Goal: Information Seeking & Learning: Check status

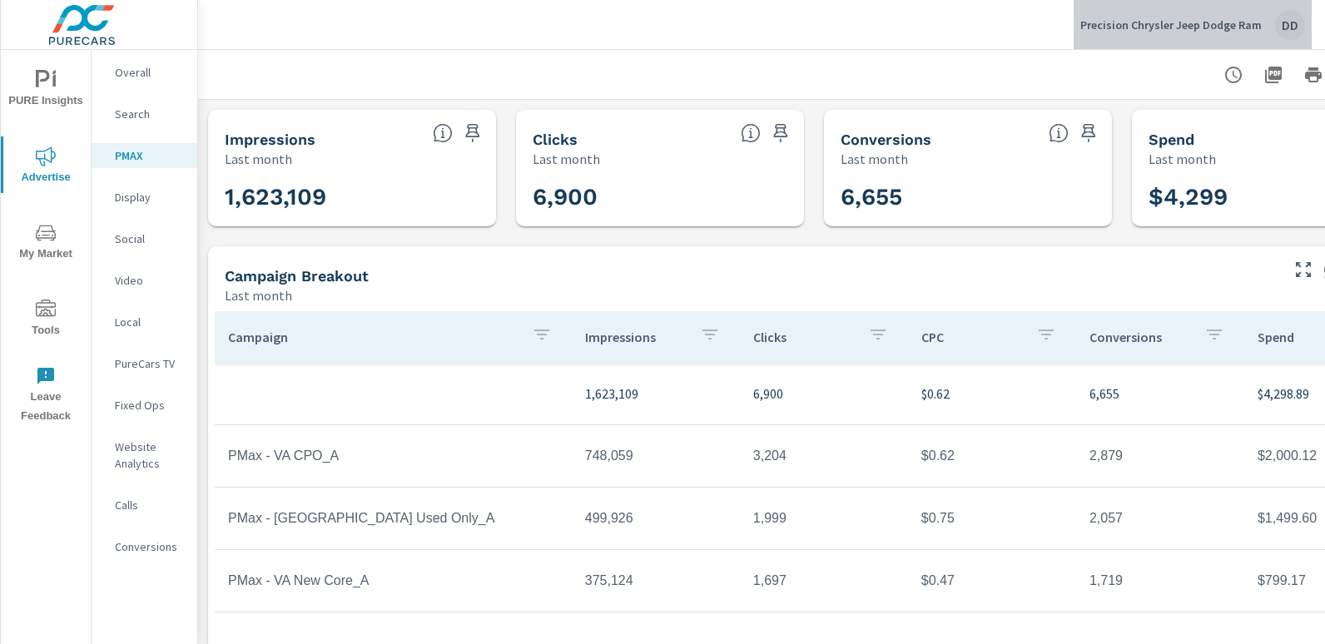
click at [1293, 27] on div "DD" at bounding box center [1290, 25] width 30 height 30
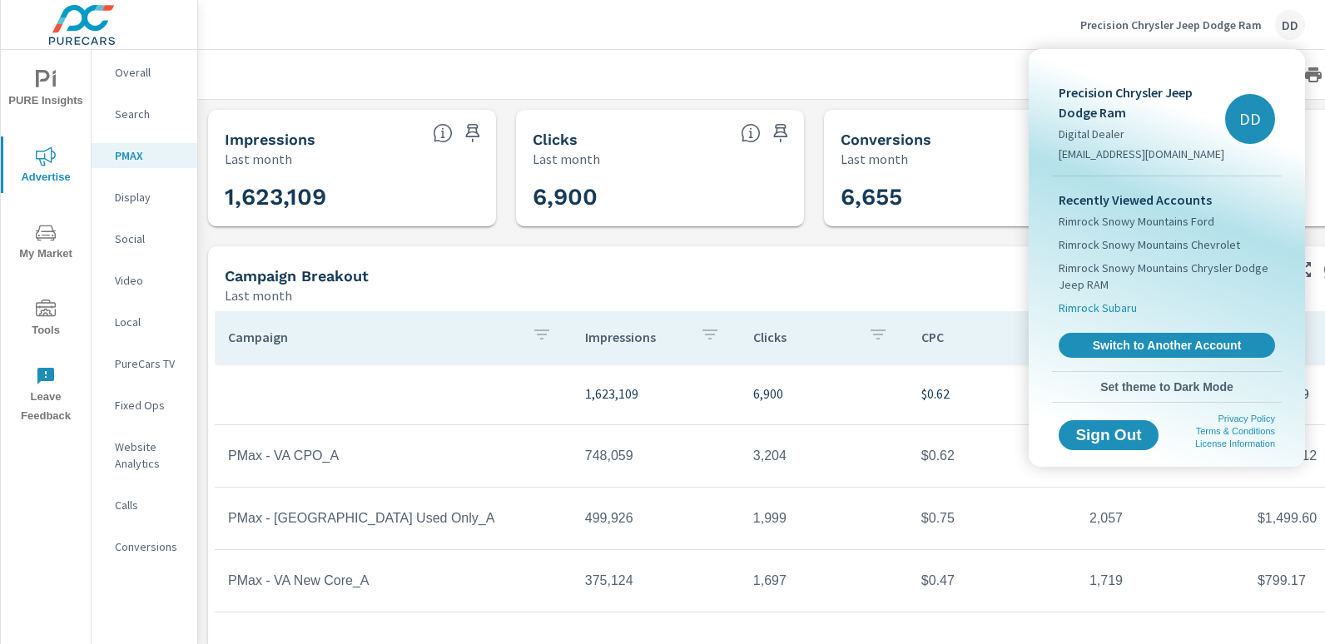
click at [1122, 307] on span "Rimrock Subaru" at bounding box center [1098, 308] width 78 height 17
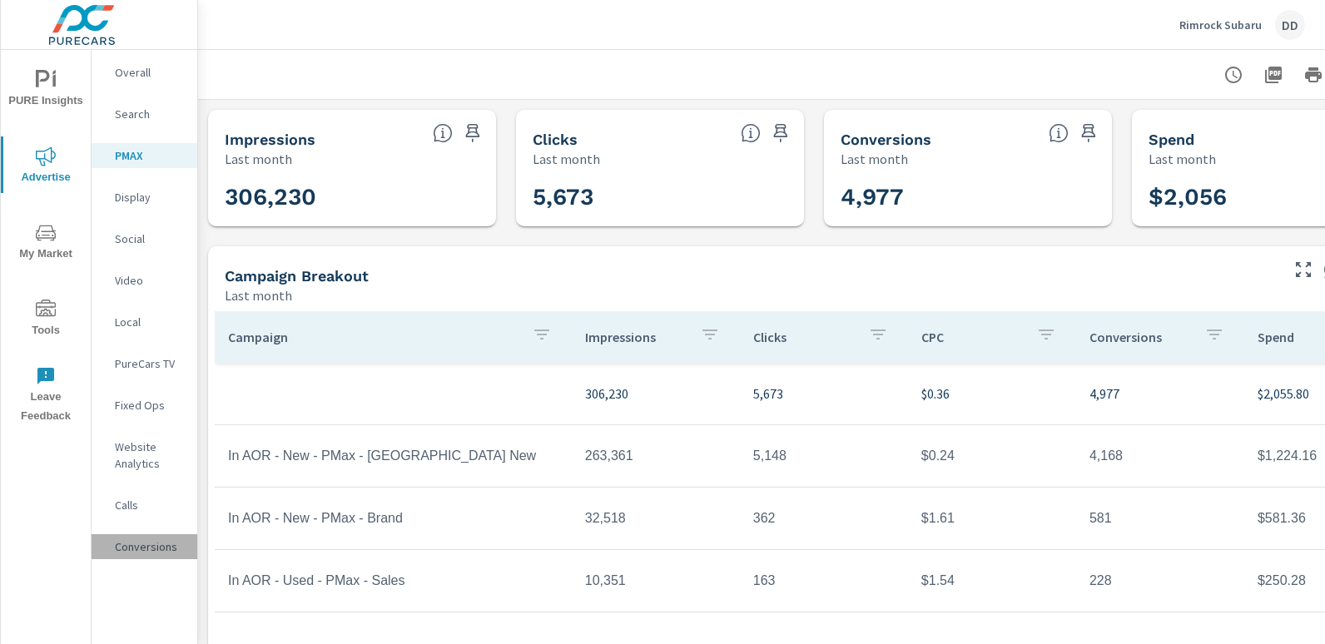
click at [161, 543] on p "Conversions" at bounding box center [149, 546] width 69 height 17
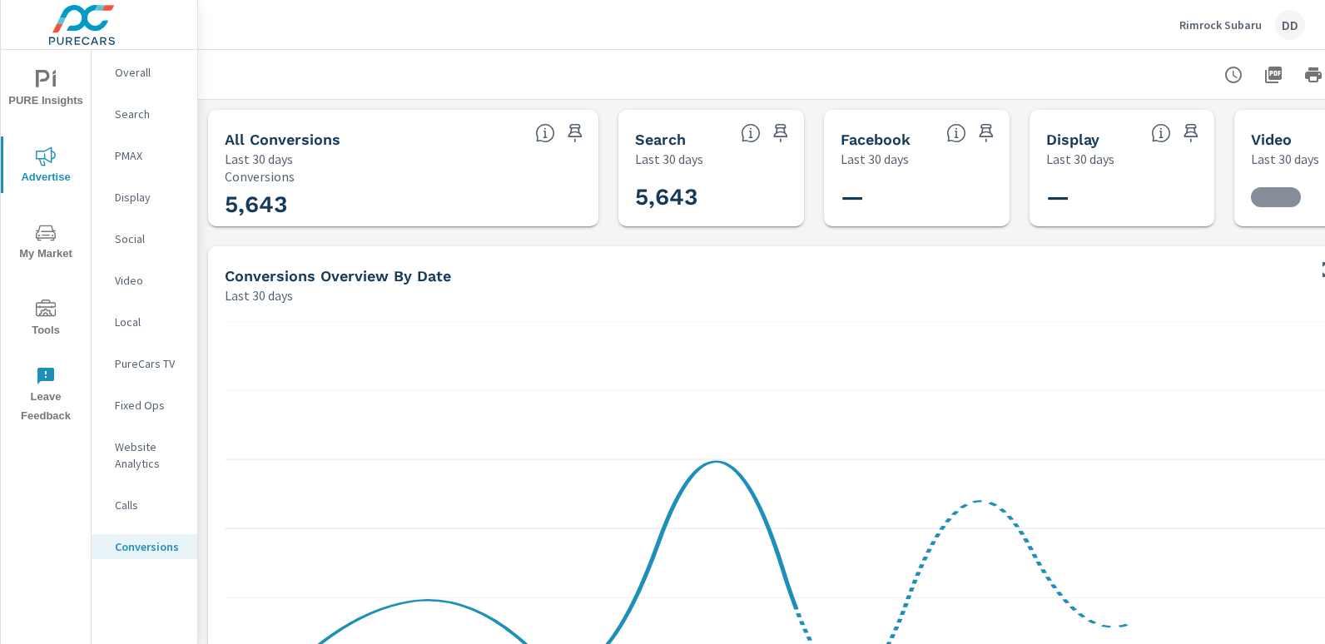
scroll to position [749, 0]
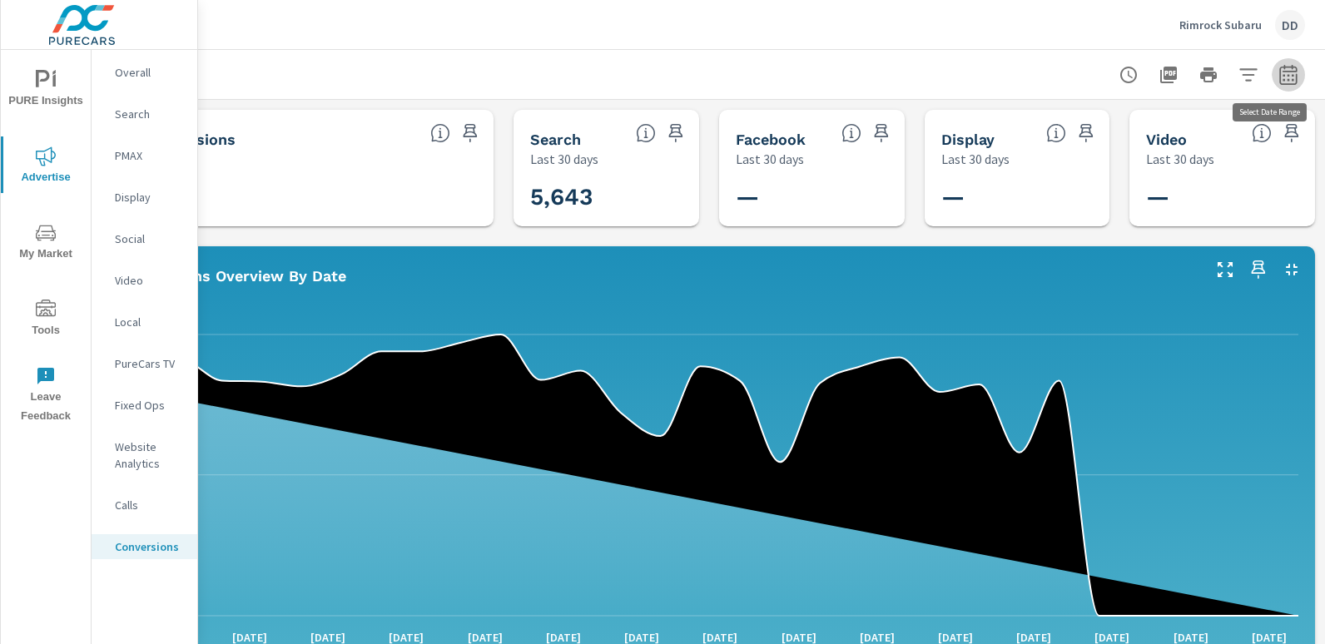
click at [1272, 82] on button "button" at bounding box center [1288, 74] width 33 height 33
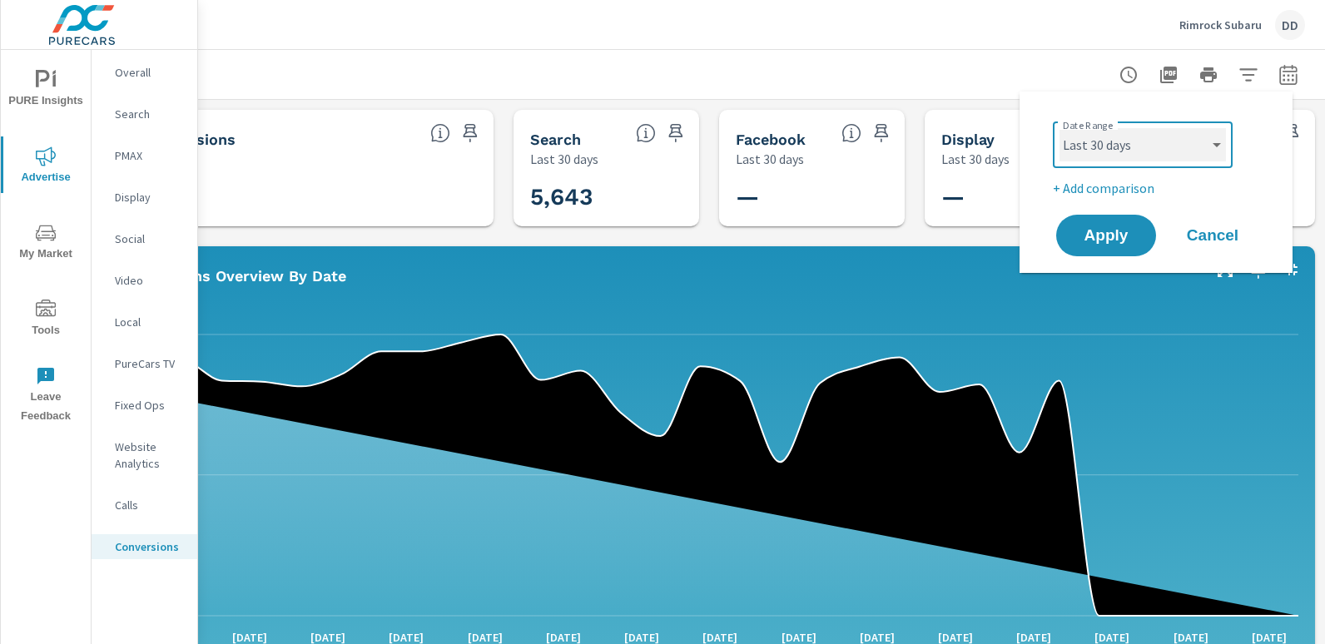
click at [1124, 128] on select "Custom [DATE] Last week Last 7 days Last 14 days Last 30 days Last 45 days Last…" at bounding box center [1142, 144] width 166 height 33
click at [1059, 128] on select "Custom [DATE] Last week Last 7 days Last 14 days Last 30 days Last 45 days Last…" at bounding box center [1142, 144] width 166 height 33
select select "Last month"
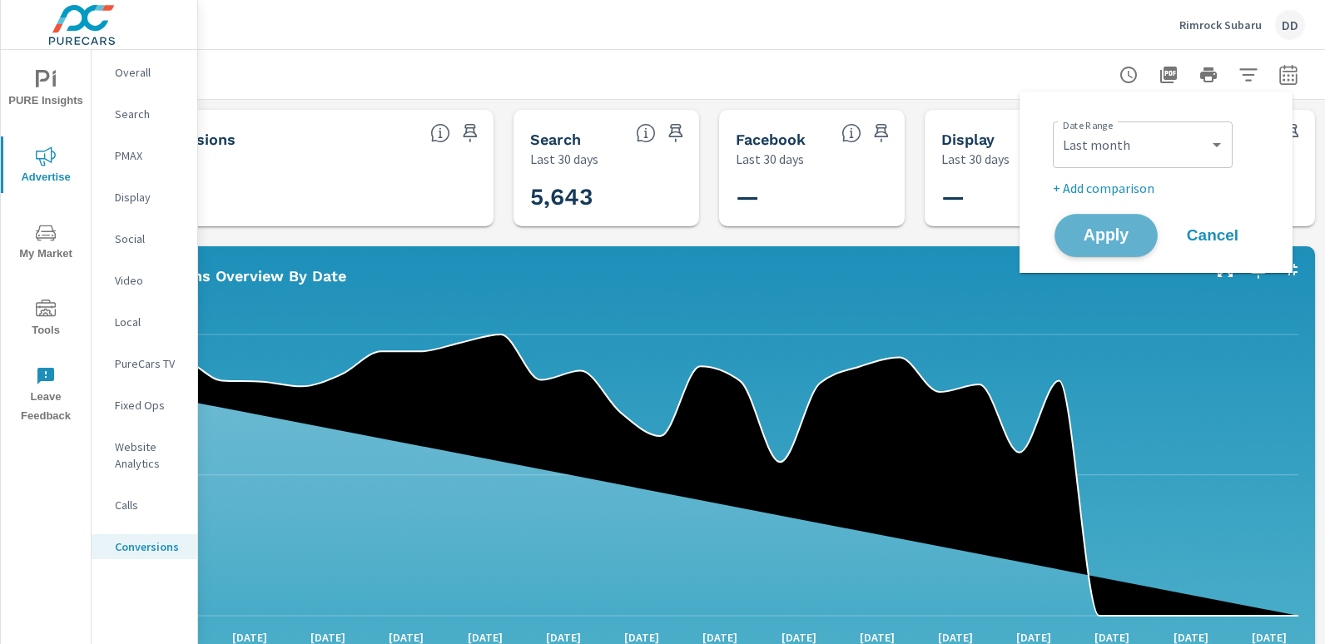
click at [1122, 229] on span "Apply" at bounding box center [1106, 236] width 68 height 16
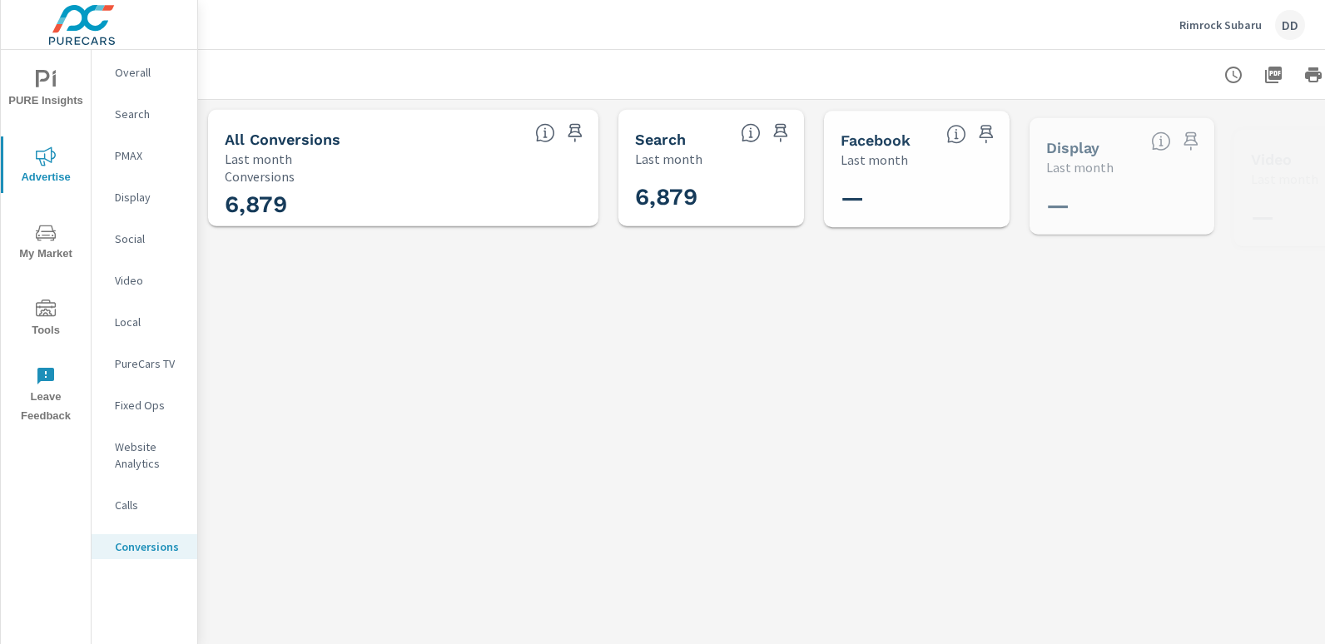
scroll to position [749, 0]
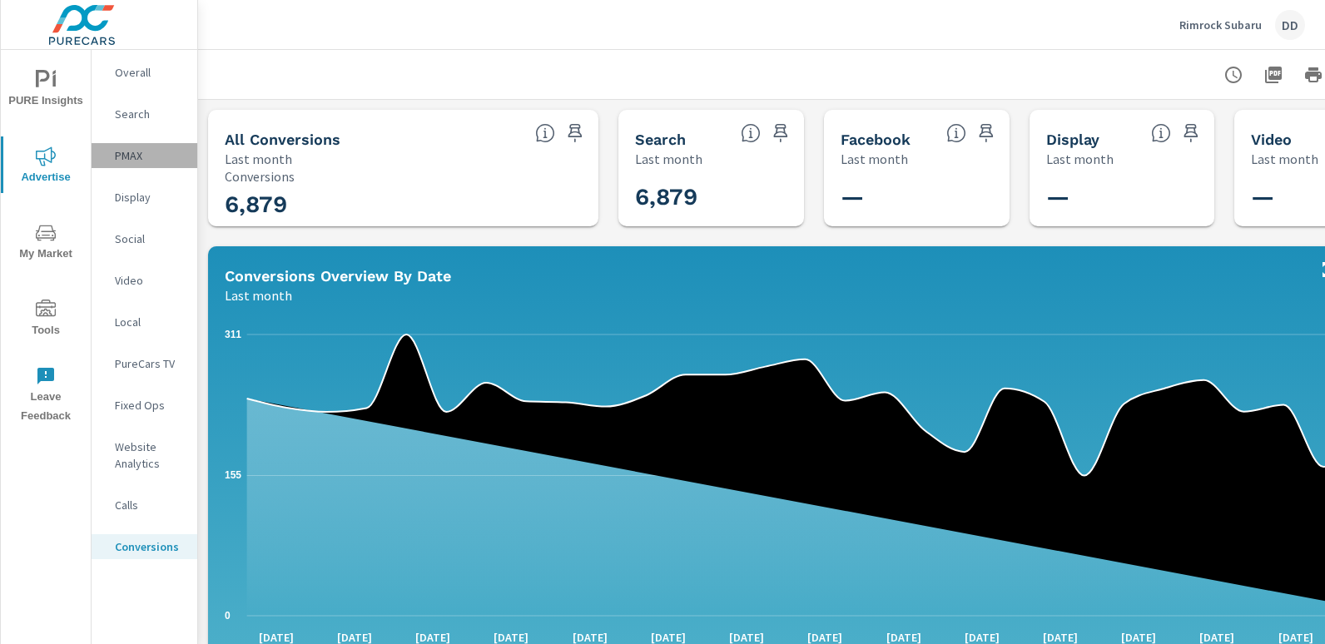
click at [166, 161] on p "PMAX" at bounding box center [149, 155] width 69 height 17
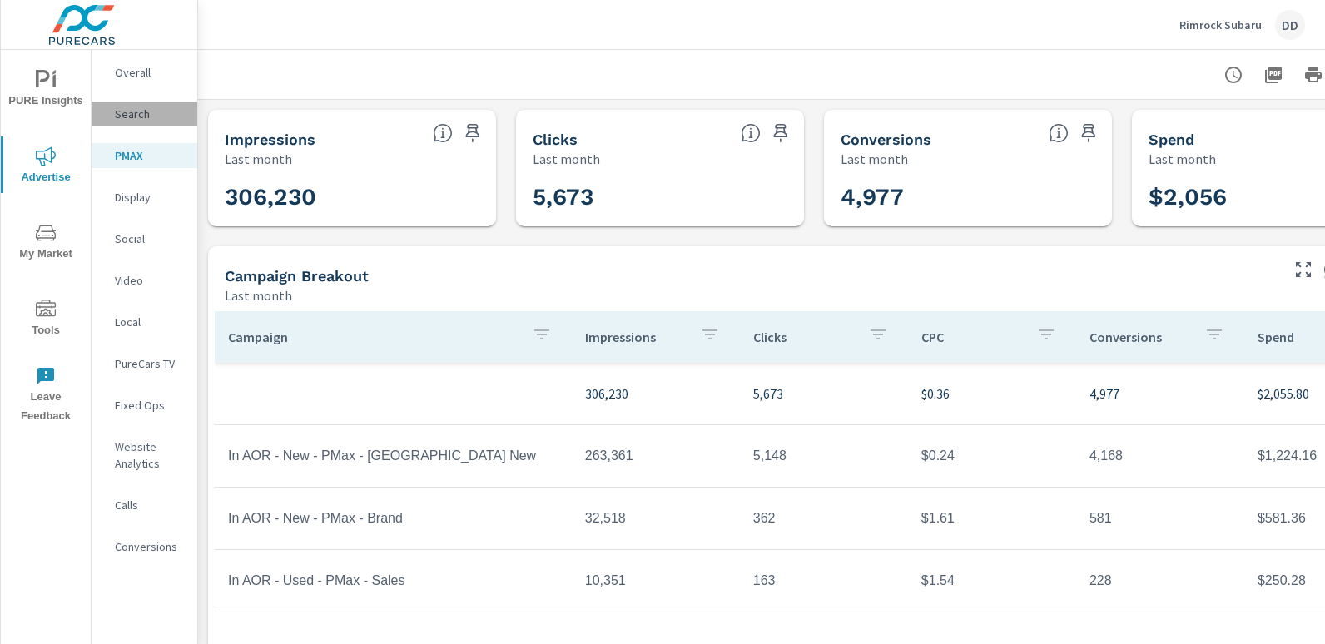
click at [156, 110] on p "Search" at bounding box center [149, 114] width 69 height 17
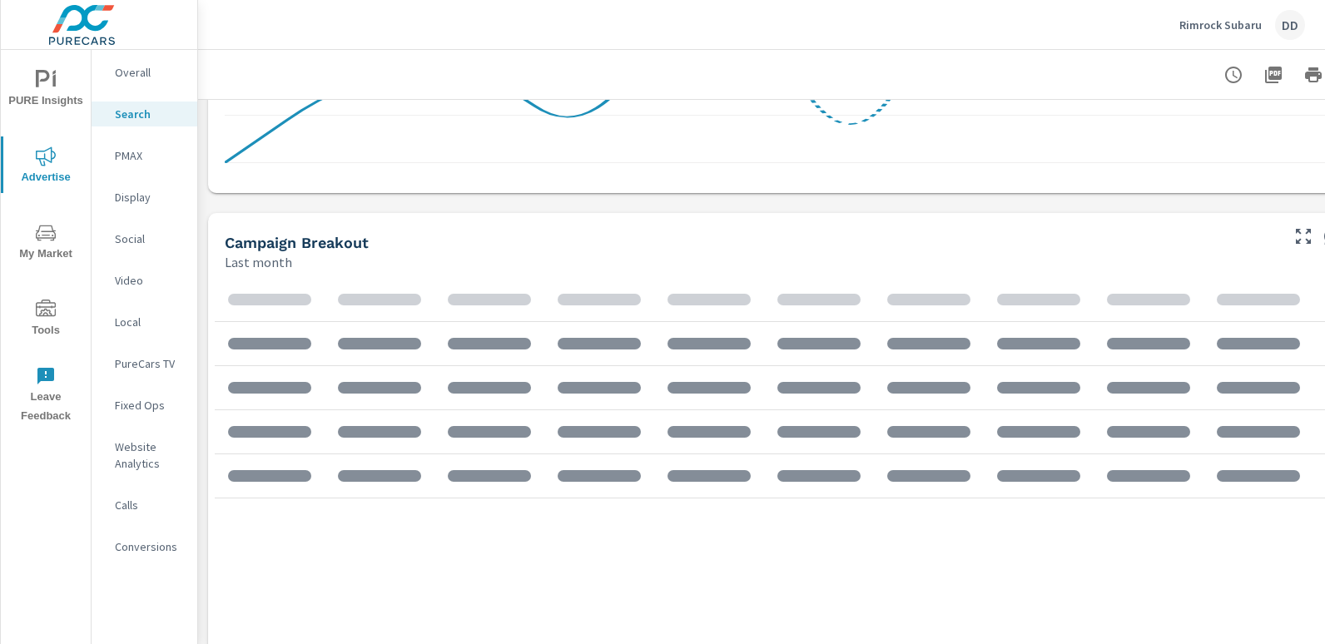
scroll to position [1243, 0]
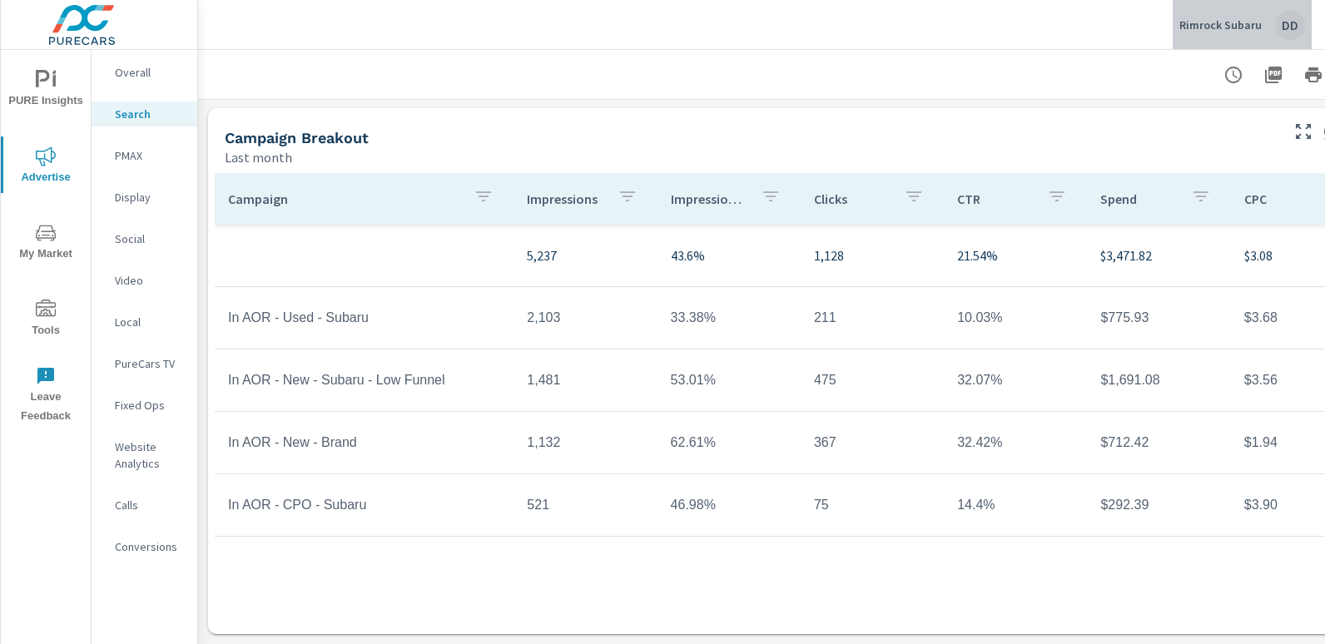
click at [1297, 31] on div "DD" at bounding box center [1290, 25] width 30 height 30
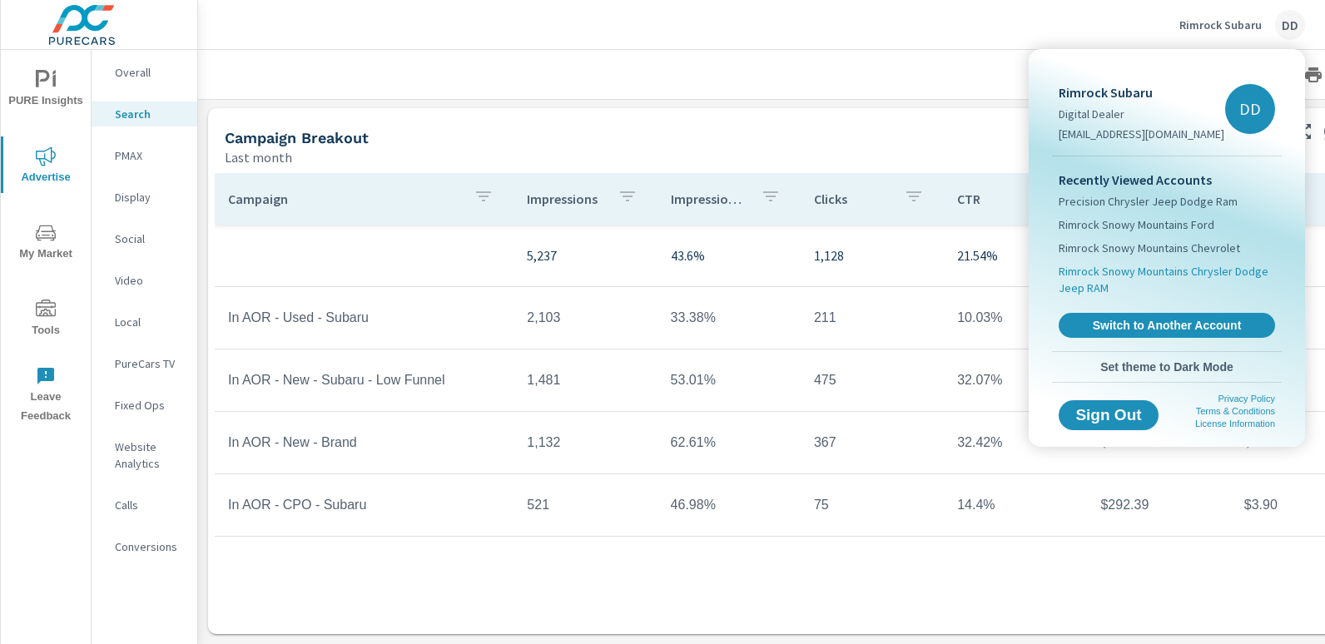
click at [1180, 273] on span "Rimrock Snowy Mountains Chrysler Dodge Jeep RAM" at bounding box center [1167, 279] width 216 height 33
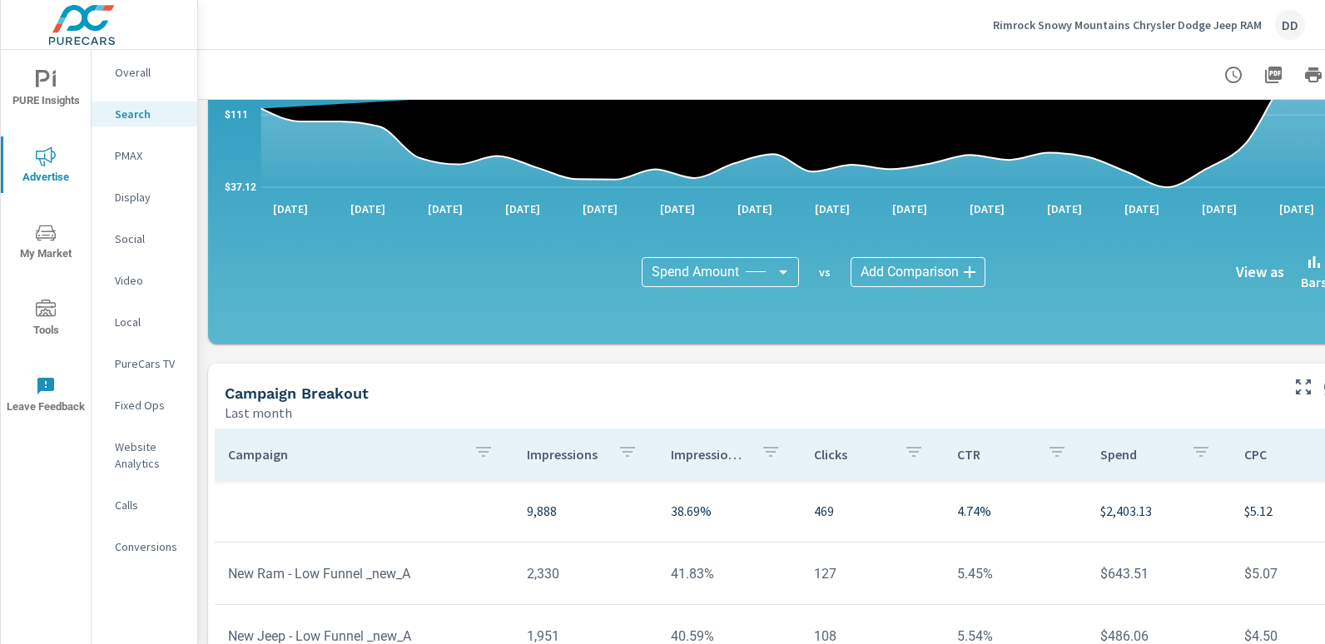
scroll to position [1092, 0]
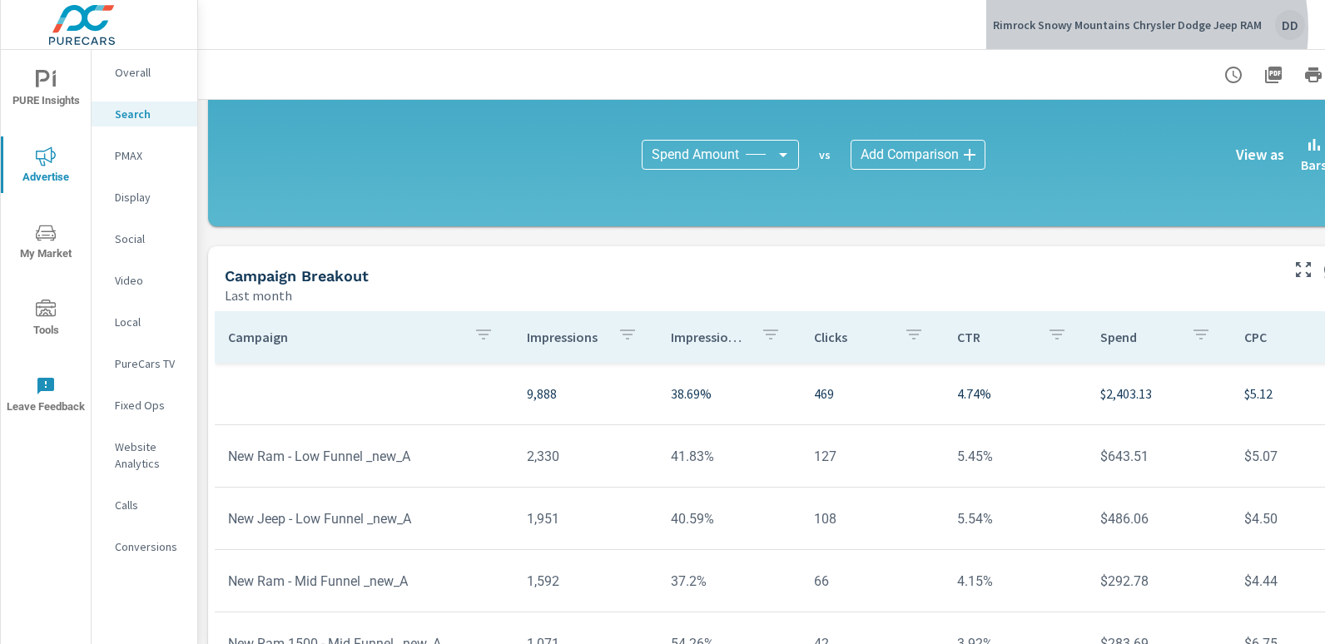
click at [1129, 28] on p "Rimrock Snowy Mountains Chrysler Dodge Jeep RAM" at bounding box center [1127, 24] width 269 height 15
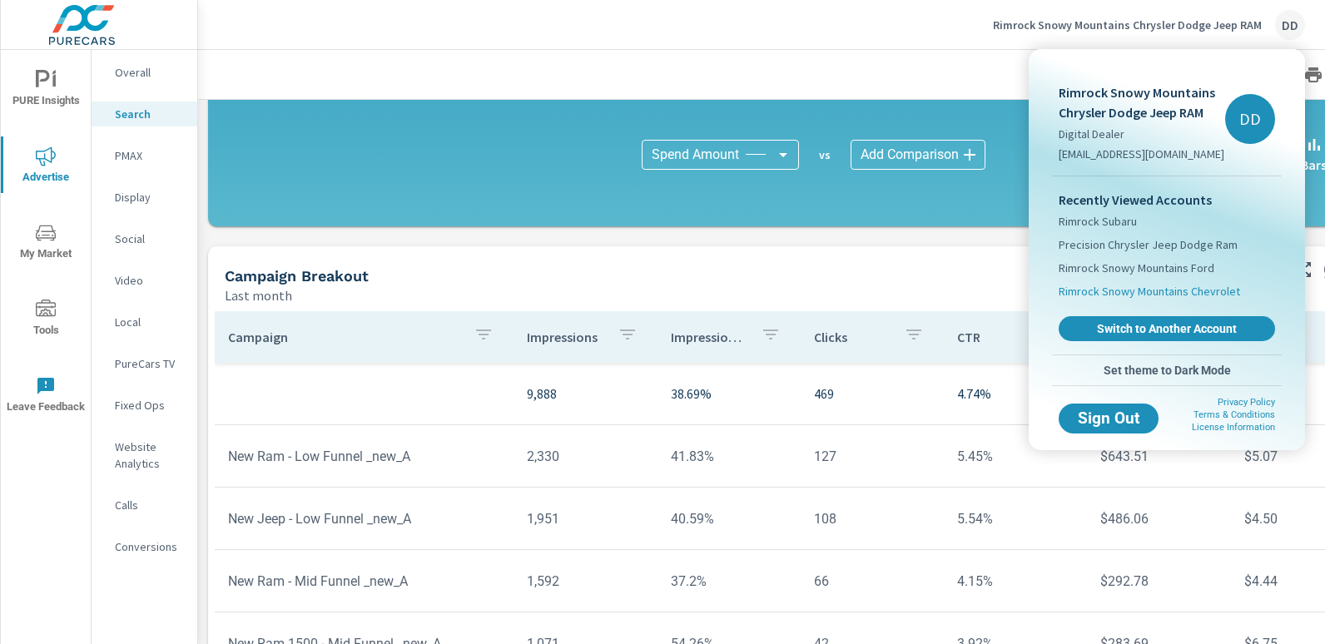
click at [1188, 288] on span "Rimrock Snowy Mountains Chevrolet" at bounding box center [1149, 291] width 181 height 17
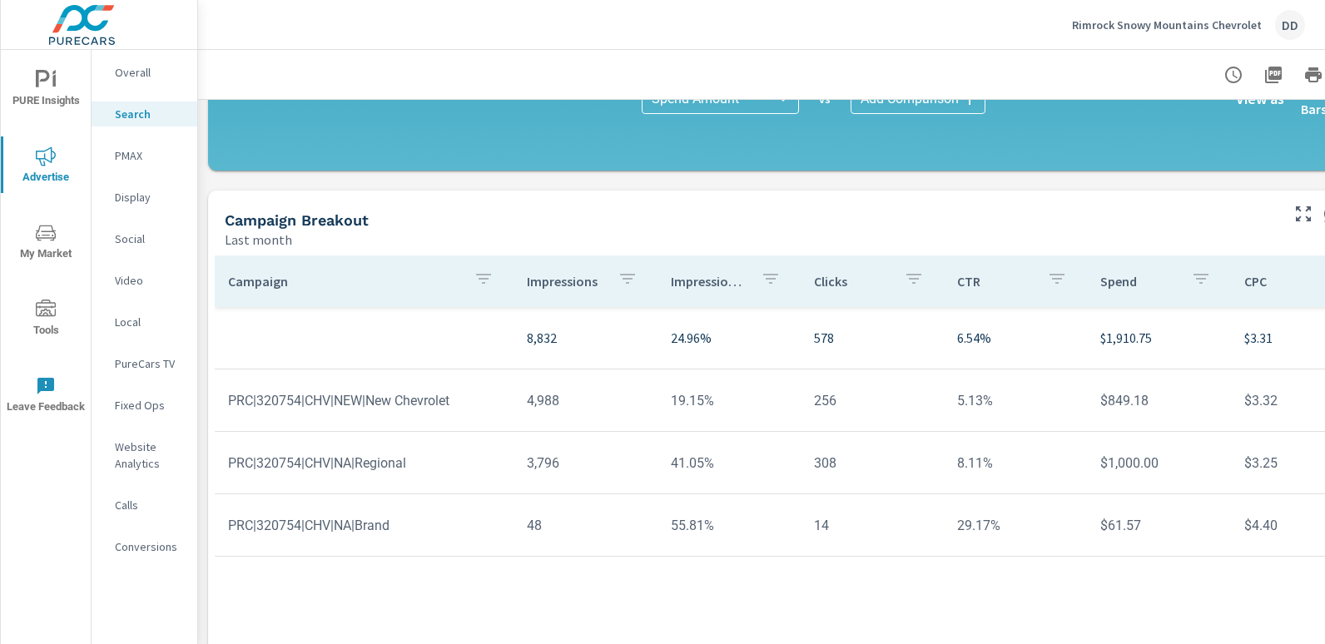
scroll to position [1162, 0]
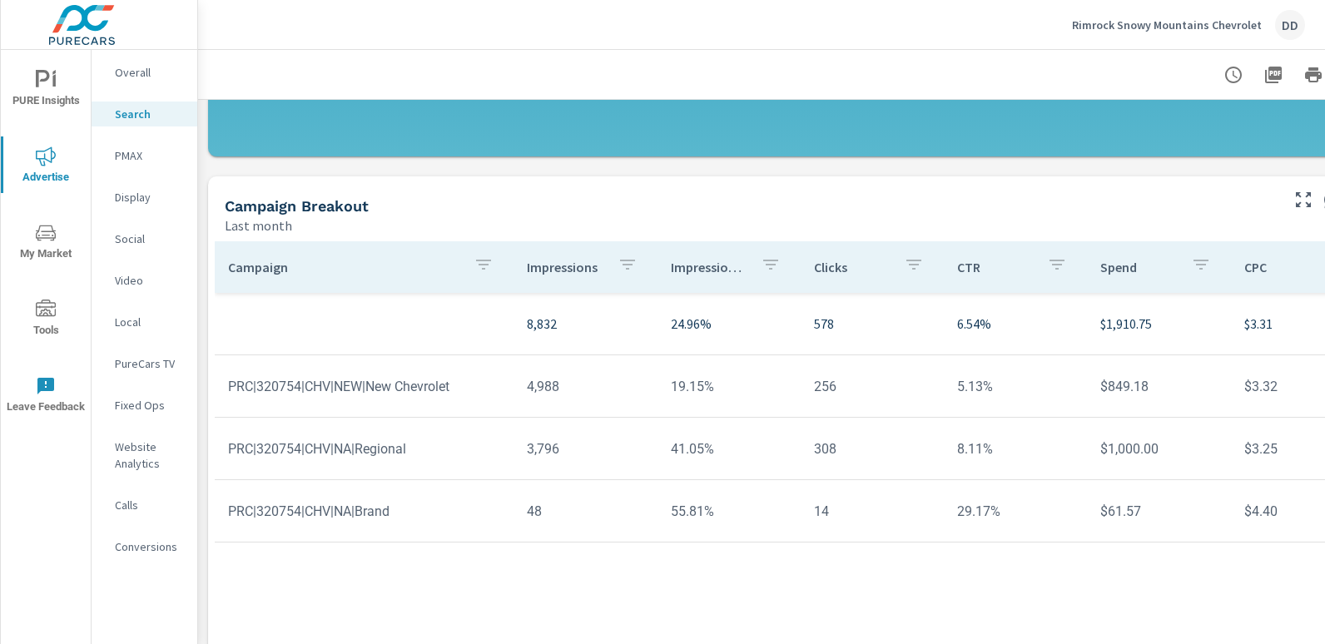
click at [1294, 31] on div "DD" at bounding box center [1290, 25] width 30 height 30
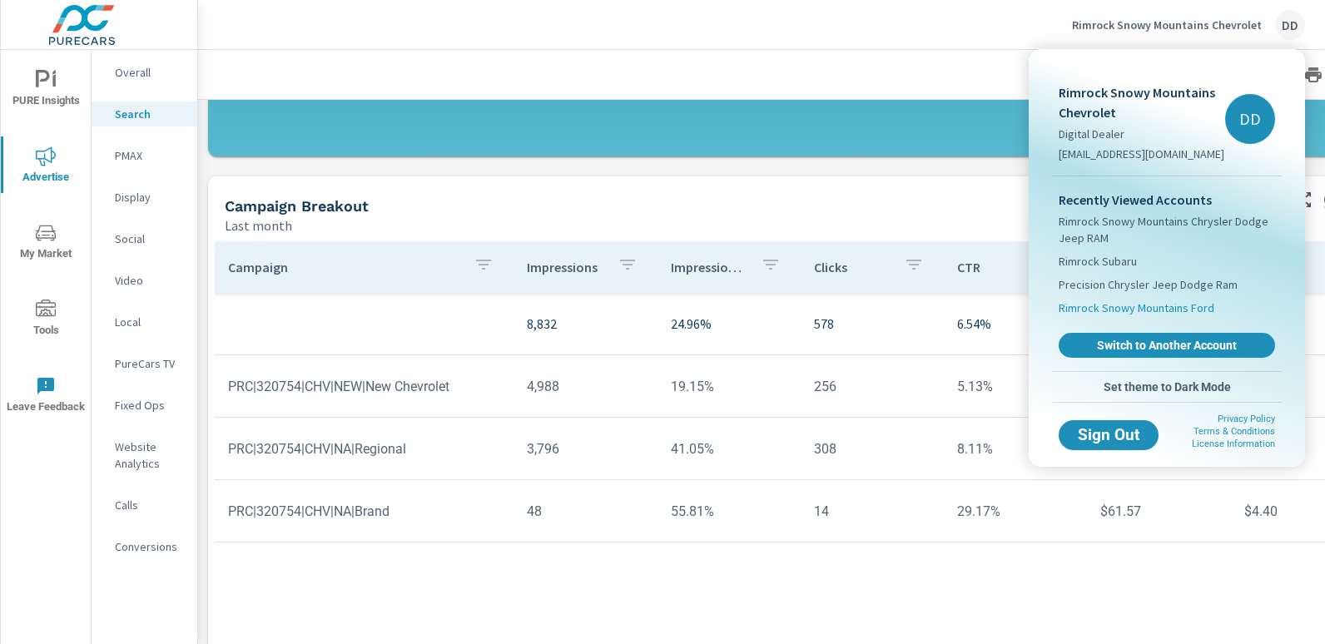
click at [1170, 308] on span "Rimrock Snowy Mountains Ford" at bounding box center [1137, 308] width 156 height 17
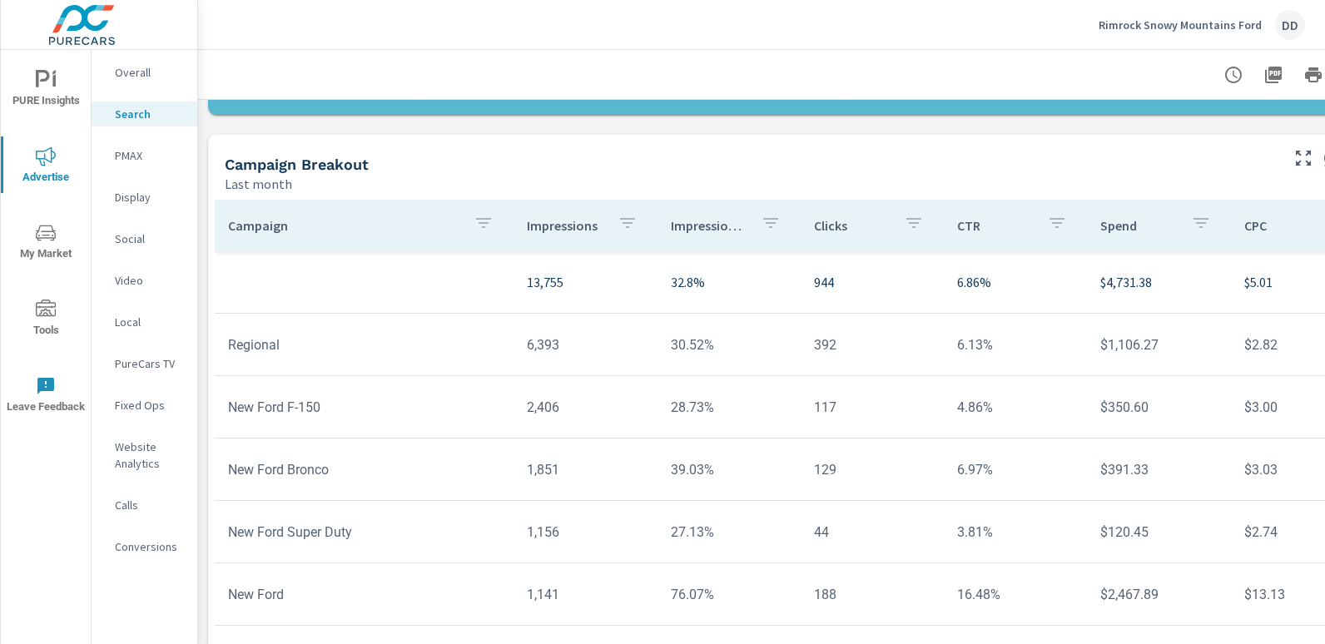
scroll to position [1243, 0]
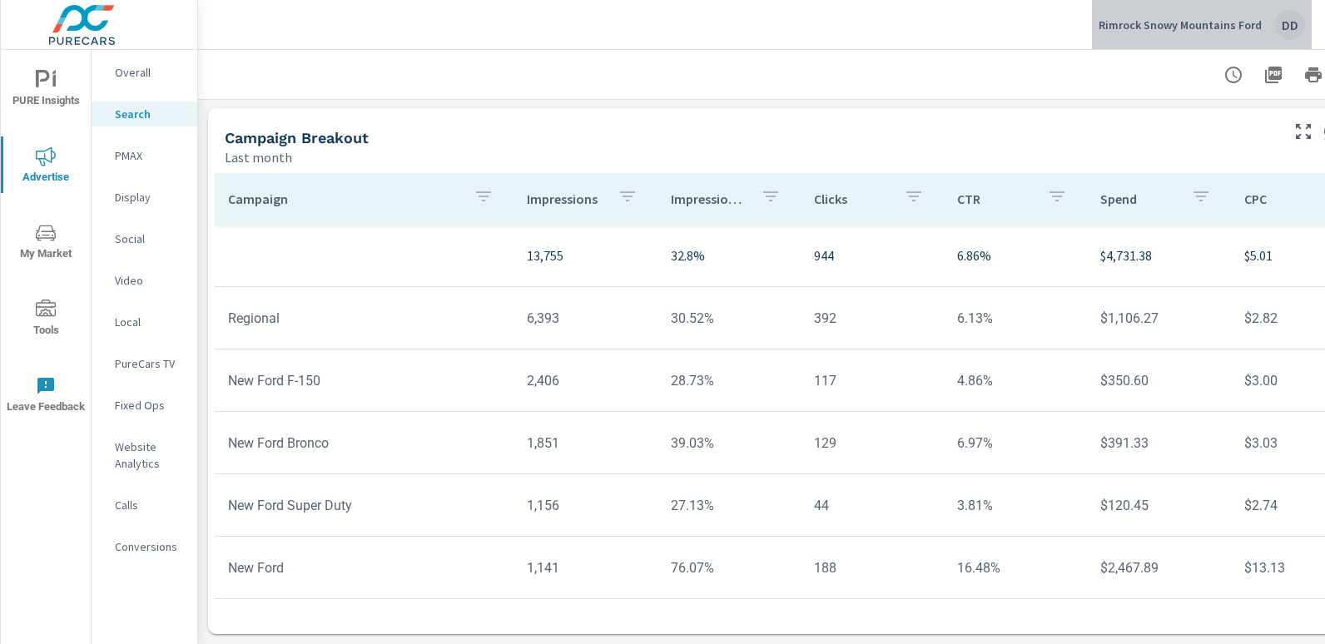
click at [1294, 15] on div "DD" at bounding box center [1290, 25] width 30 height 30
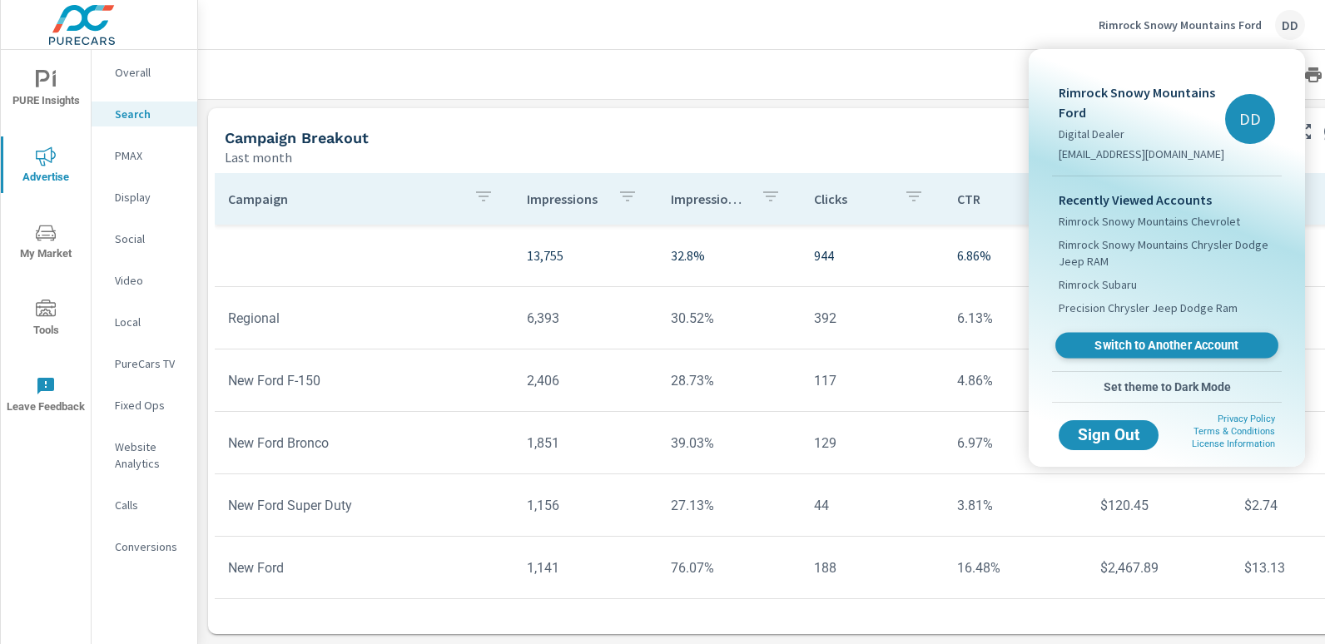
click at [1158, 343] on span "Switch to Another Account" at bounding box center [1166, 346] width 204 height 16
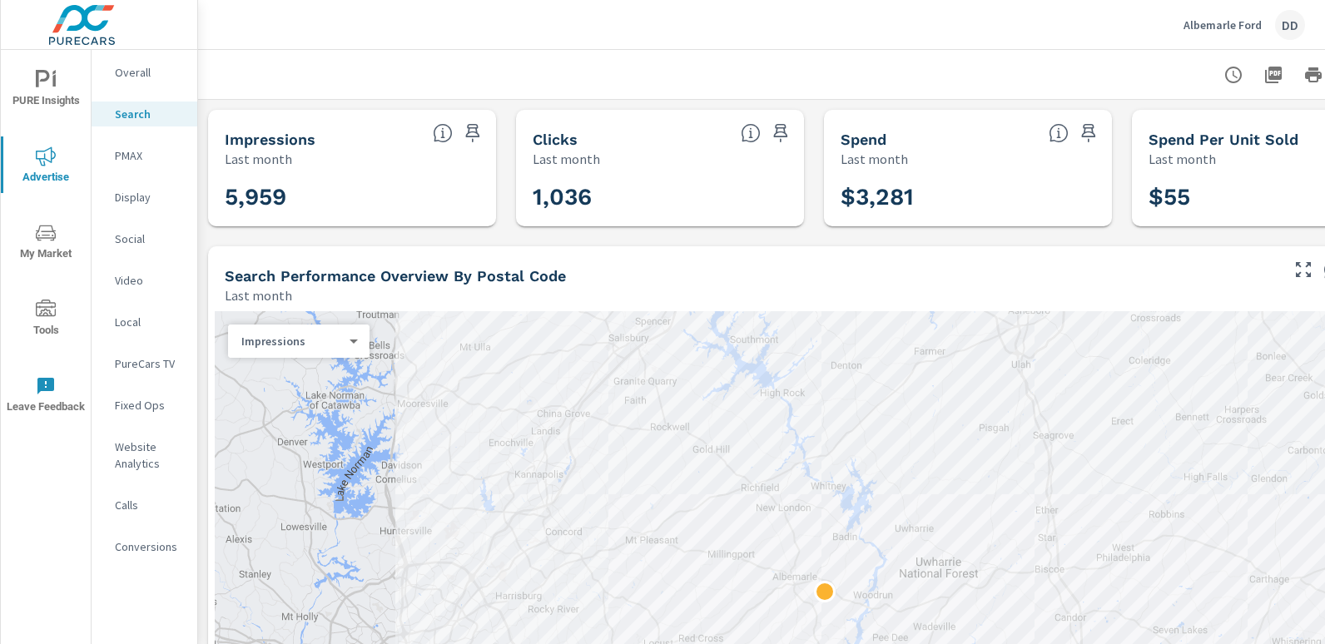
scroll to position [0, 117]
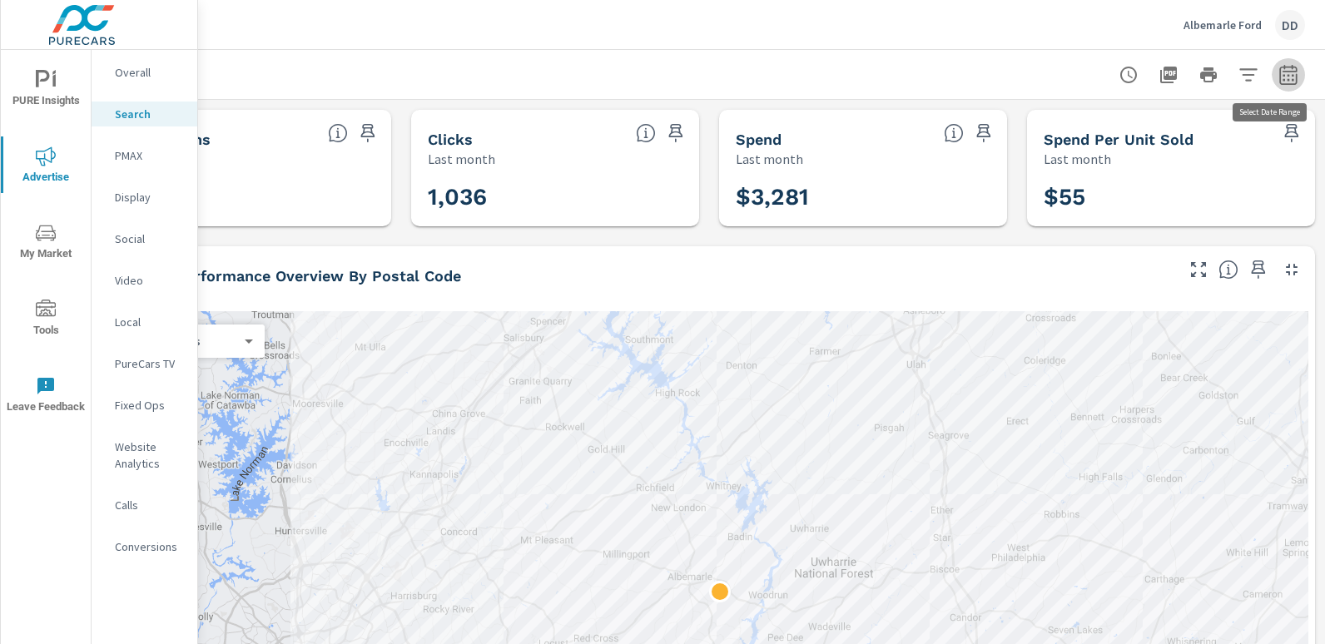
click at [1278, 80] on icon "button" at bounding box center [1288, 75] width 20 height 20
select select "Last month"
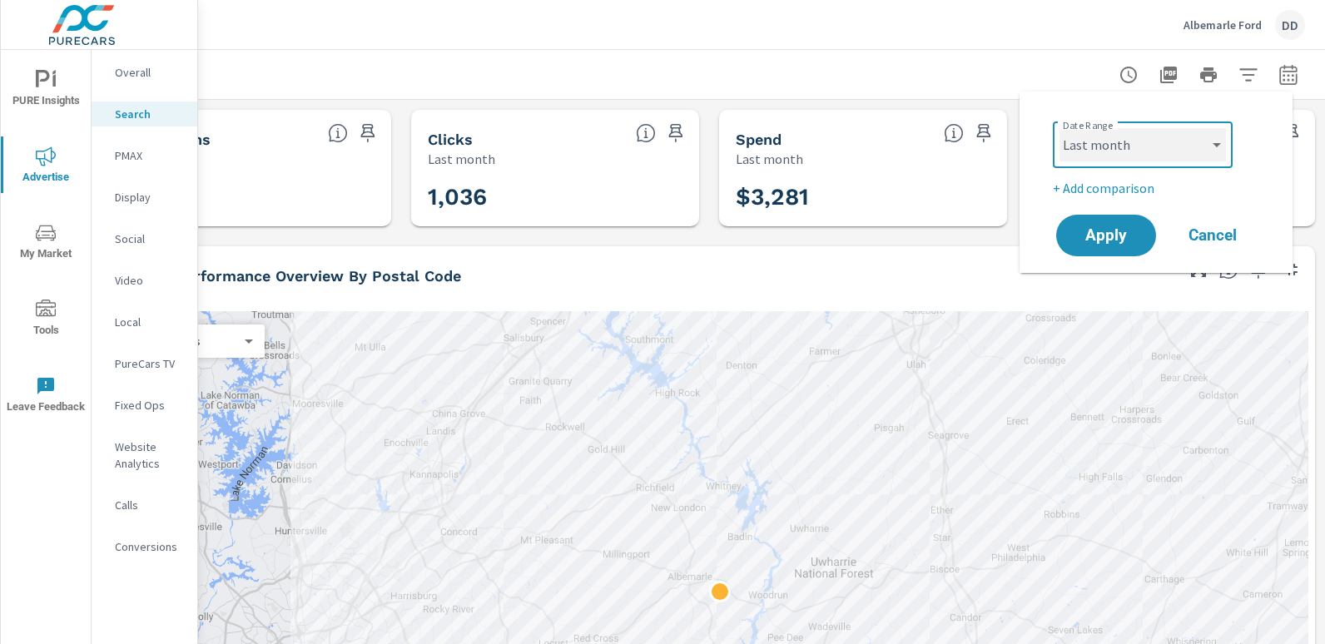
click at [1193, 145] on select "Custom [DATE] Last week Last 7 days Last 14 days Last 30 days Last 45 days Last…" at bounding box center [1142, 144] width 166 height 33
click at [1059, 65] on div at bounding box center [709, 74] width 1192 height 49
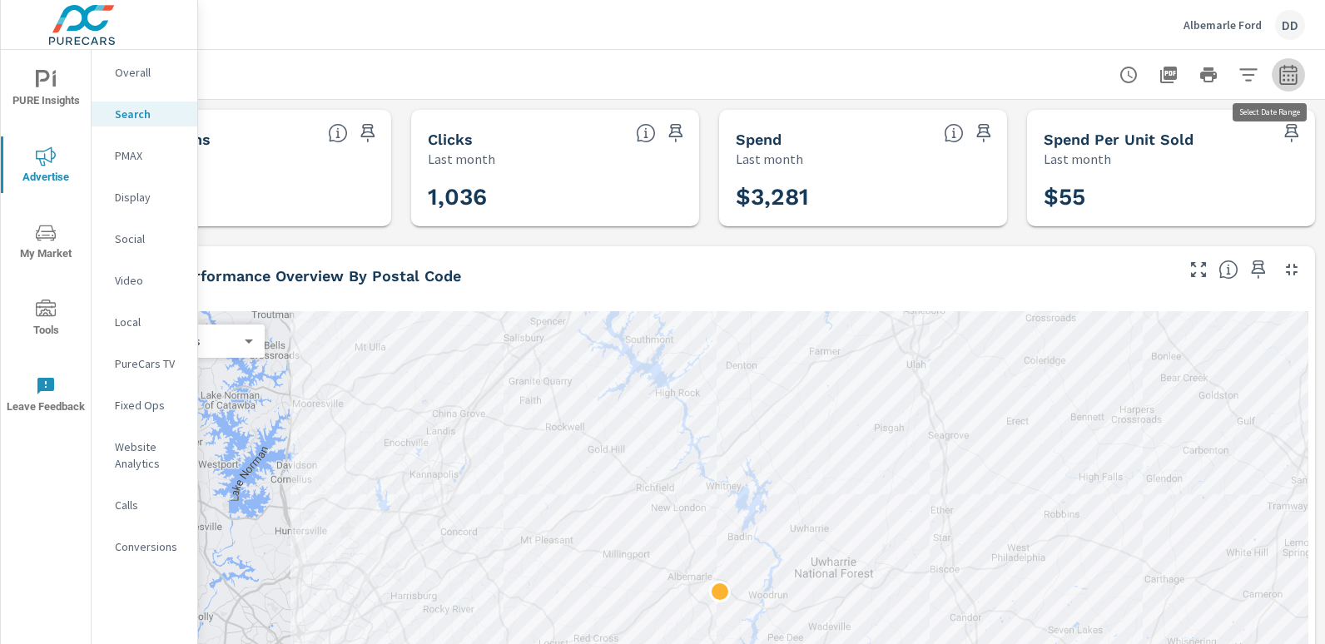
click at [1279, 71] on icon "button" at bounding box center [1287, 74] width 17 height 20
select select "Last month"
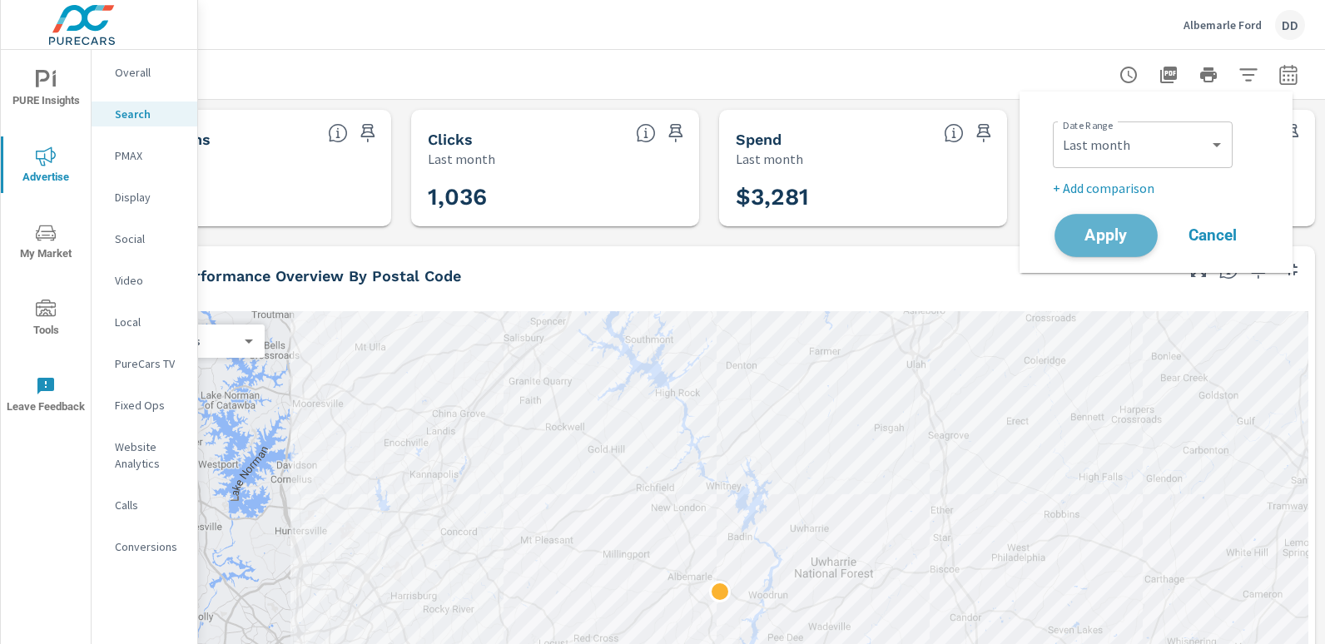
click at [1098, 238] on span "Apply" at bounding box center [1106, 236] width 68 height 16
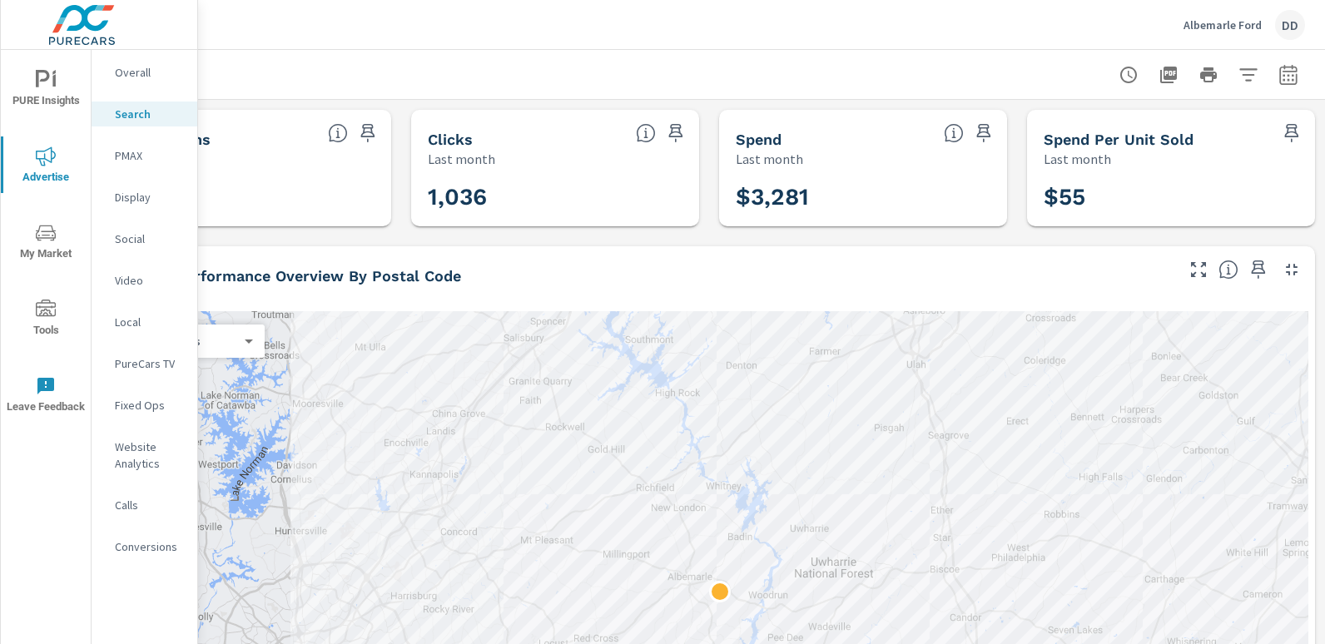
click at [163, 561] on nav "Overall Search PMAX Display Social Video Local PureCars TV Fixed Ops Website An…" at bounding box center [145, 316] width 106 height 533
click at [155, 550] on p "Conversions" at bounding box center [149, 546] width 69 height 17
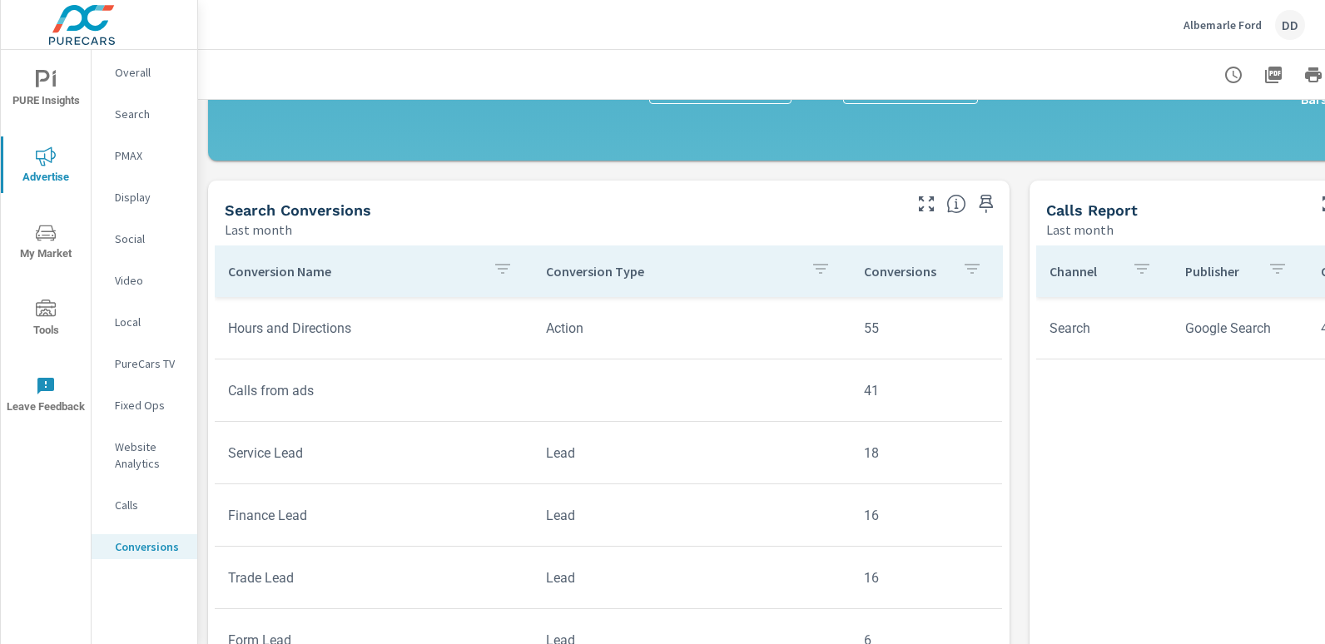
scroll to position [614, 0]
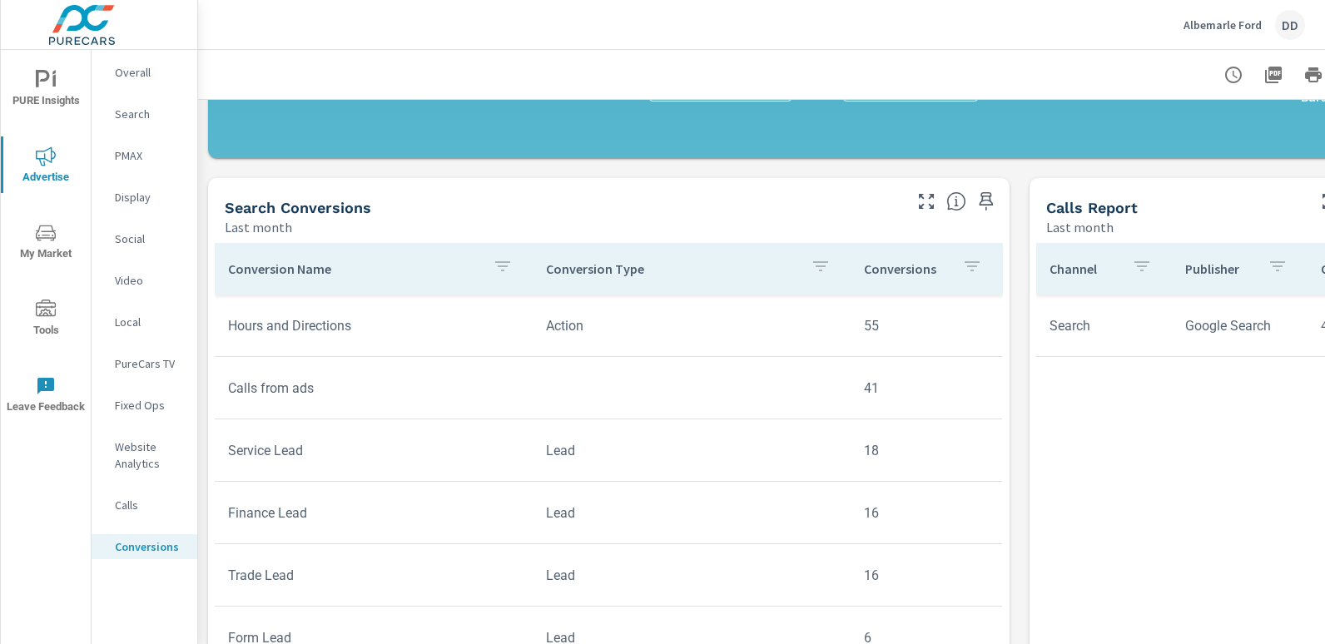
scroll to position [195, 0]
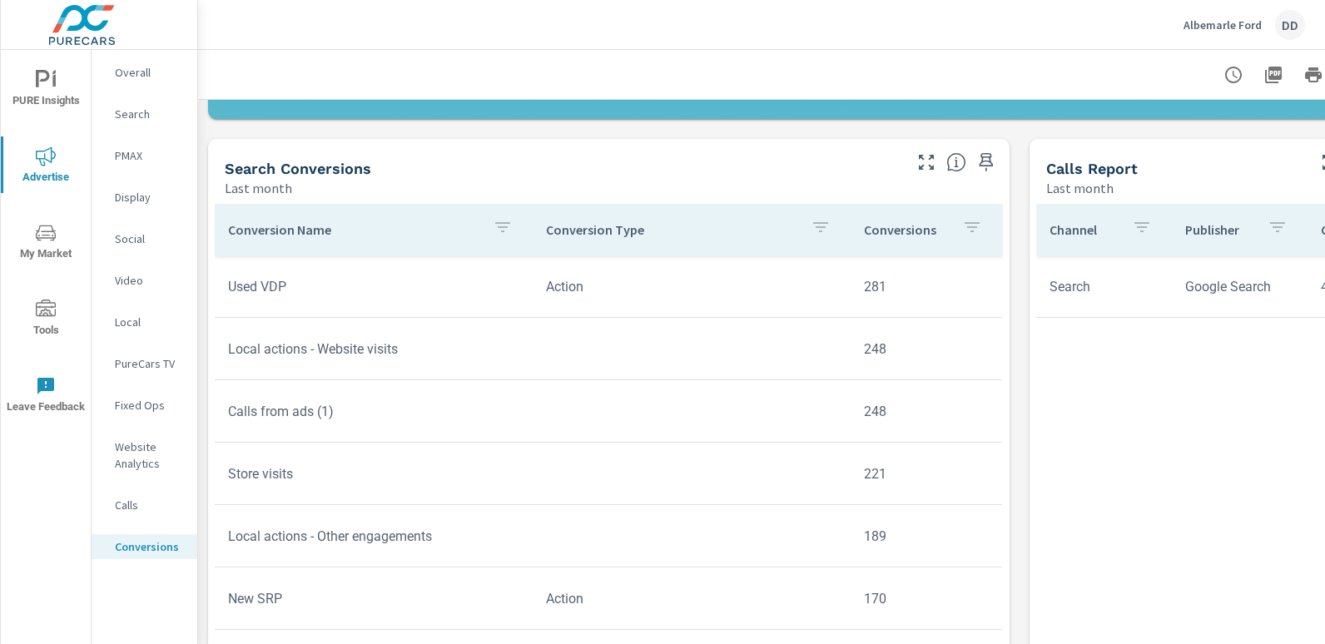
scroll to position [662, 0]
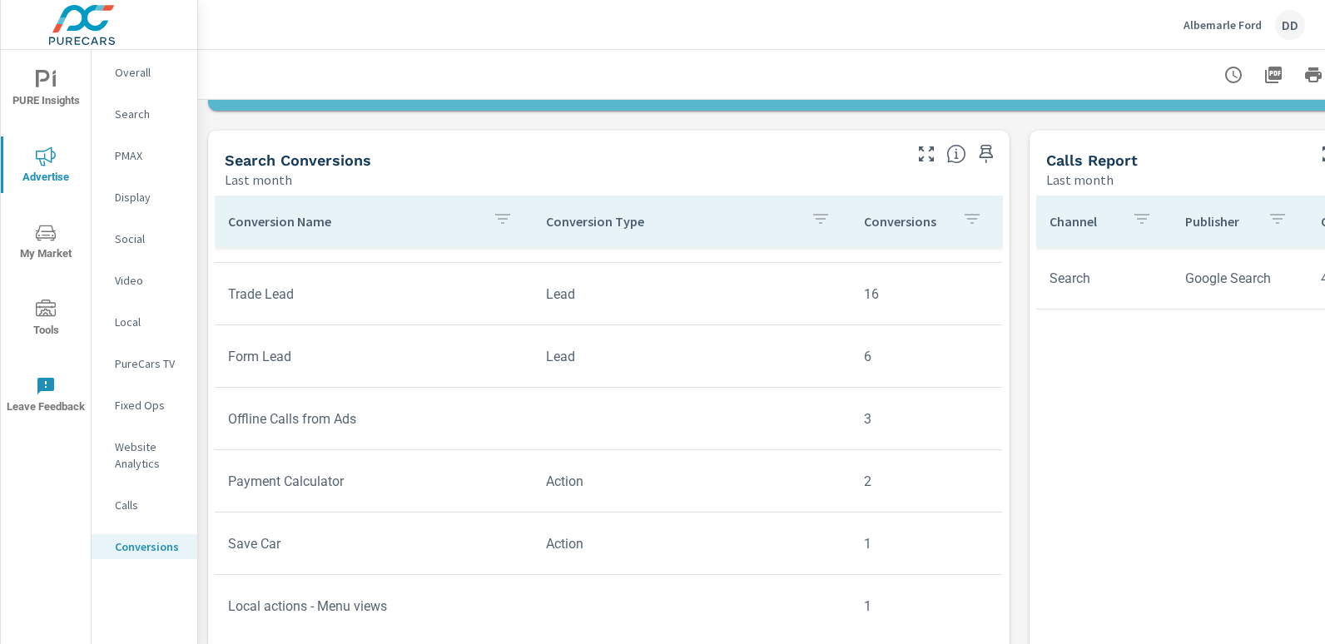
scroll to position [872, 0]
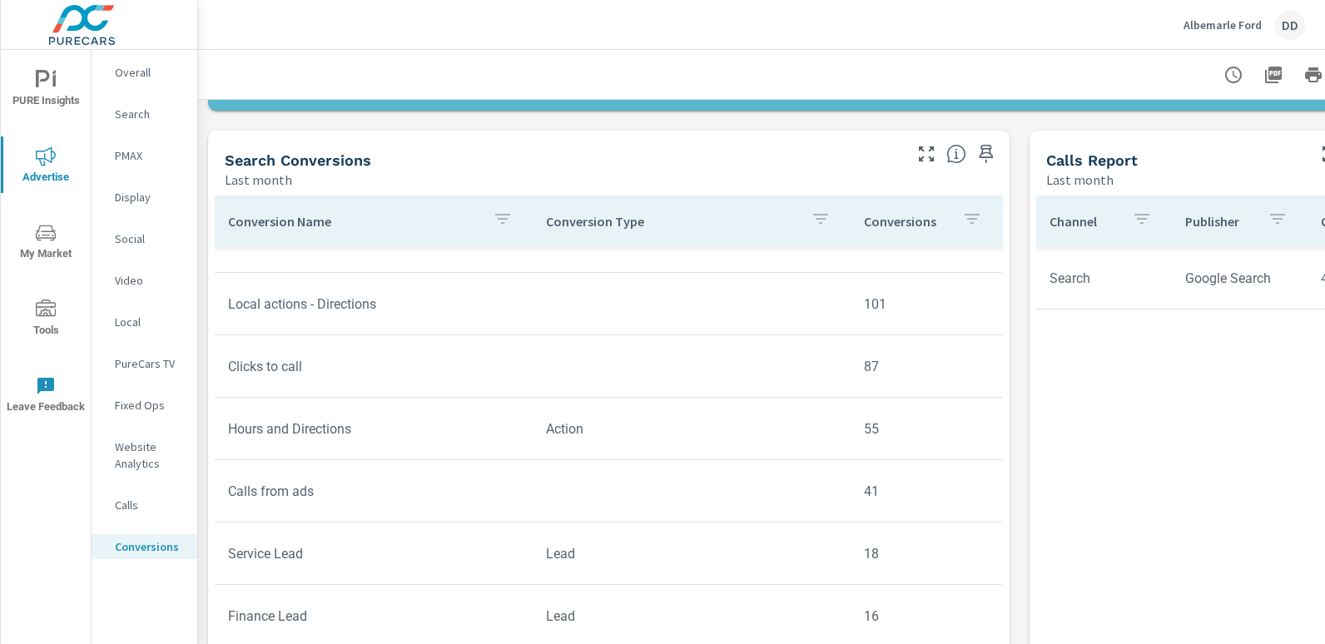
scroll to position [471, 0]
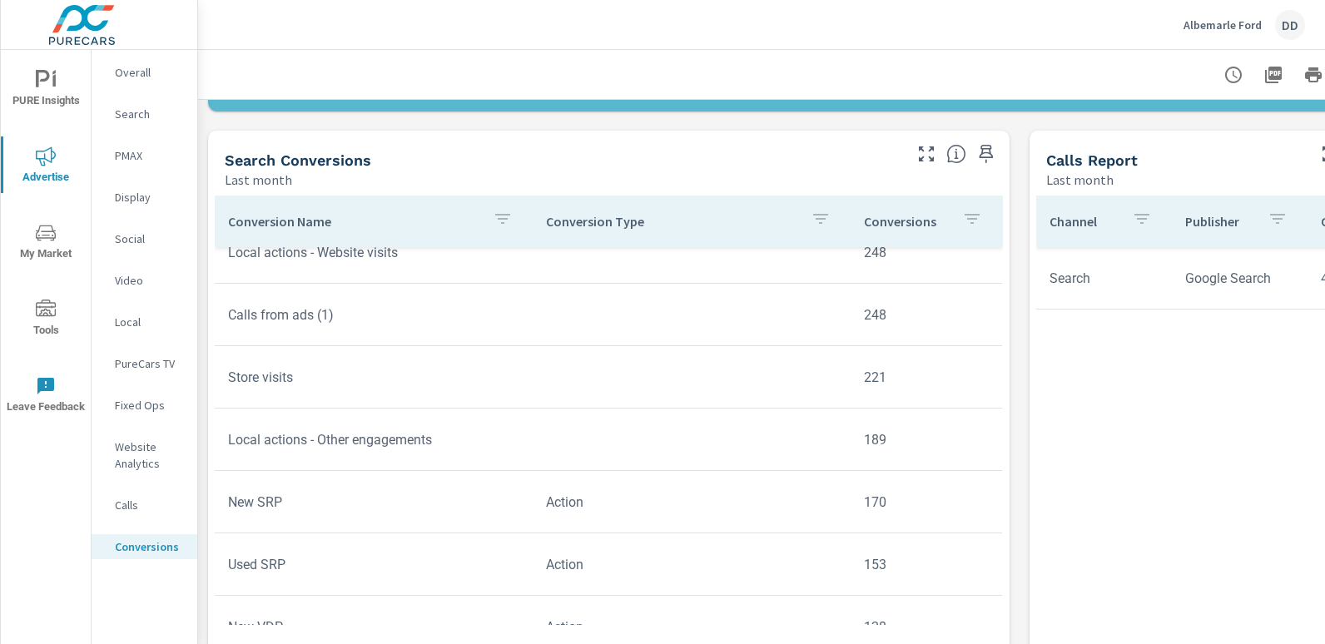
scroll to position [44, 0]
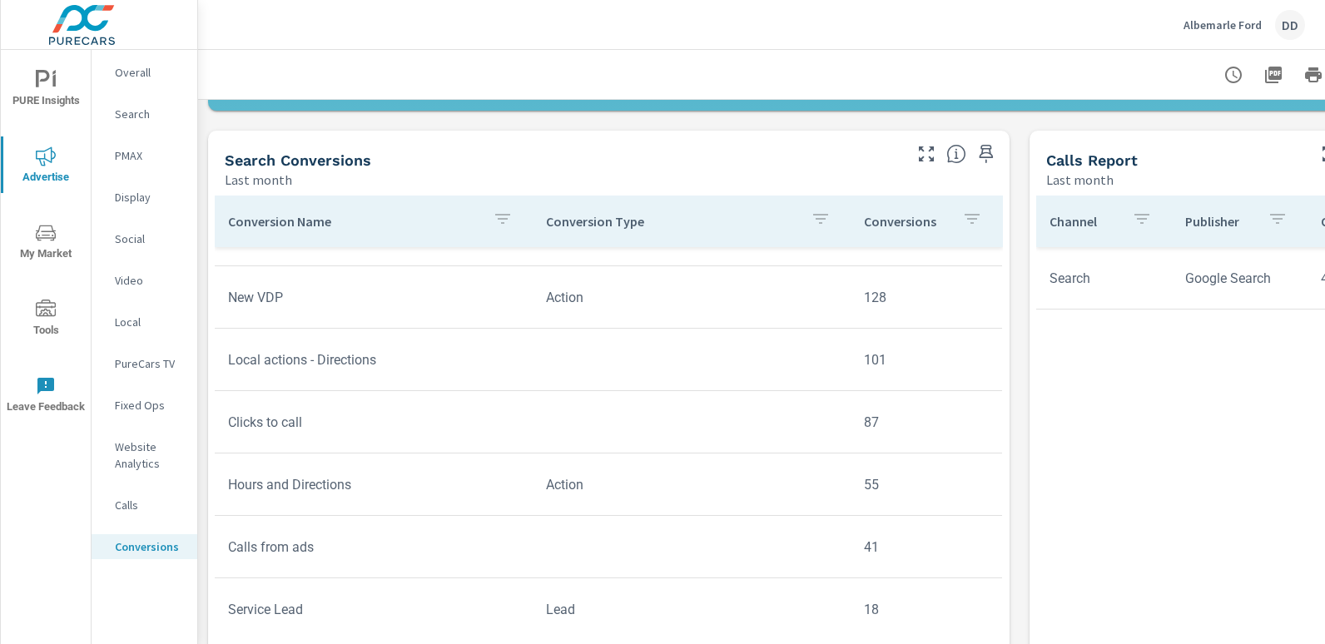
scroll to position [421, 0]
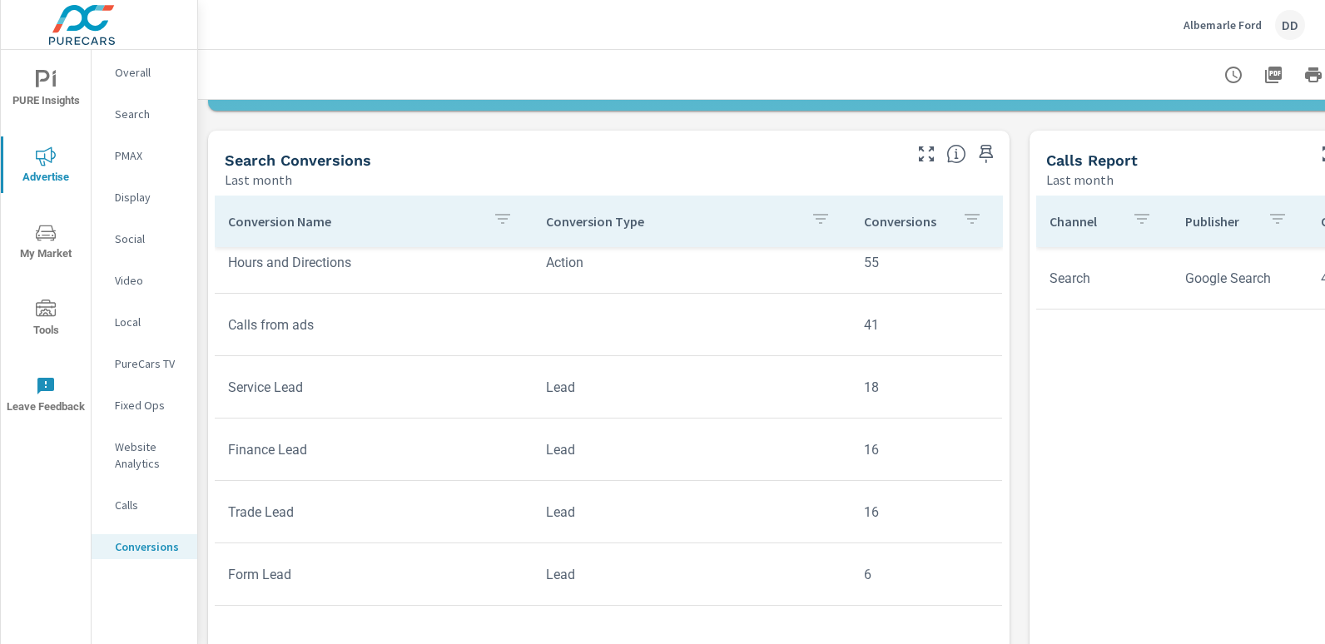
scroll to position [648, 0]
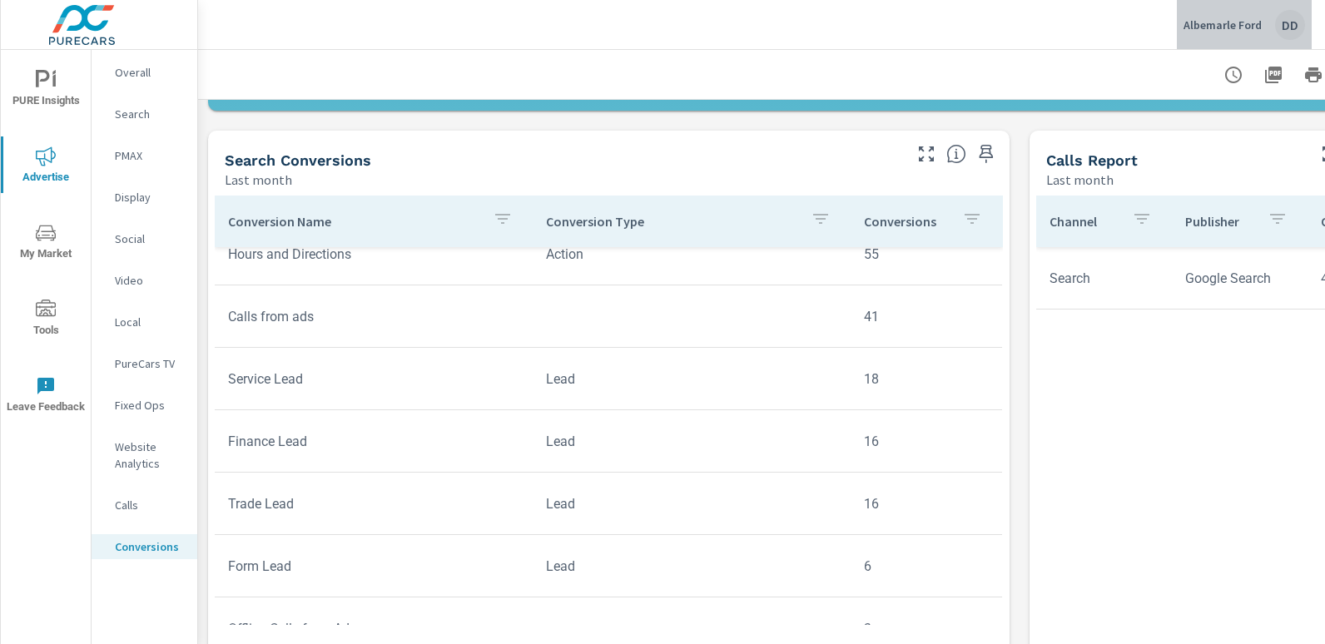
click at [1281, 27] on div "DD" at bounding box center [1290, 25] width 30 height 30
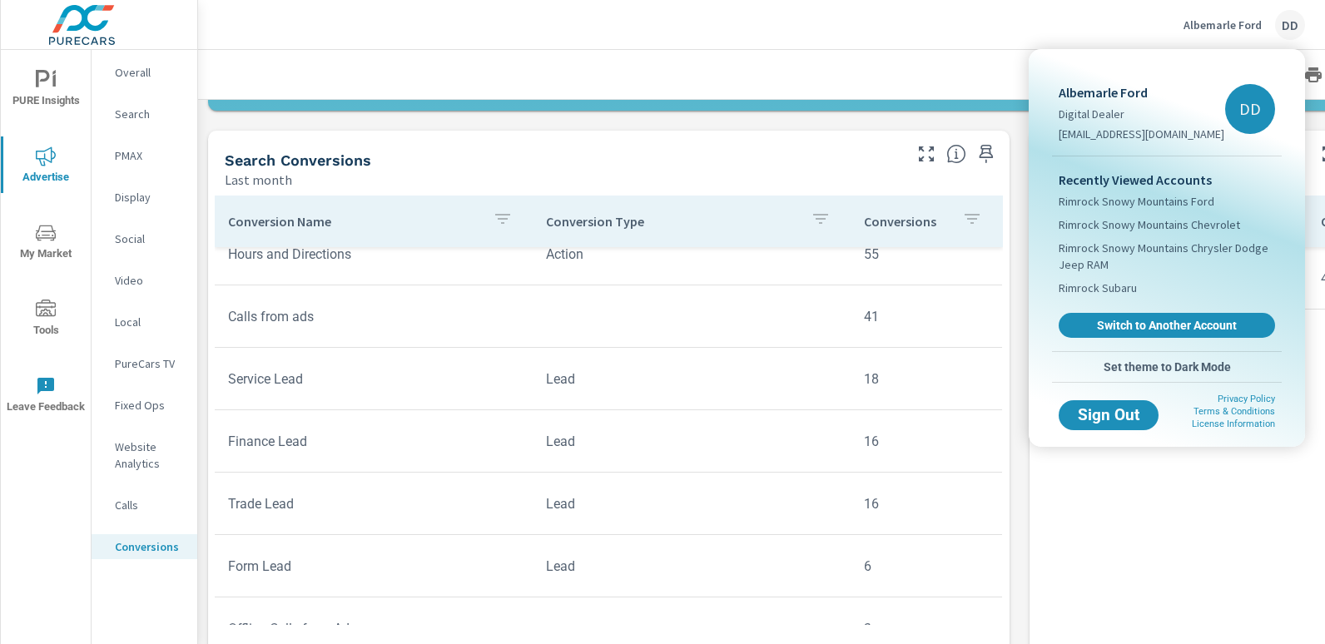
click at [1129, 310] on div "Recently Viewed Accounts Rimrock Snowy Mountains Ford Rimrock Snowy Mountains C…" at bounding box center [1167, 253] width 230 height 195
click at [1129, 315] on link "Switch to Another Account" at bounding box center [1166, 326] width 223 height 26
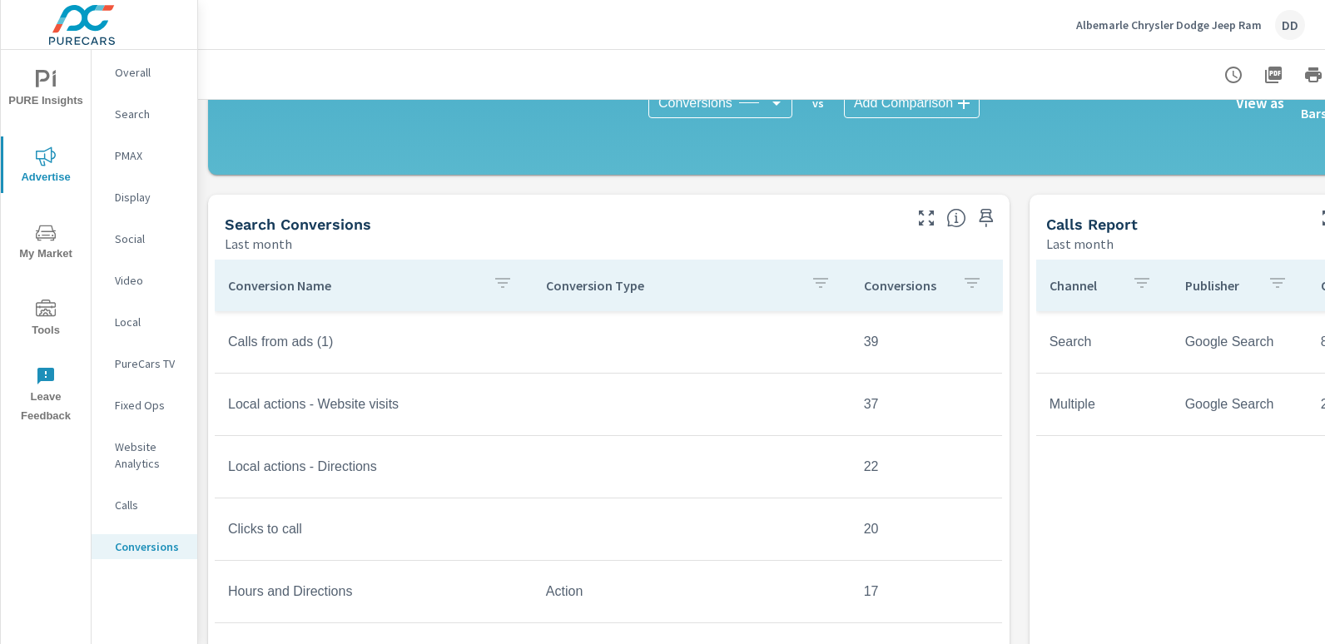
scroll to position [606, 0]
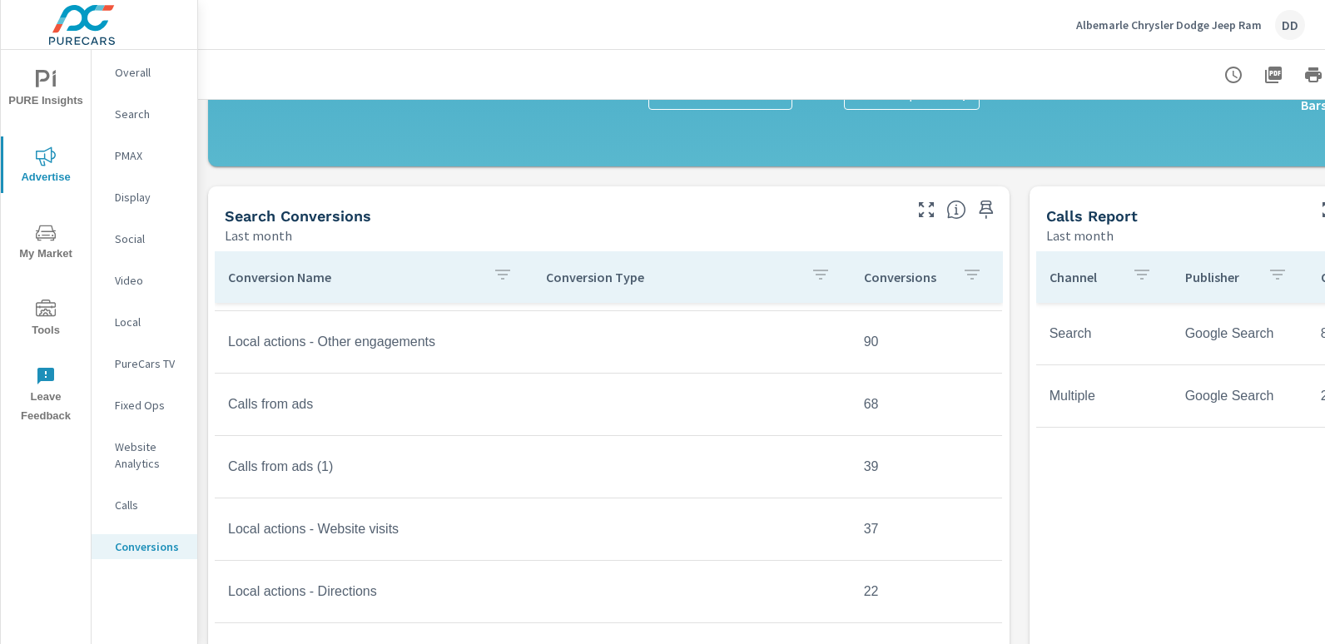
scroll to position [319, 0]
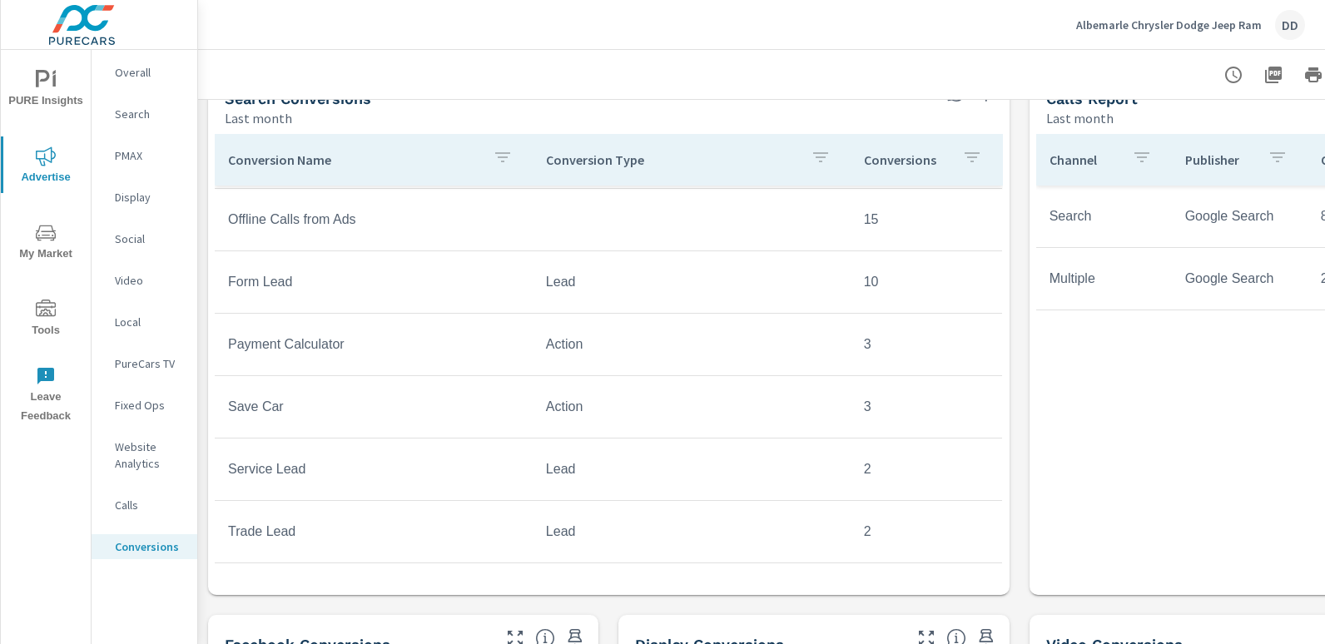
scroll to position [721, 0]
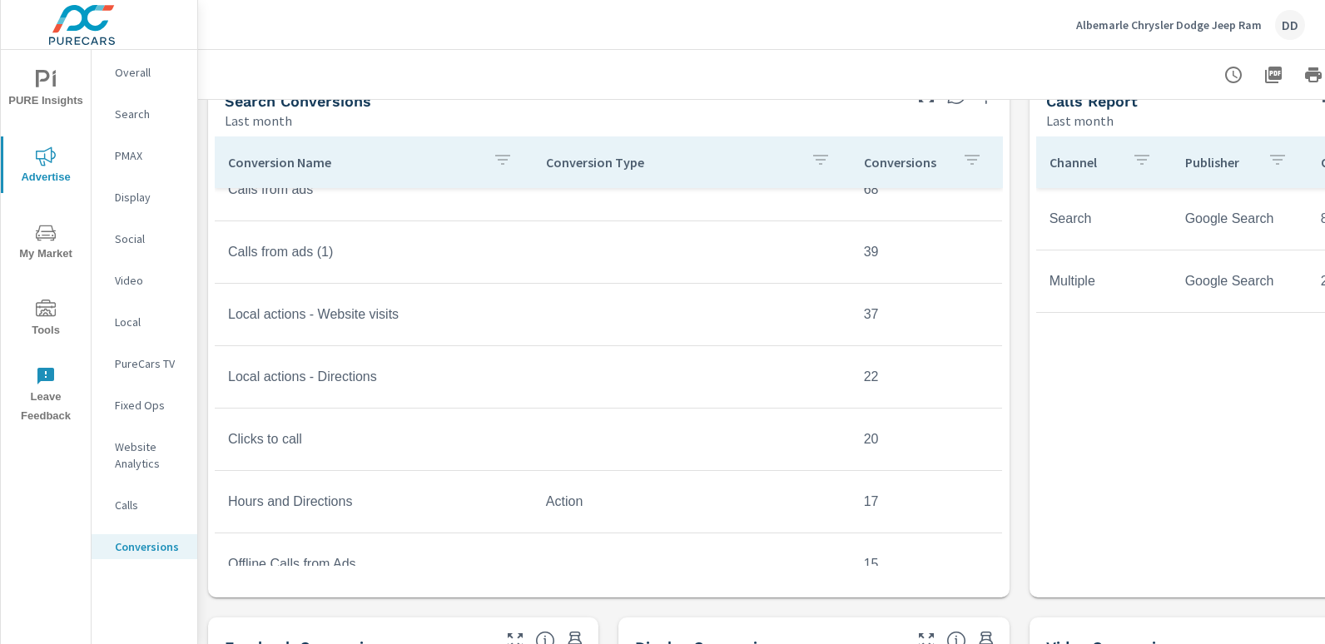
scroll to position [419, 0]
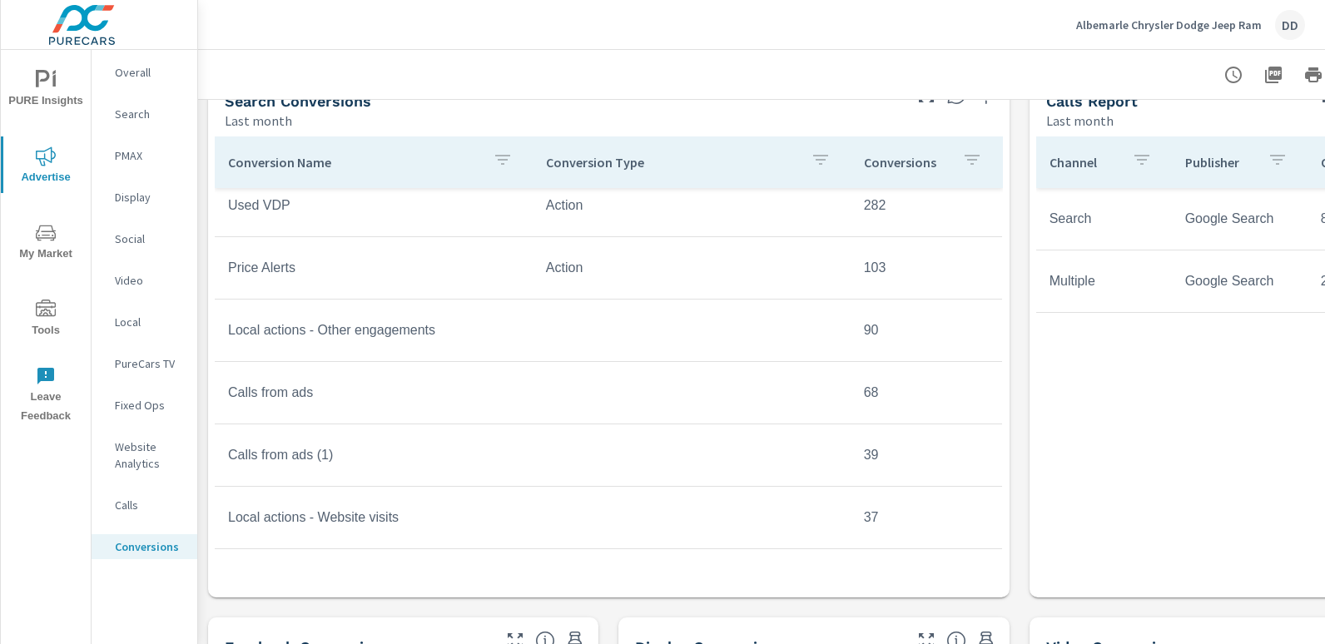
scroll to position [77, 0]
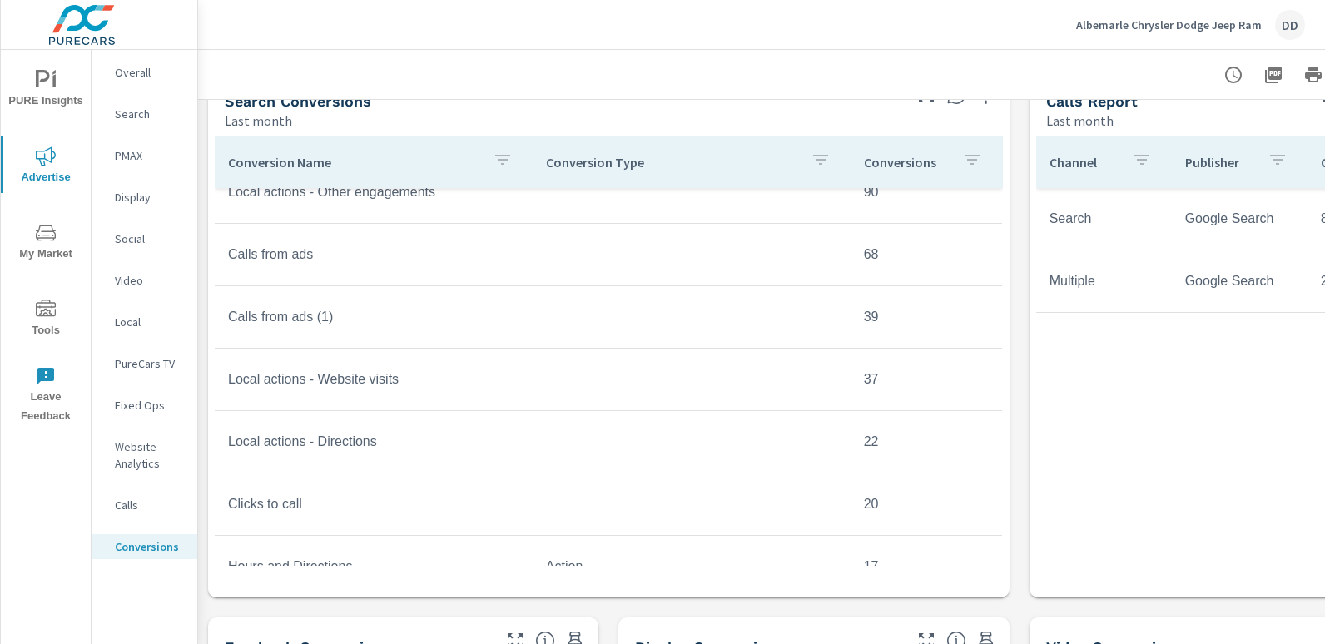
scroll to position [346, 0]
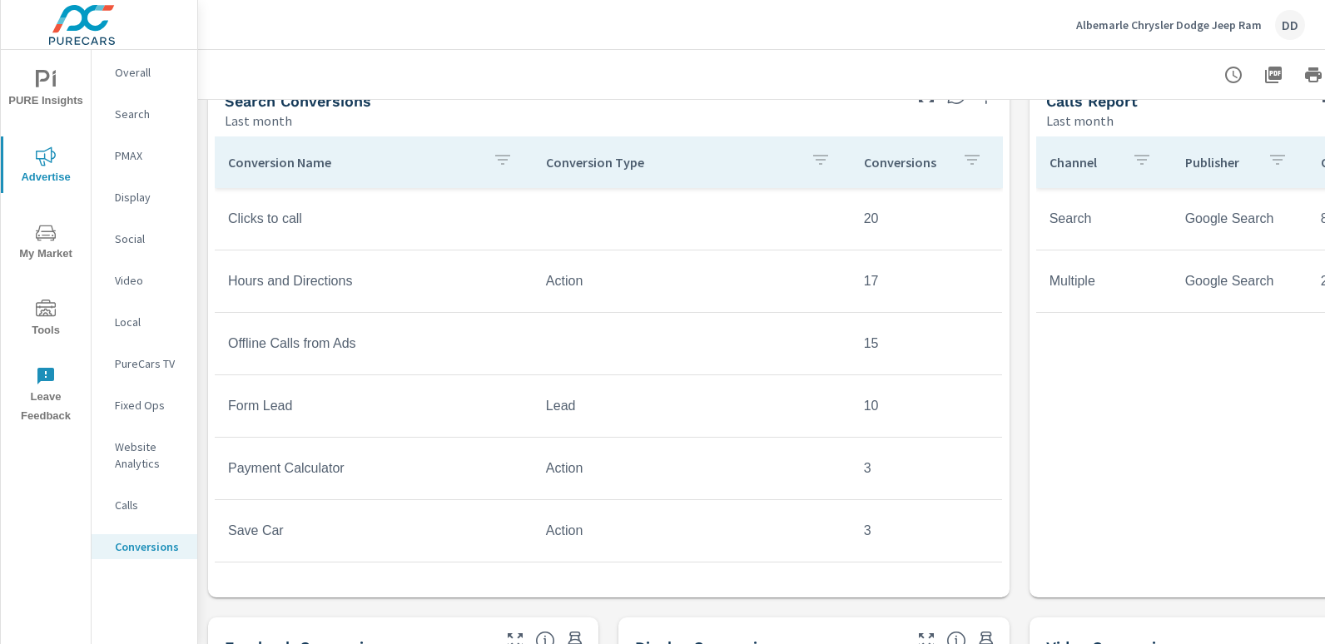
scroll to position [627, 0]
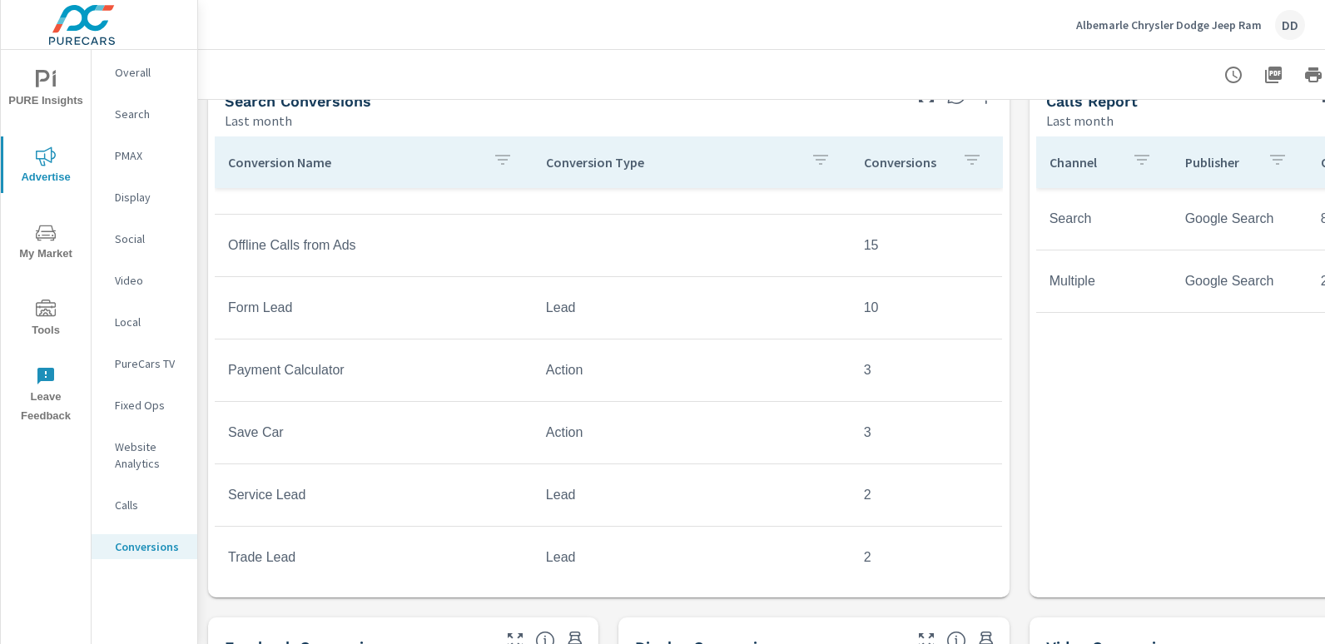
scroll to position [747, 0]
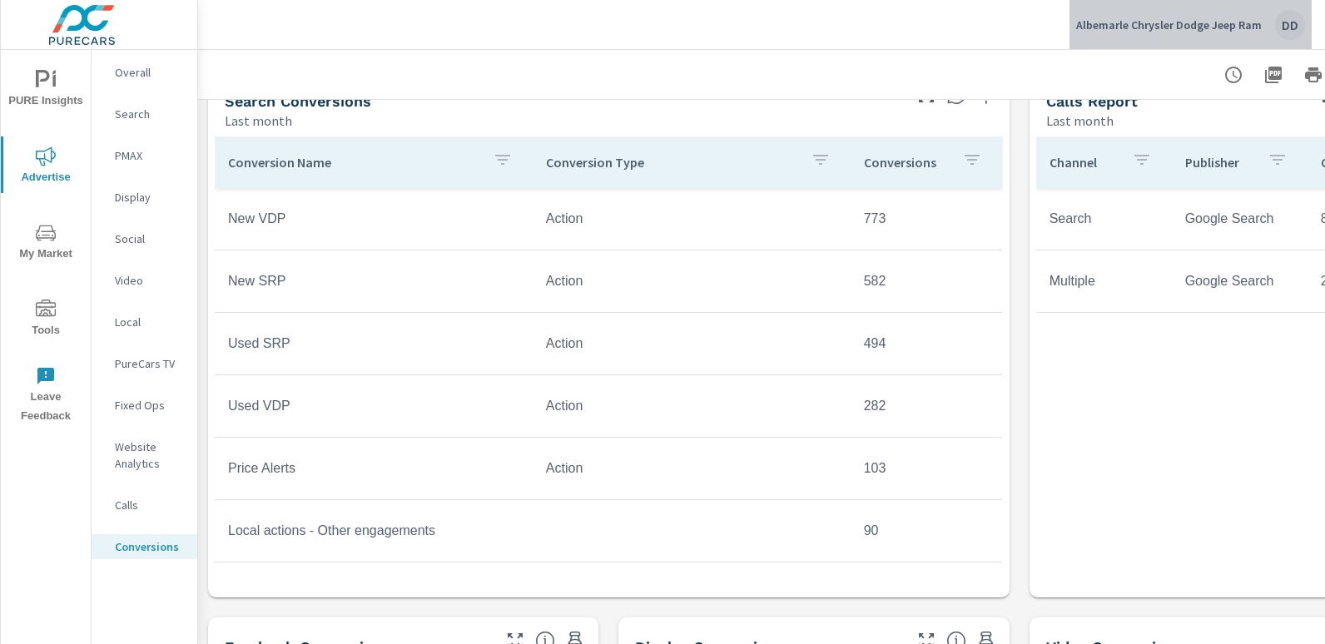
click at [1296, 27] on div "DD" at bounding box center [1290, 25] width 30 height 30
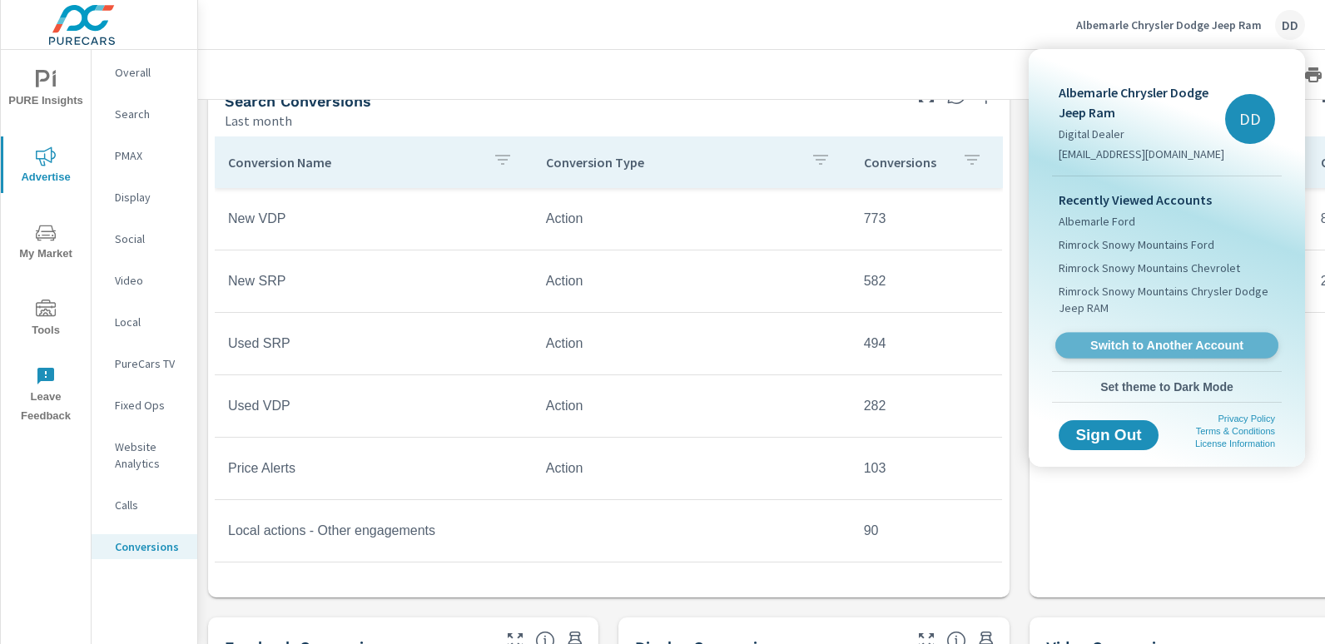
click at [1126, 346] on span "Switch to Another Account" at bounding box center [1166, 346] width 204 height 16
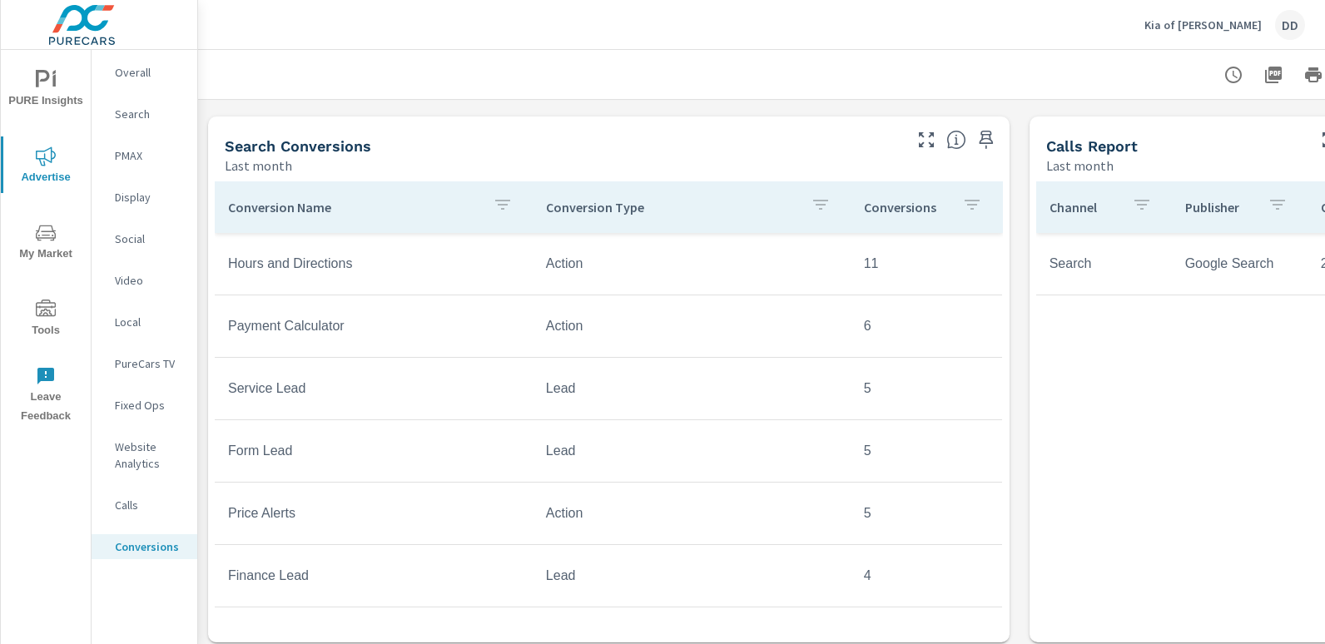
scroll to position [678, 0]
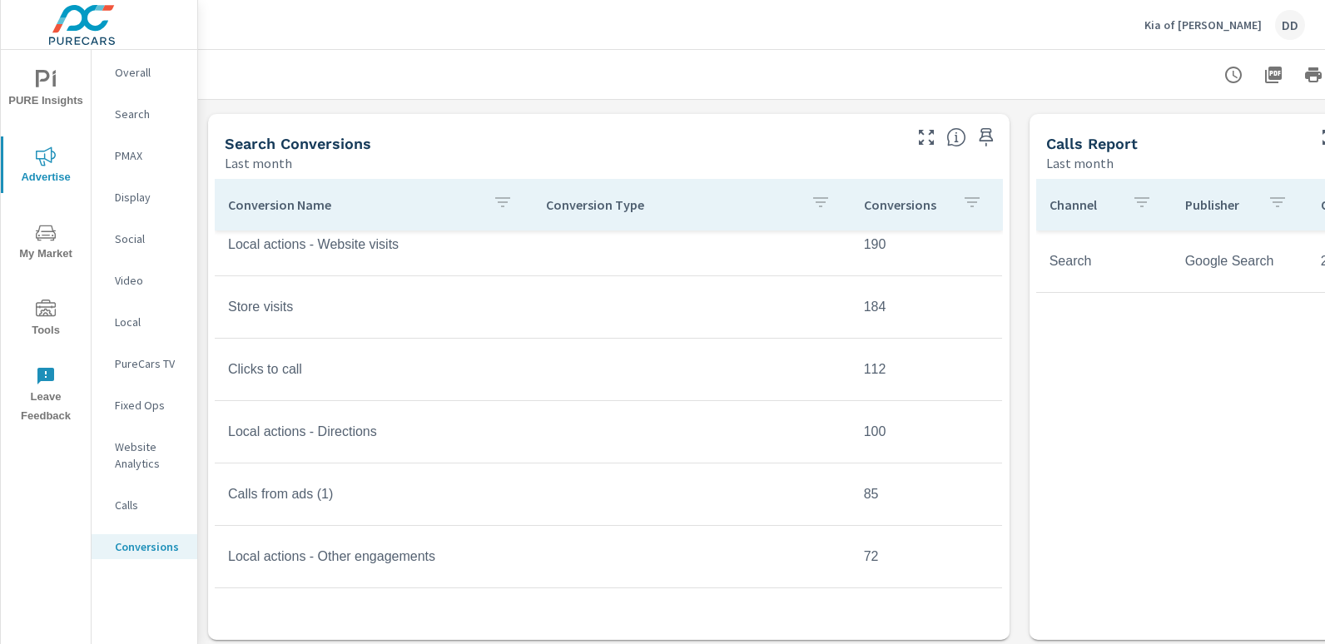
scroll to position [398, 0]
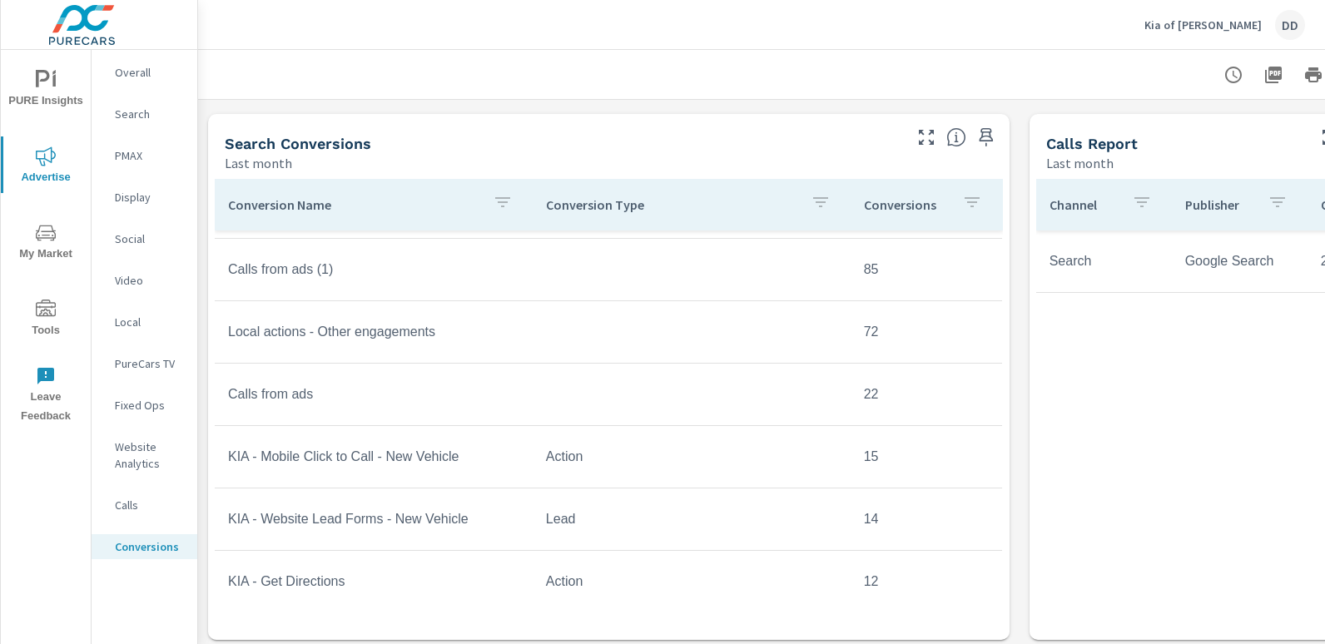
scroll to position [626, 0]
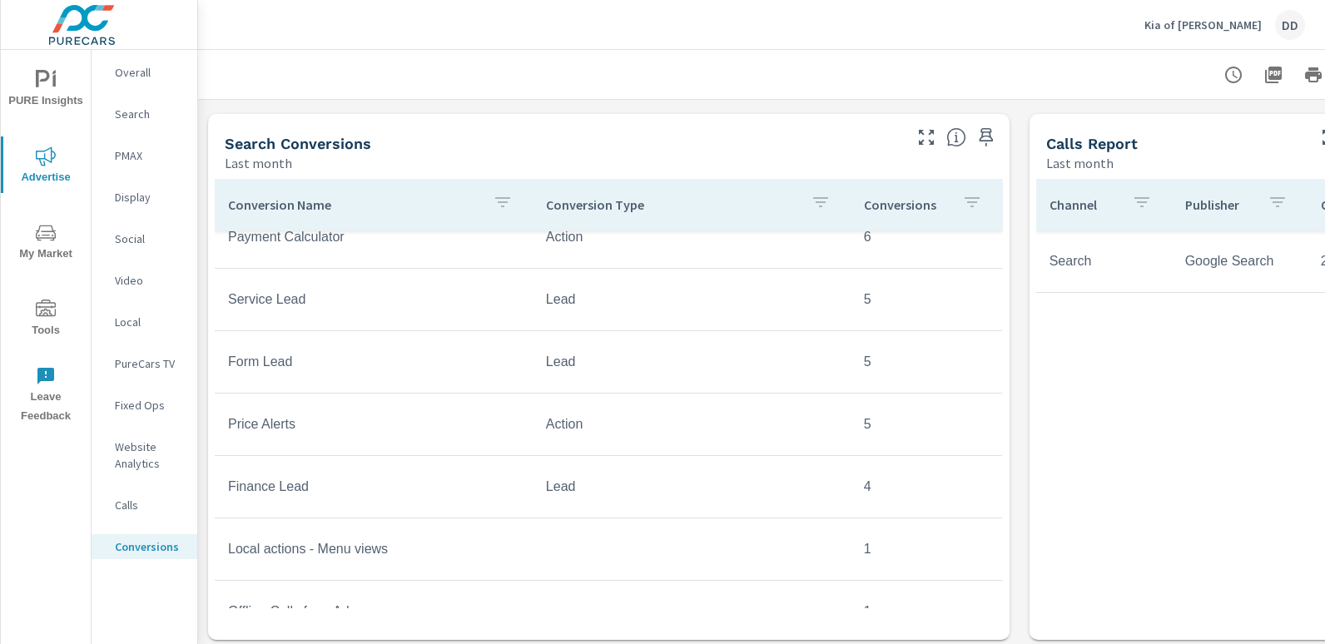
scroll to position [1082, 0]
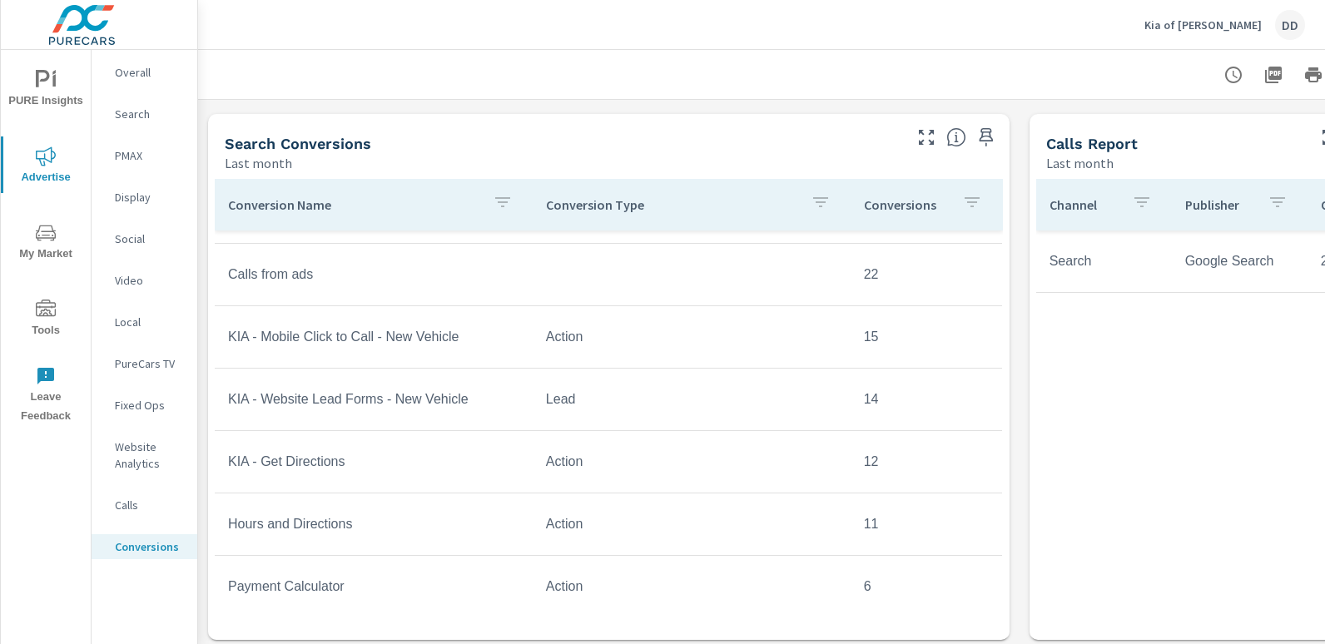
scroll to position [732, 0]
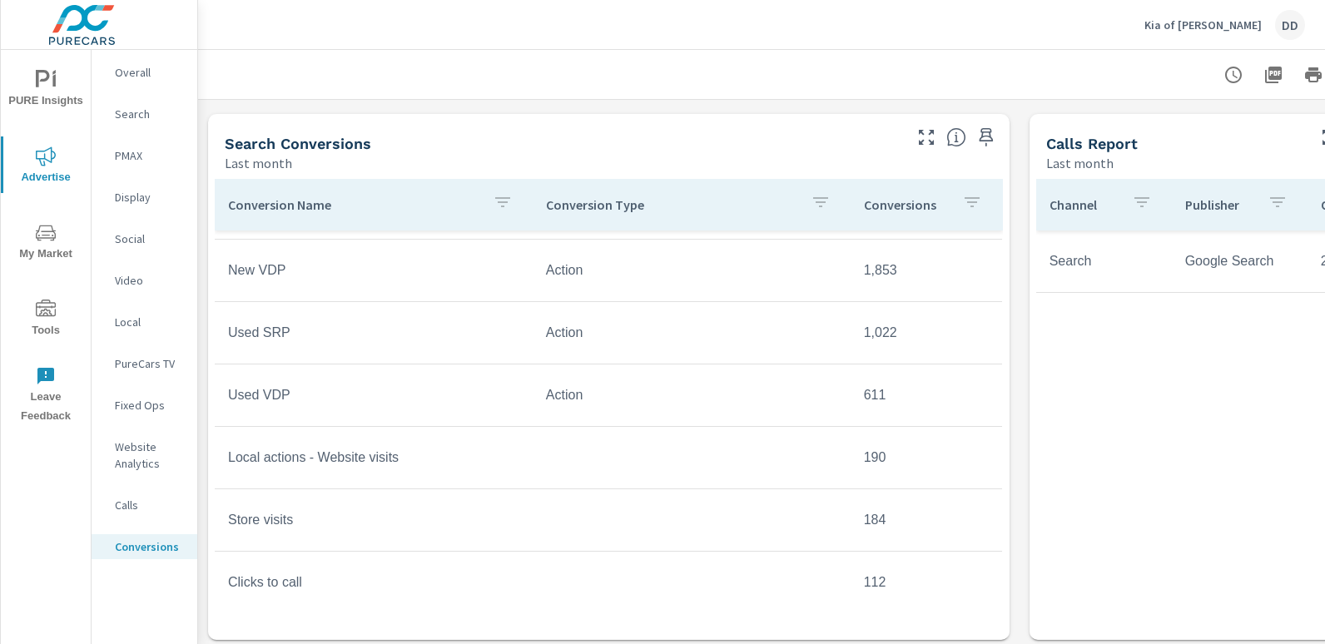
scroll to position [52, 0]
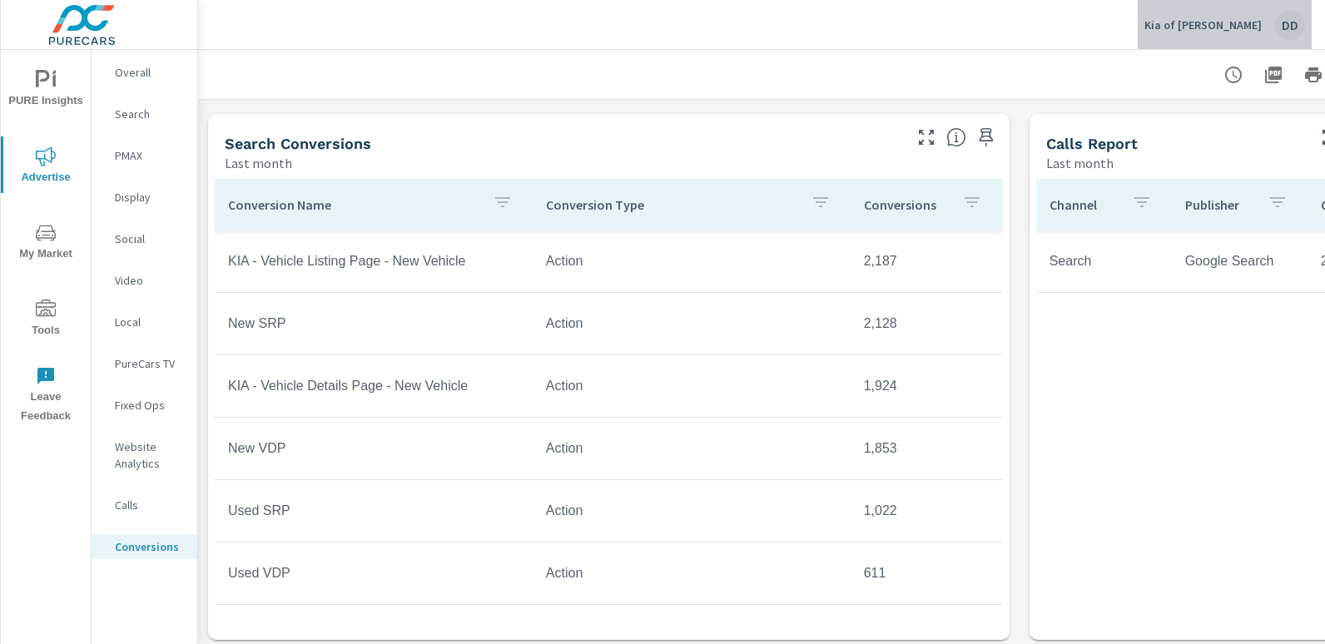
click at [1297, 32] on div "DD" at bounding box center [1290, 25] width 30 height 30
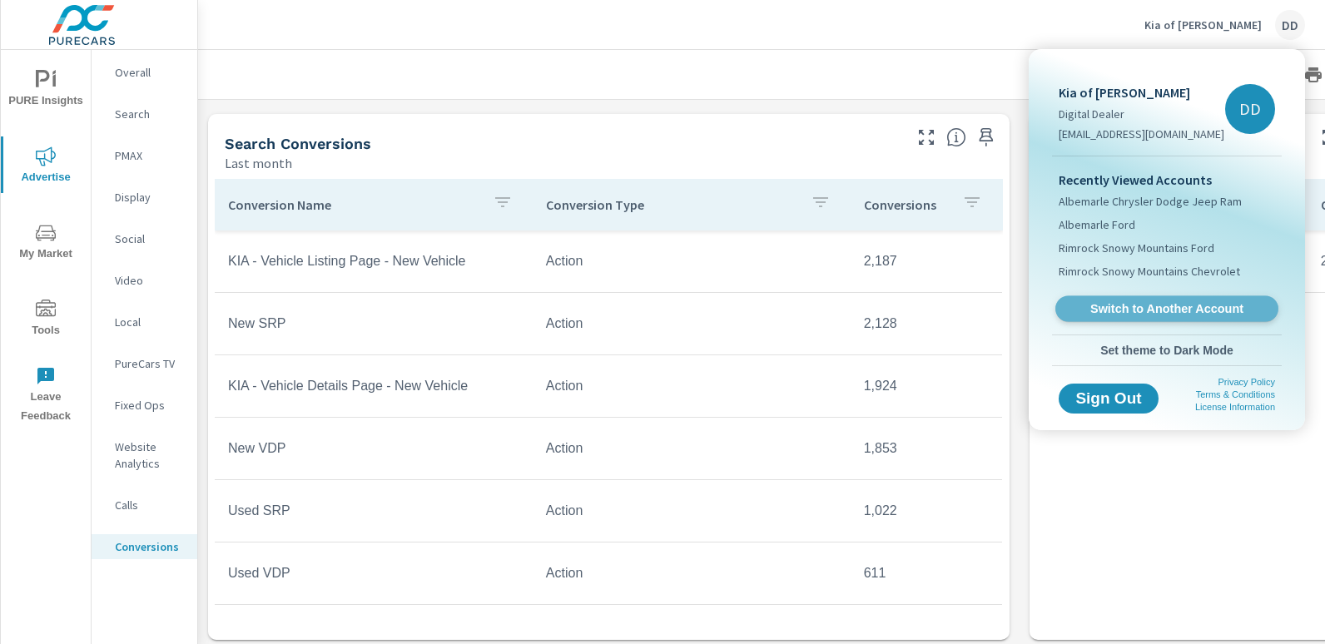
click at [1169, 315] on span "Switch to Another Account" at bounding box center [1166, 309] width 204 height 16
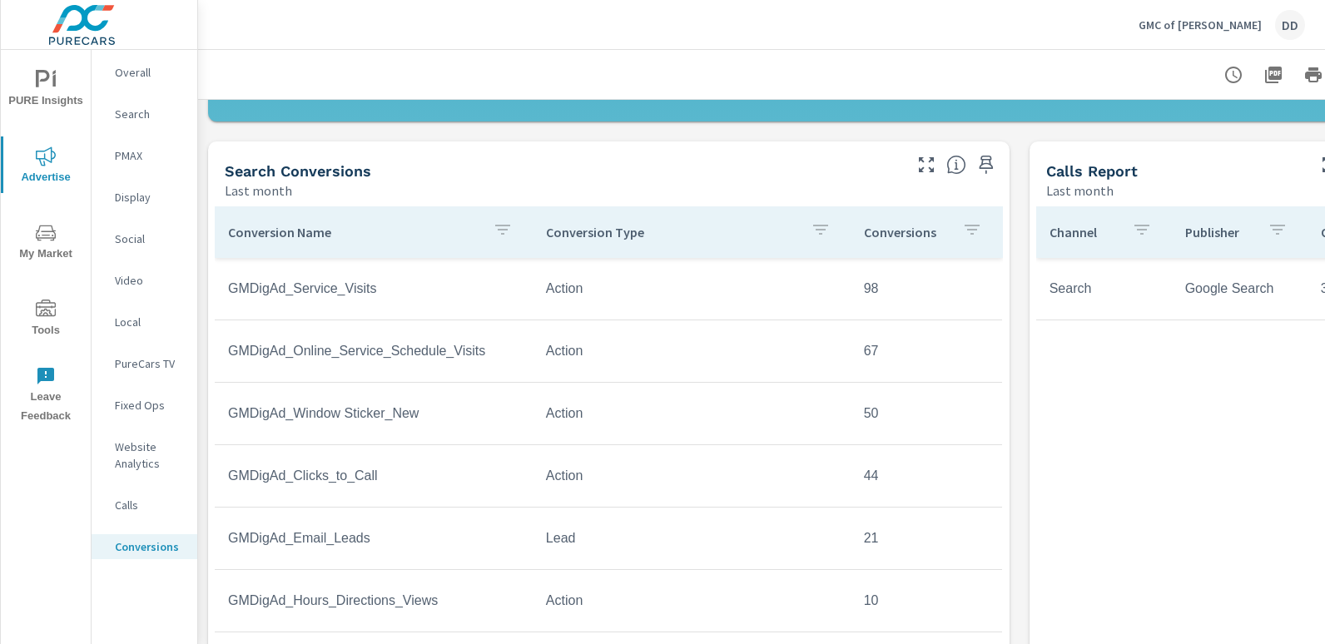
scroll to position [628, 0]
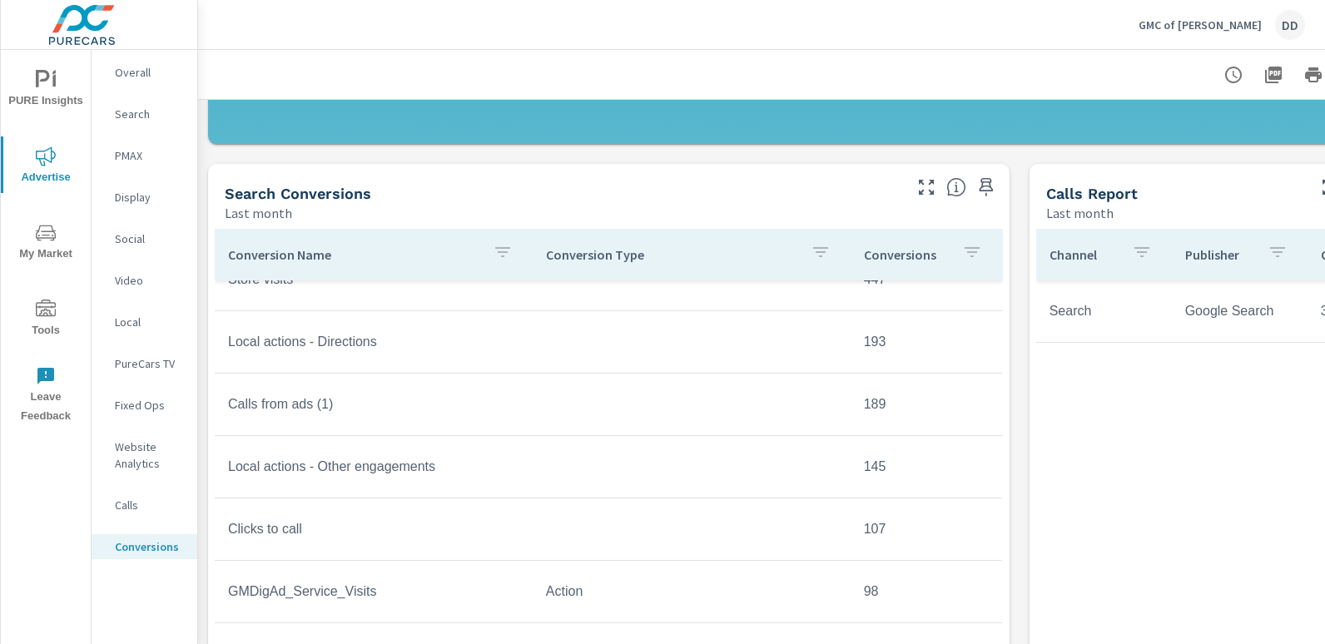
scroll to position [286, 0]
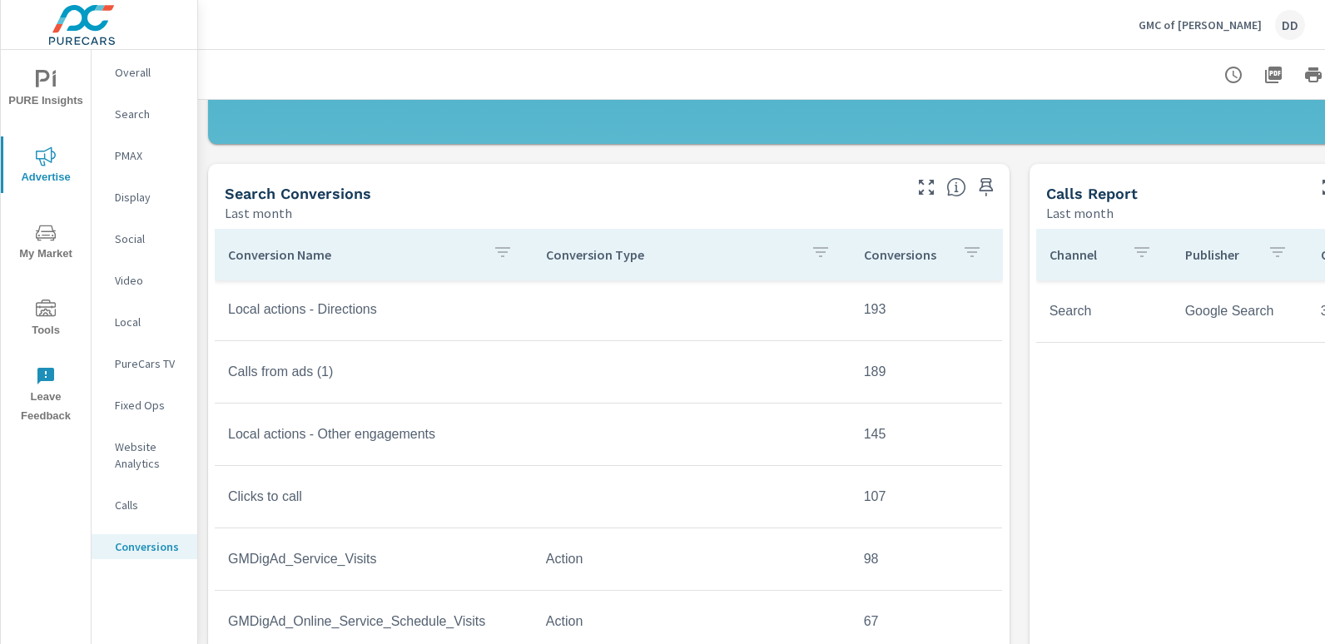
scroll to position [316, 0]
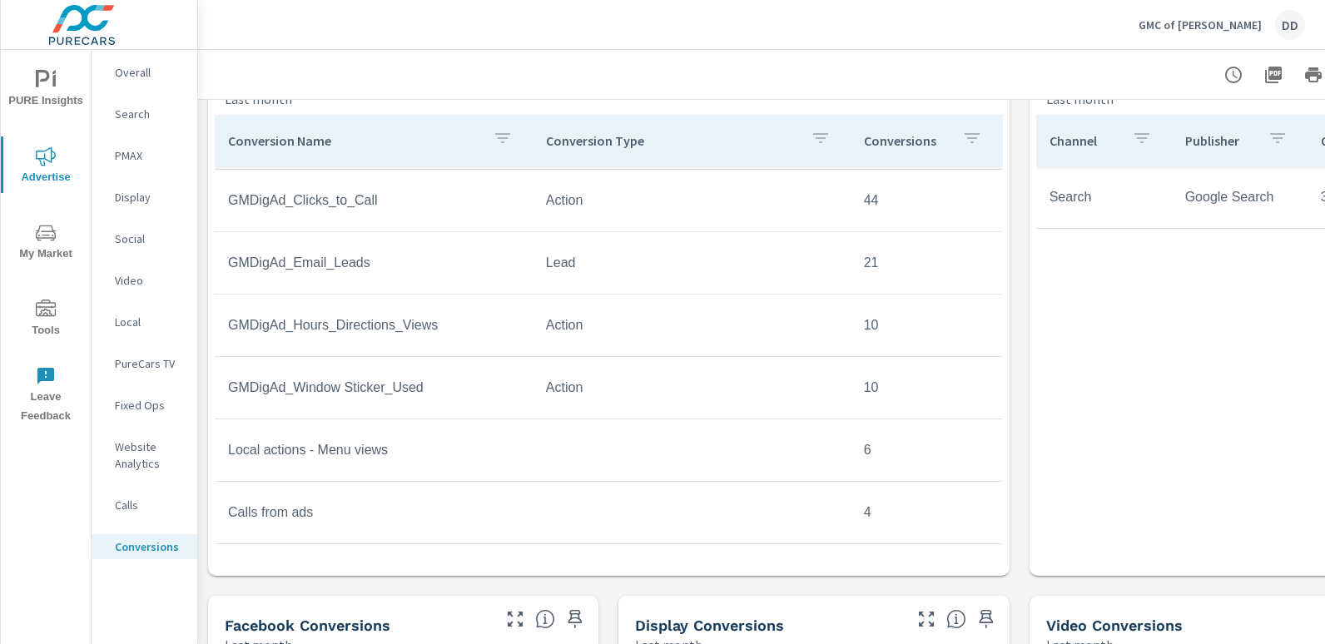
scroll to position [746, 0]
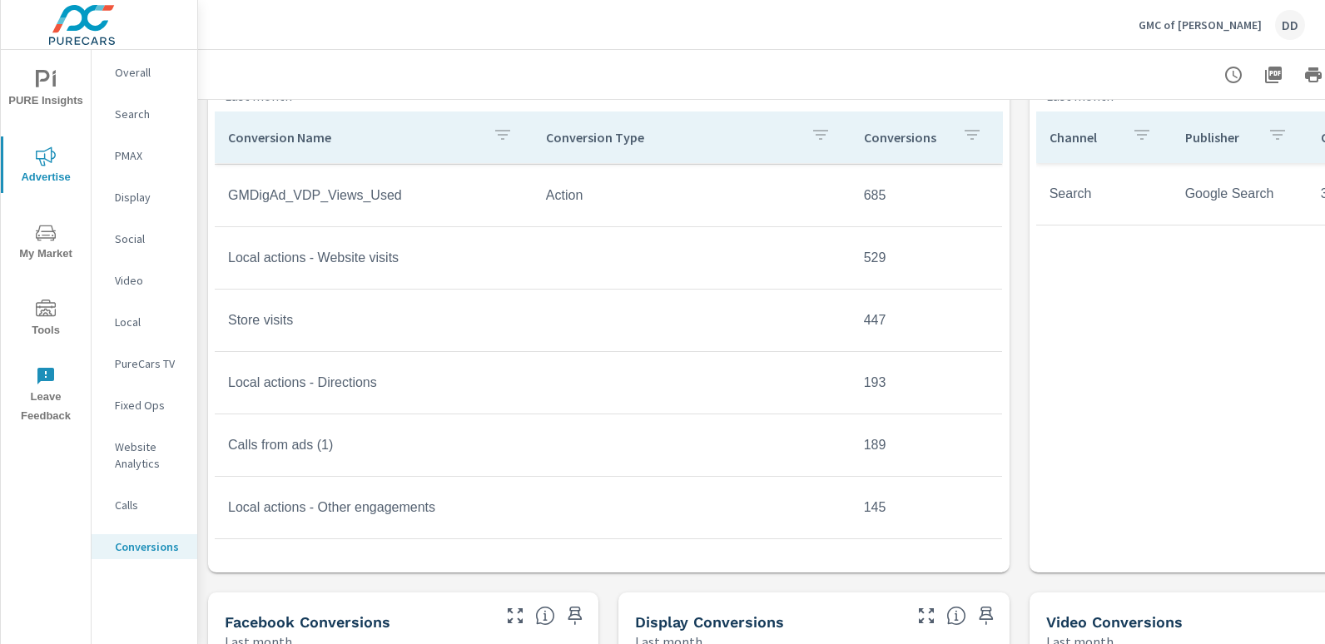
scroll to position [65, 0]
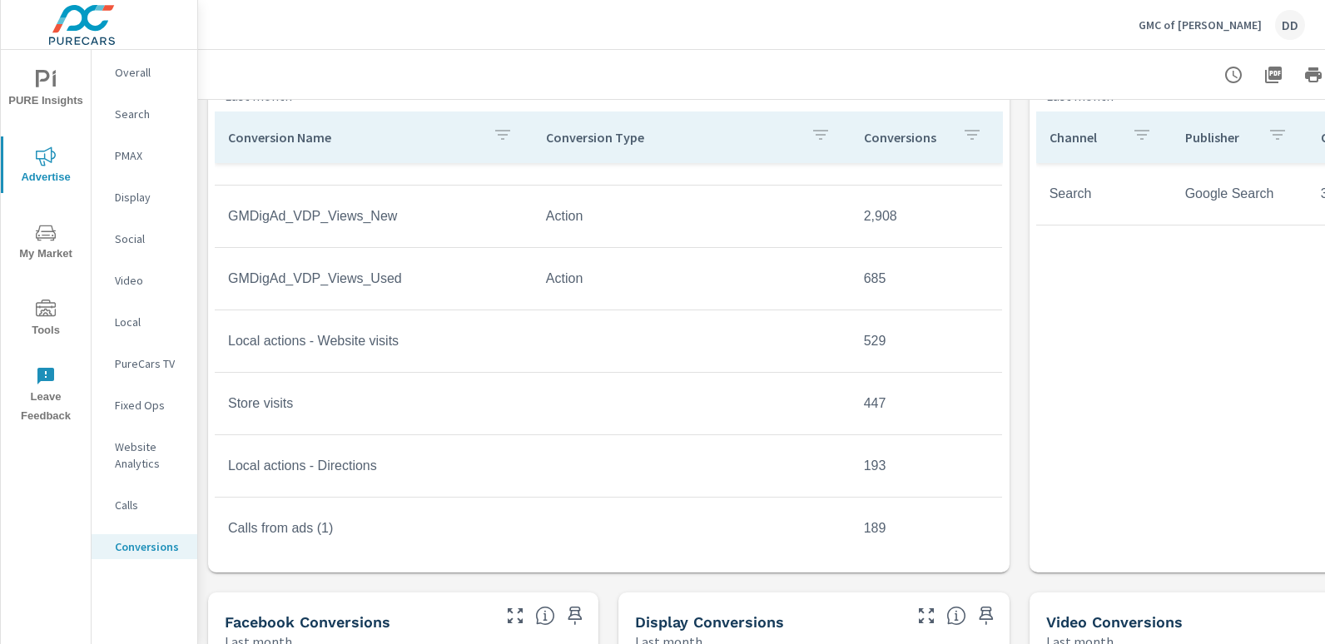
scroll to position [42, 0]
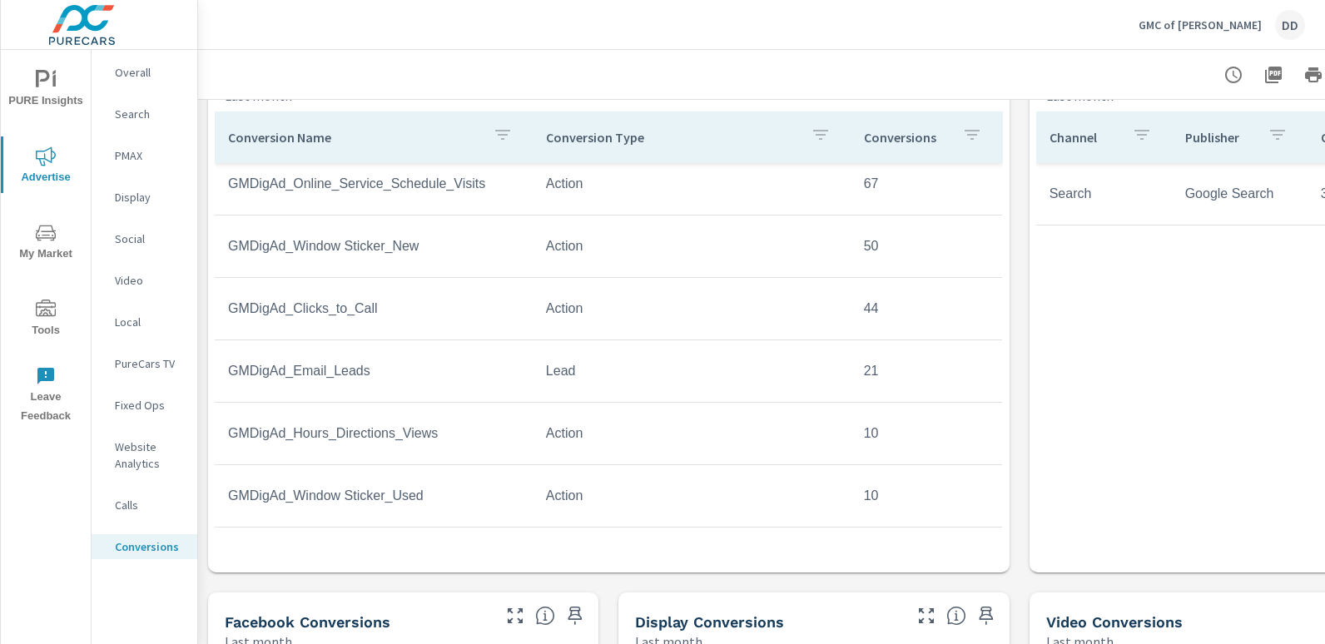
scroll to position [649, 0]
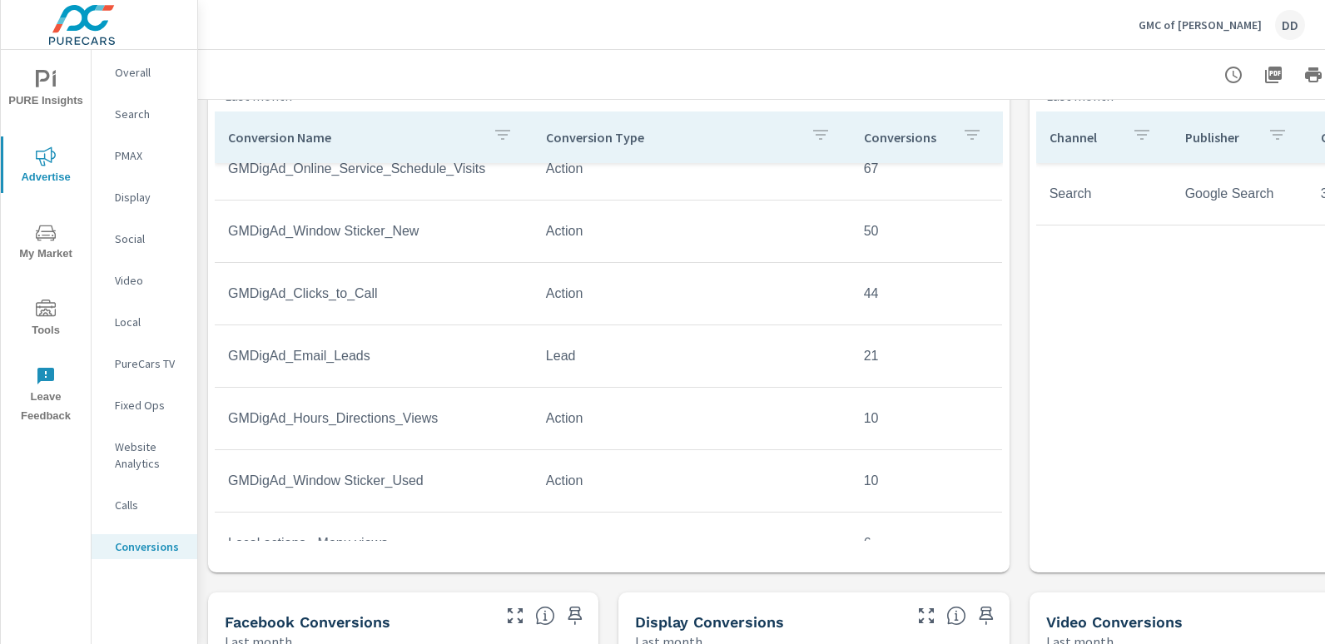
click at [133, 127] on nav "Overall Search PMAX Display Social Video Local PureCars TV Fixed Ops Website An…" at bounding box center [145, 316] width 106 height 533
click at [141, 118] on p "Search" at bounding box center [149, 114] width 69 height 17
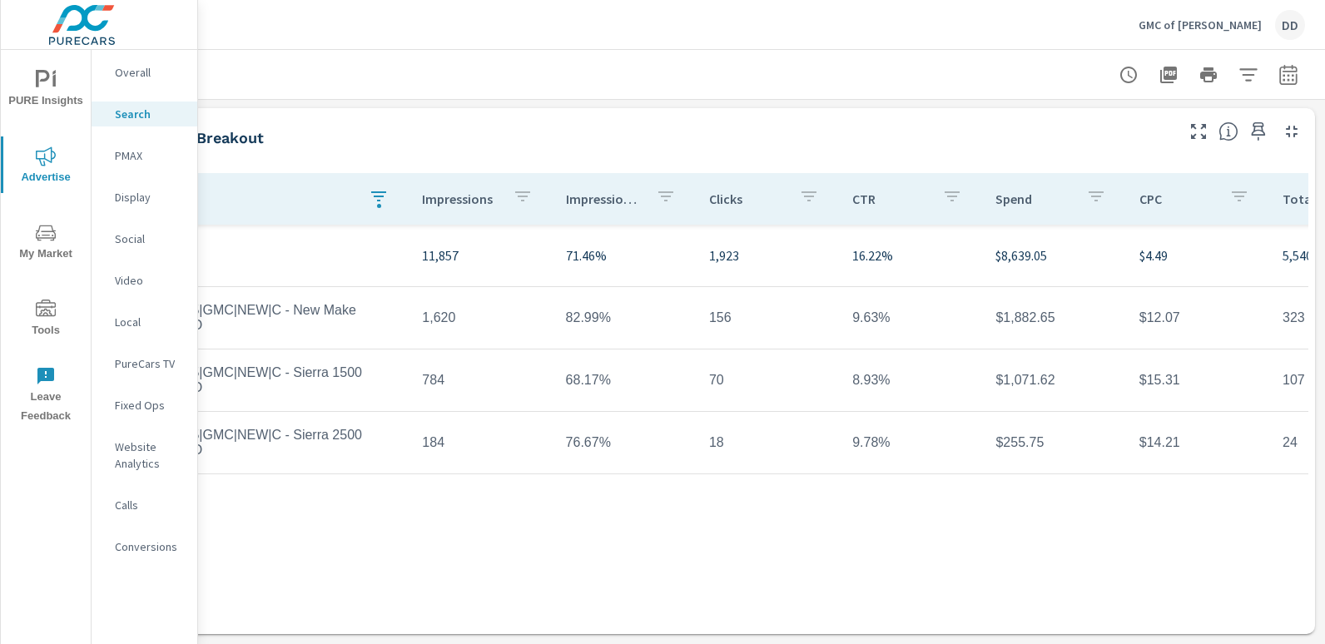
scroll to position [1243, 0]
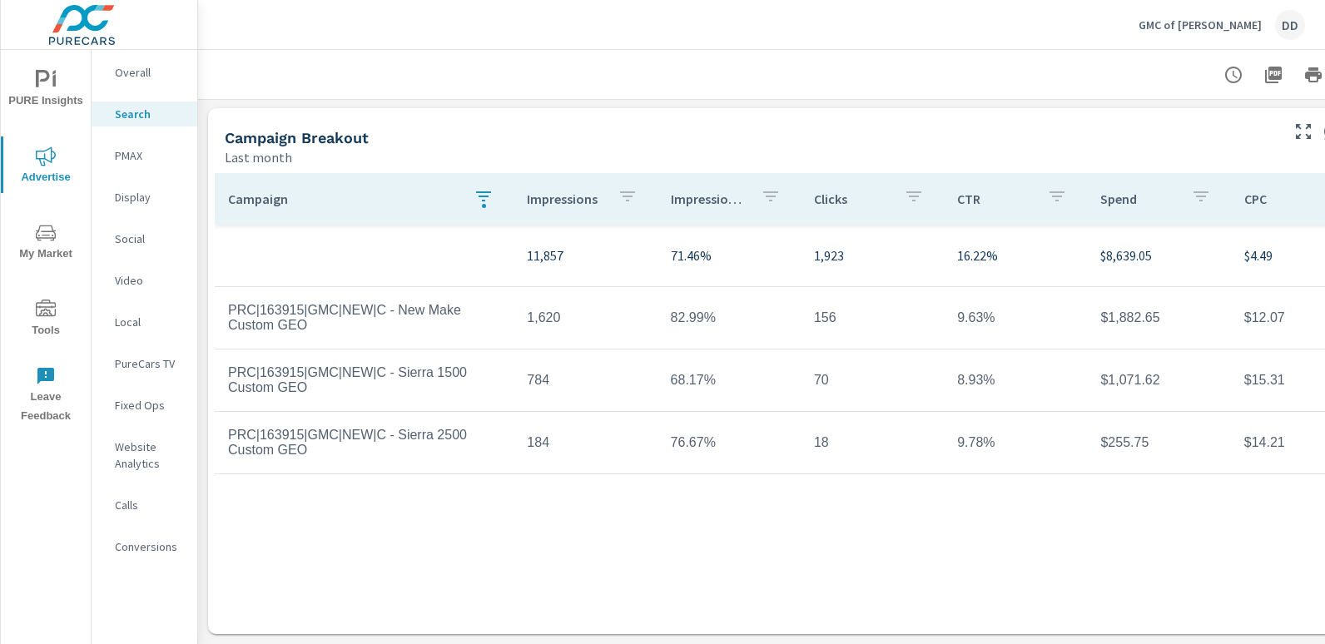
click at [141, 153] on p "PMAX" at bounding box center [149, 155] width 69 height 17
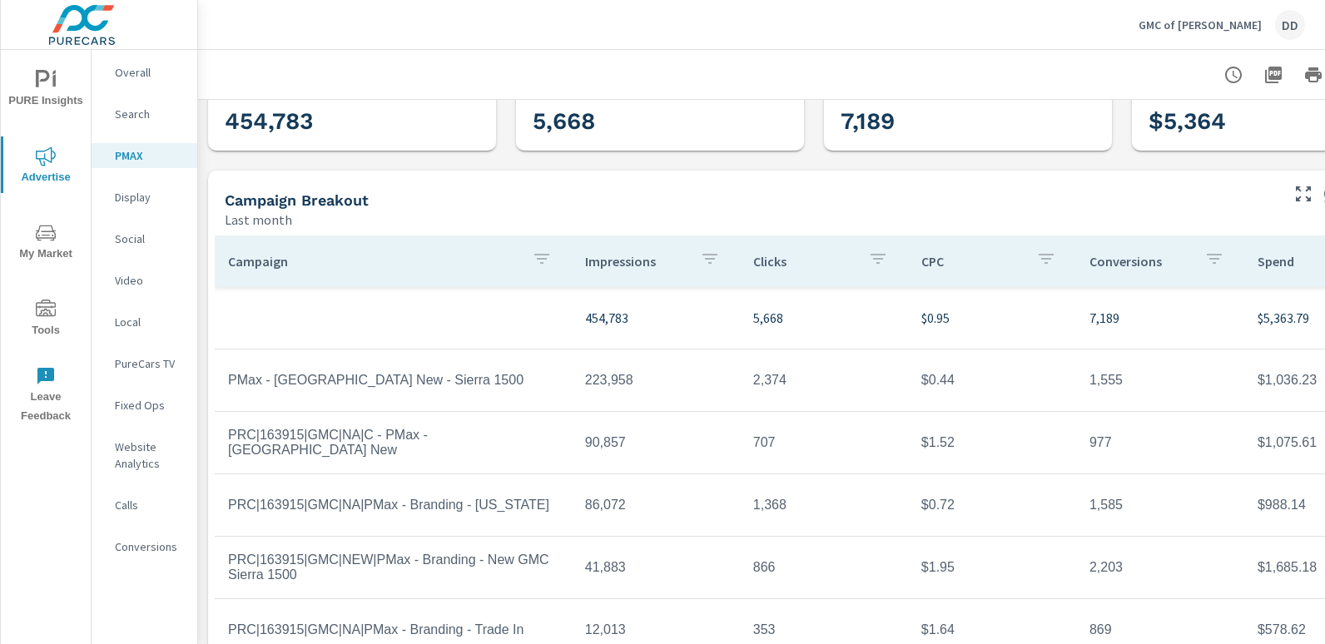
scroll to position [151, 0]
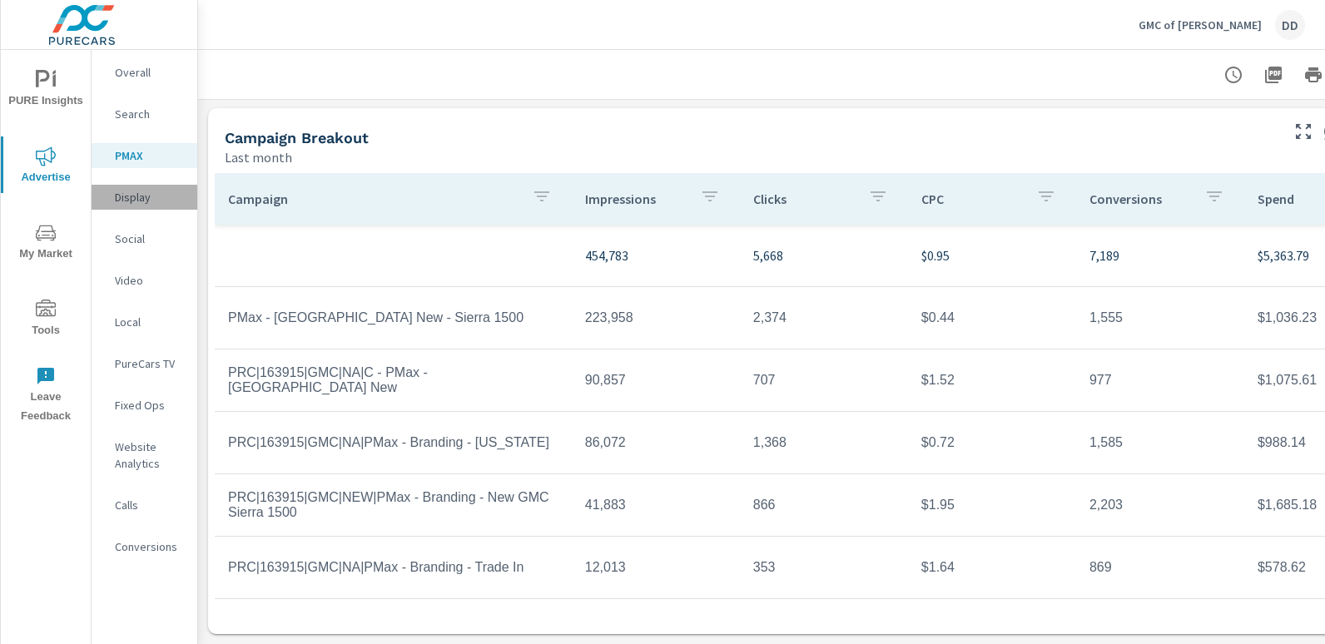
click at [121, 198] on p "Display" at bounding box center [149, 197] width 69 height 17
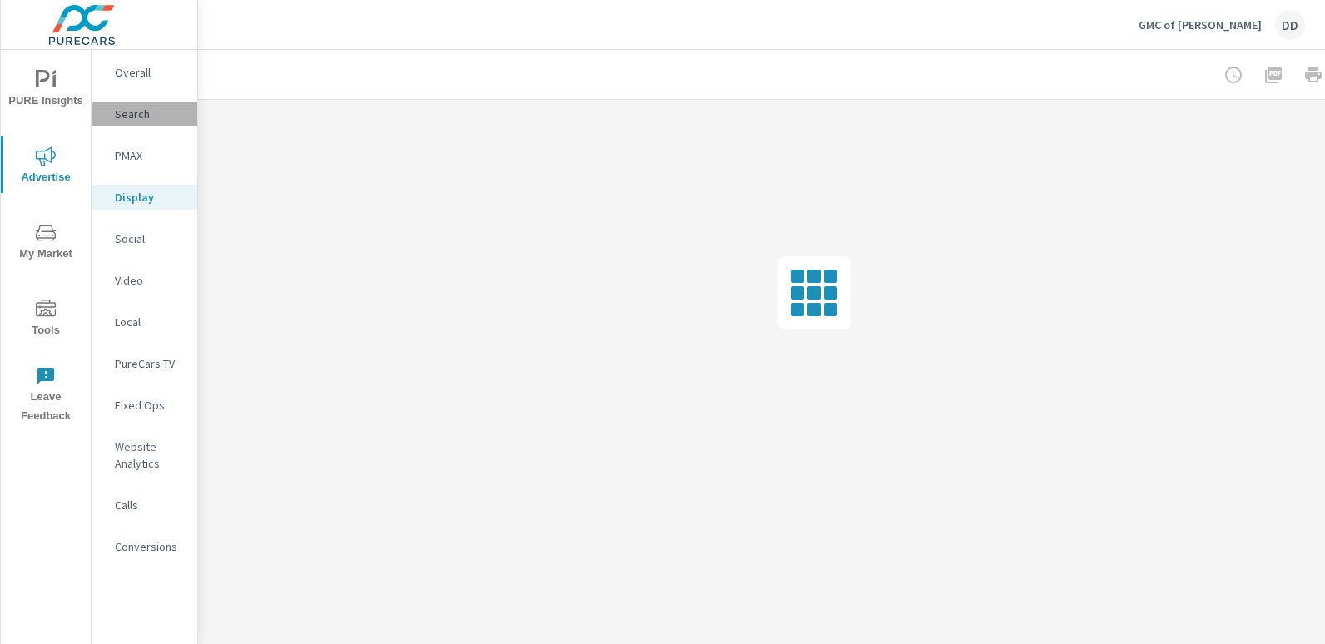
click at [163, 107] on p "Search" at bounding box center [149, 114] width 69 height 17
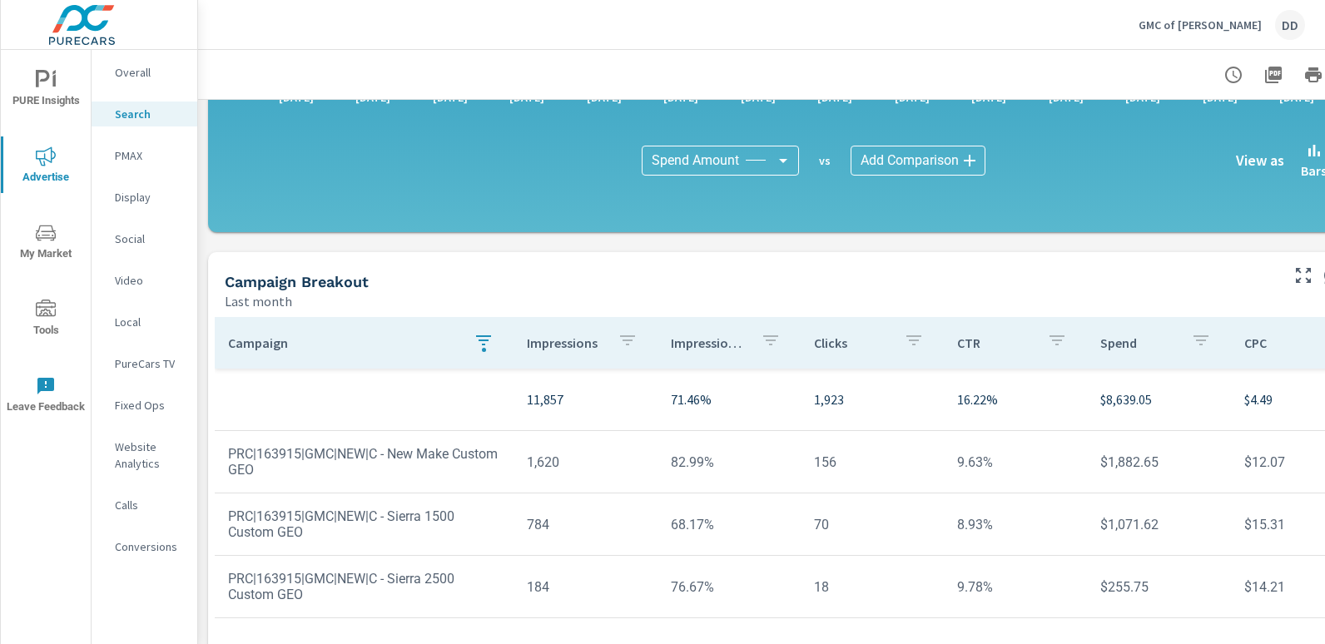
scroll to position [1243, 0]
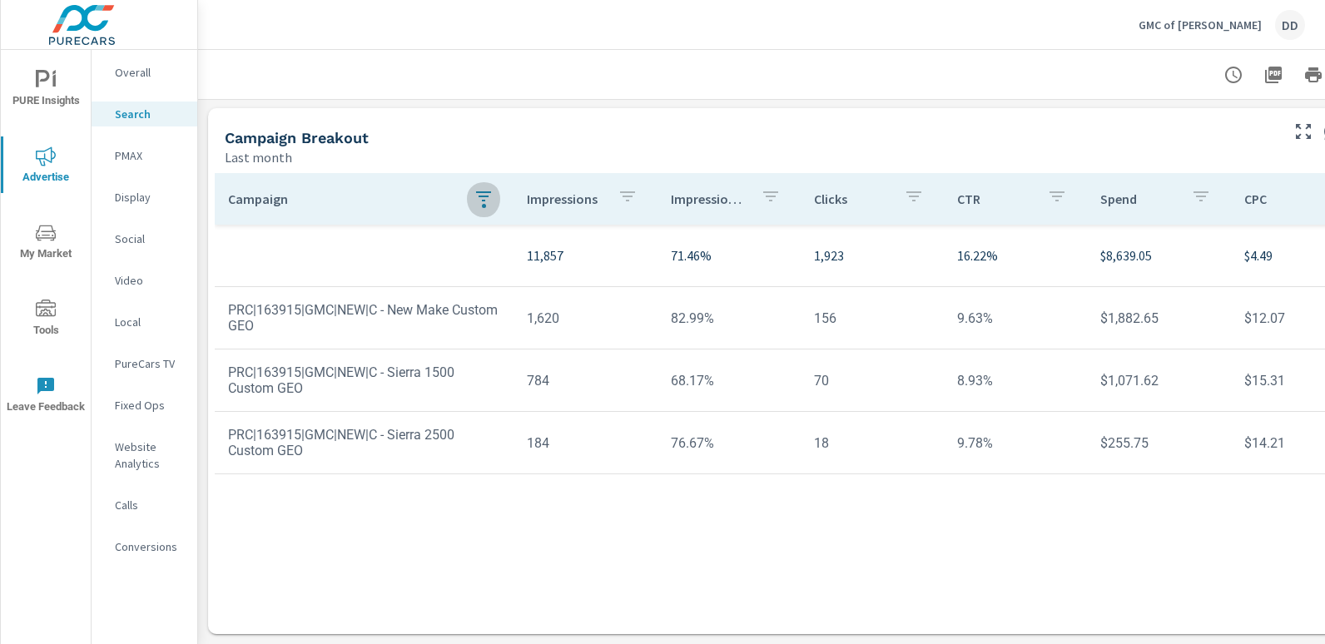
click at [479, 191] on icon "button" at bounding box center [483, 196] width 15 height 10
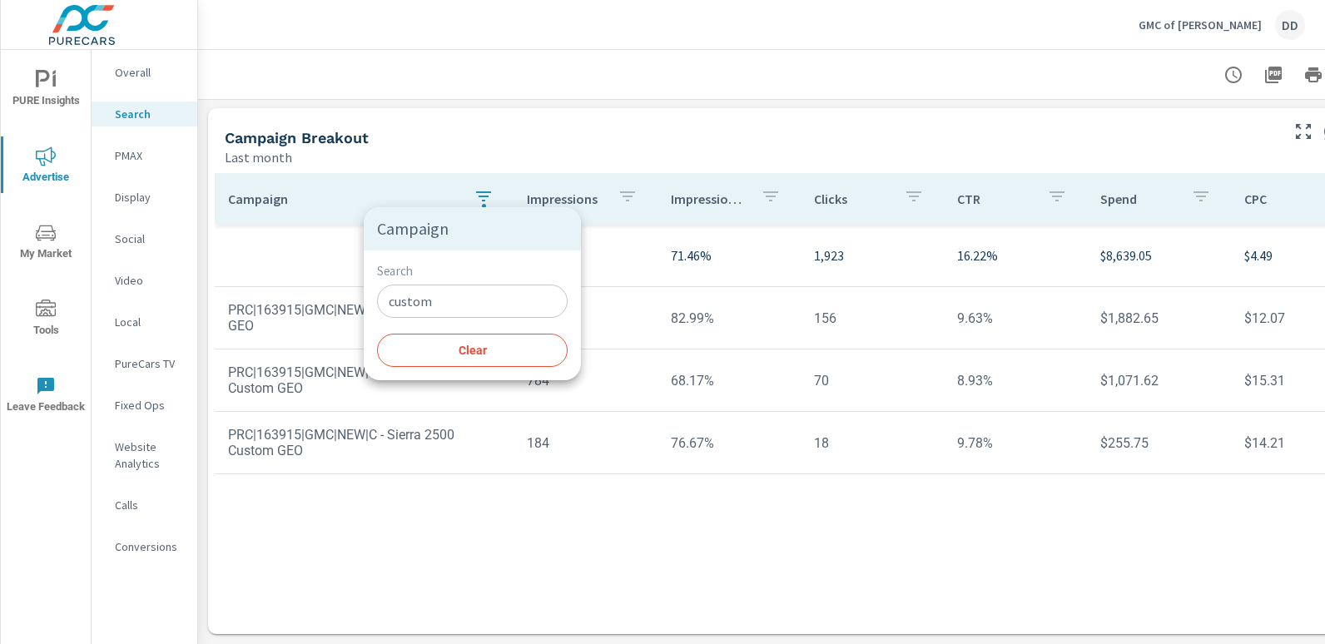
click at [876, 505] on div at bounding box center [662, 322] width 1325 height 644
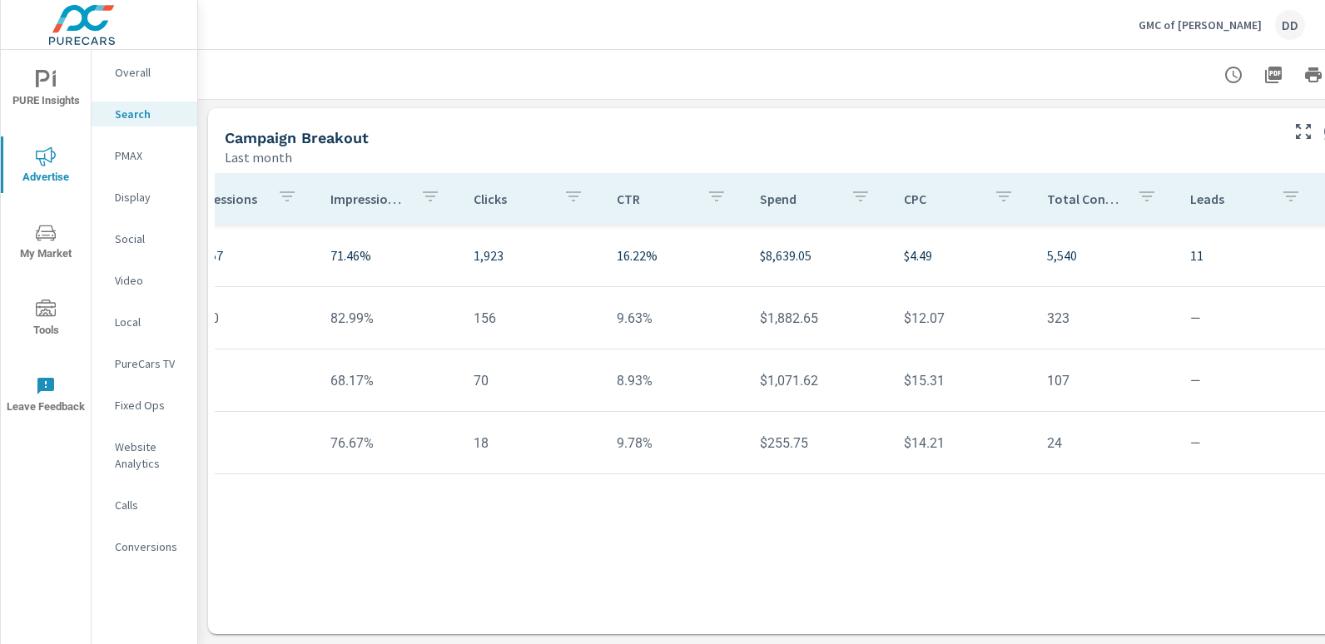
scroll to position [0, 0]
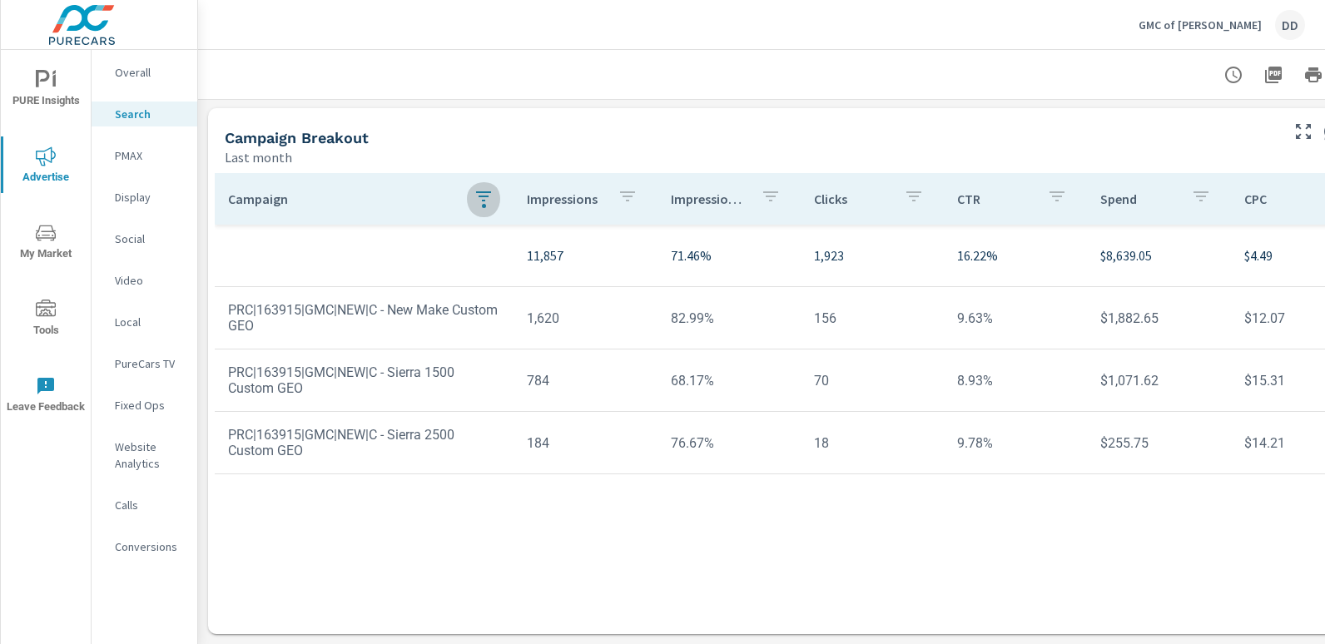
click at [474, 198] on div "button" at bounding box center [484, 198] width 20 height 25
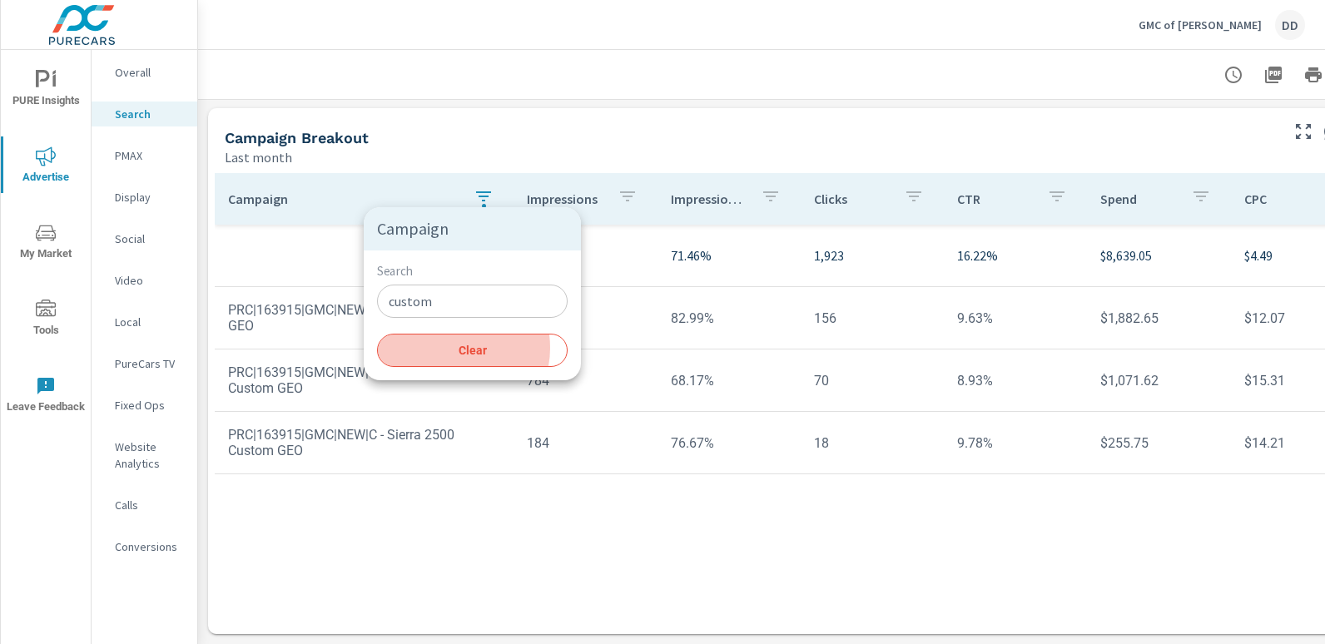
click at [449, 350] on span "Clear" at bounding box center [472, 350] width 171 height 15
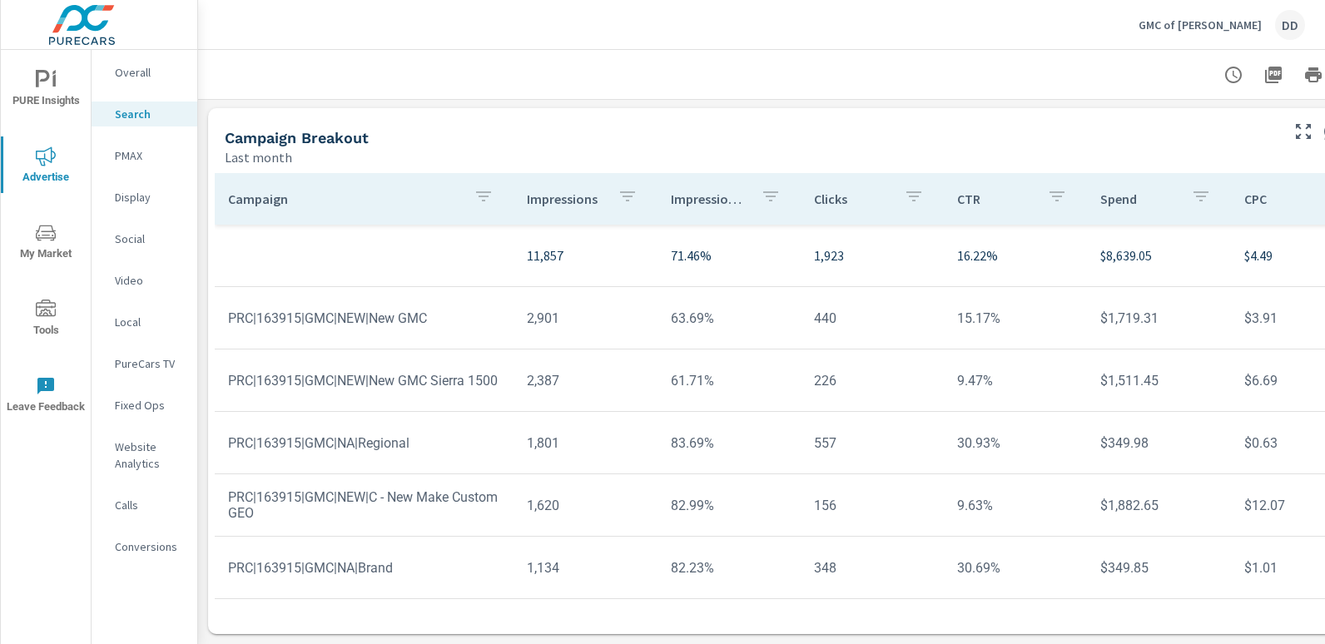
drag, startPoint x: 985, startPoint y: 631, endPoint x: 1019, endPoint y: 630, distance: 33.3
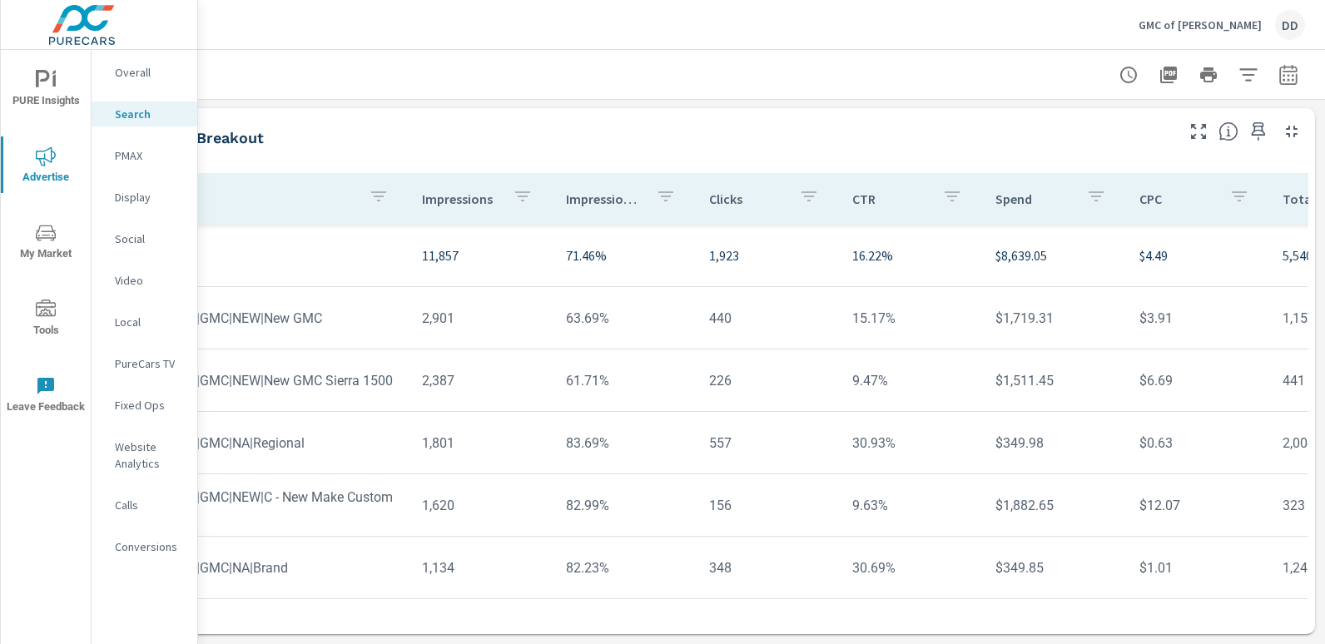
scroll to position [198, 0]
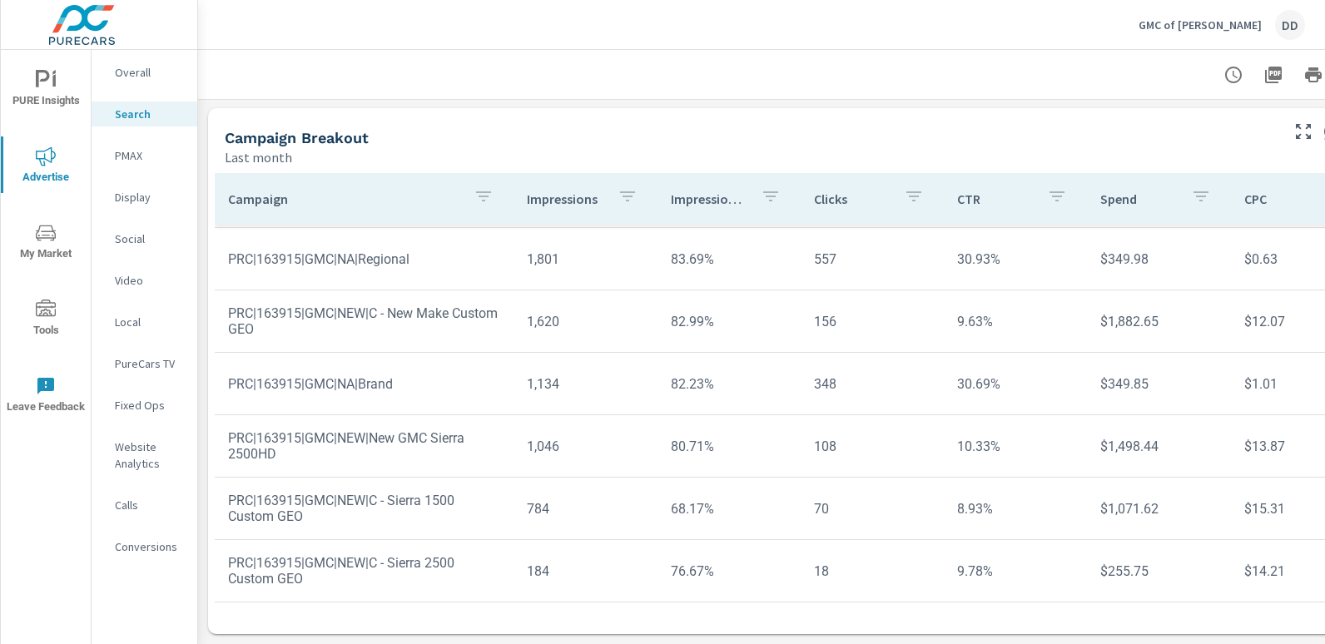
scroll to position [1243, 117]
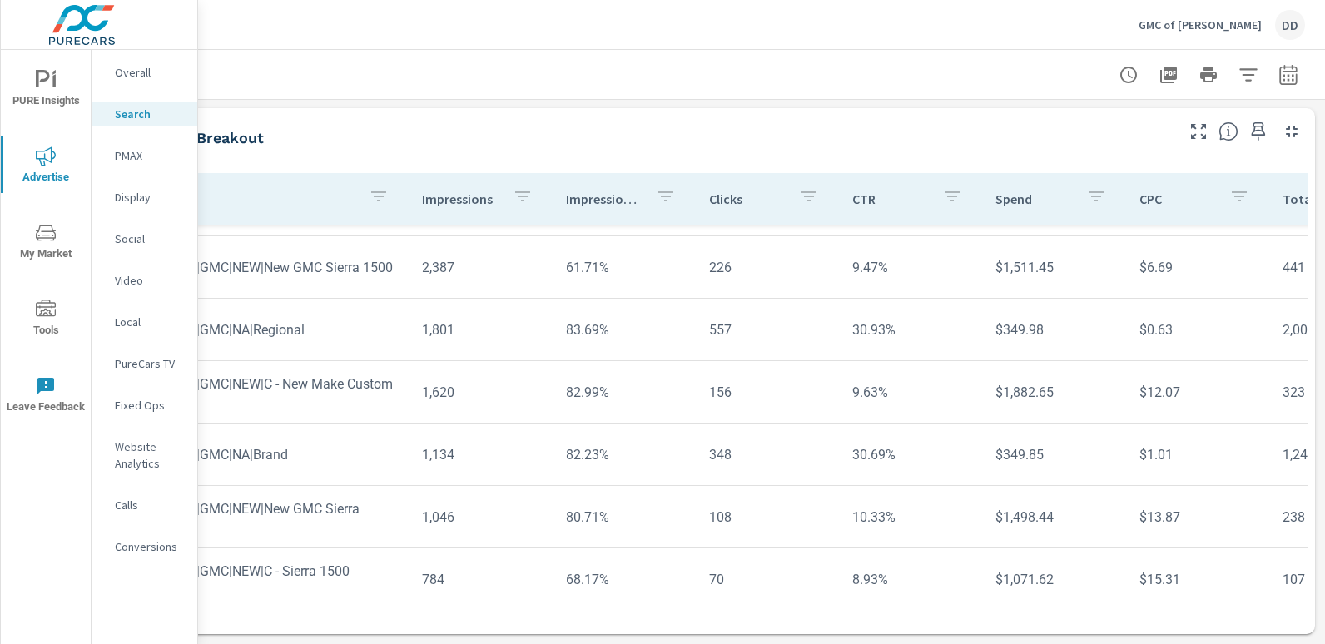
scroll to position [63, 0]
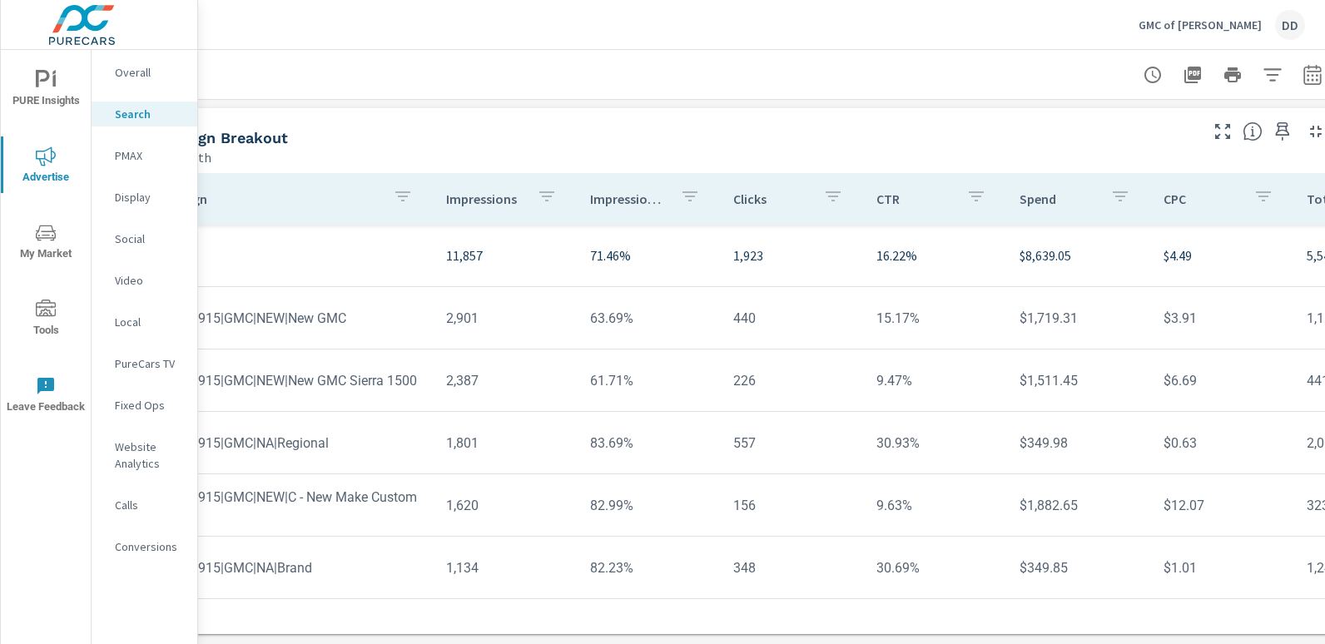
scroll to position [1243, 117]
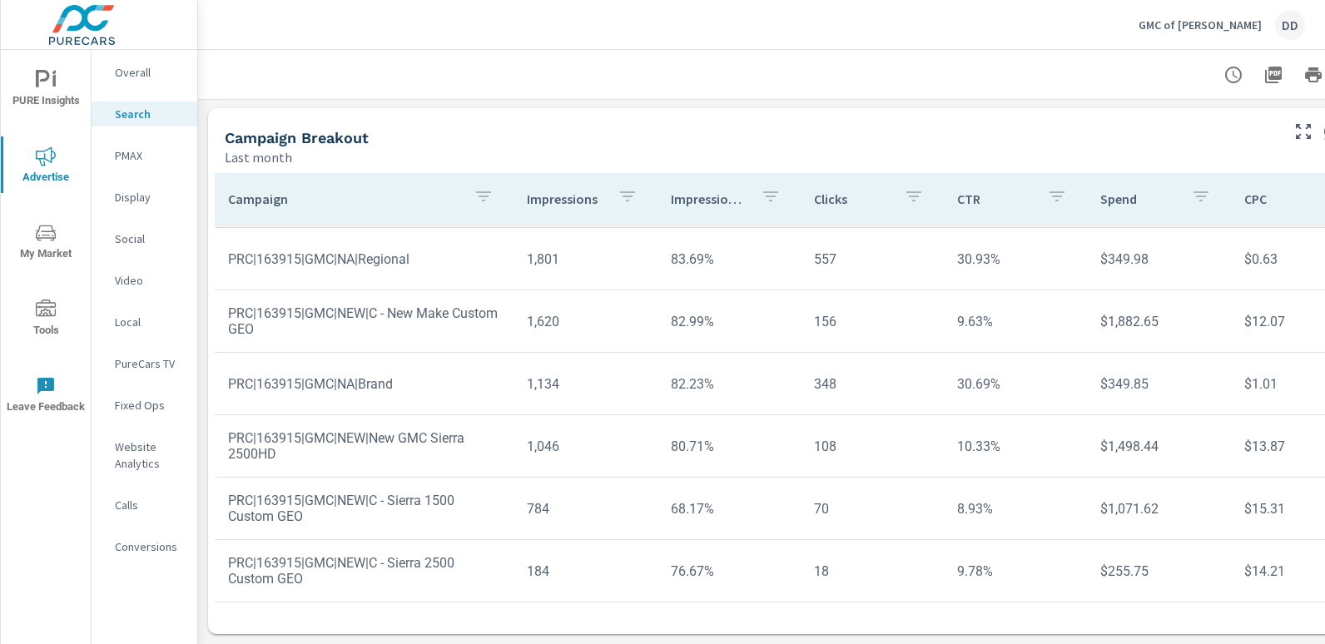
scroll to position [1243, 117]
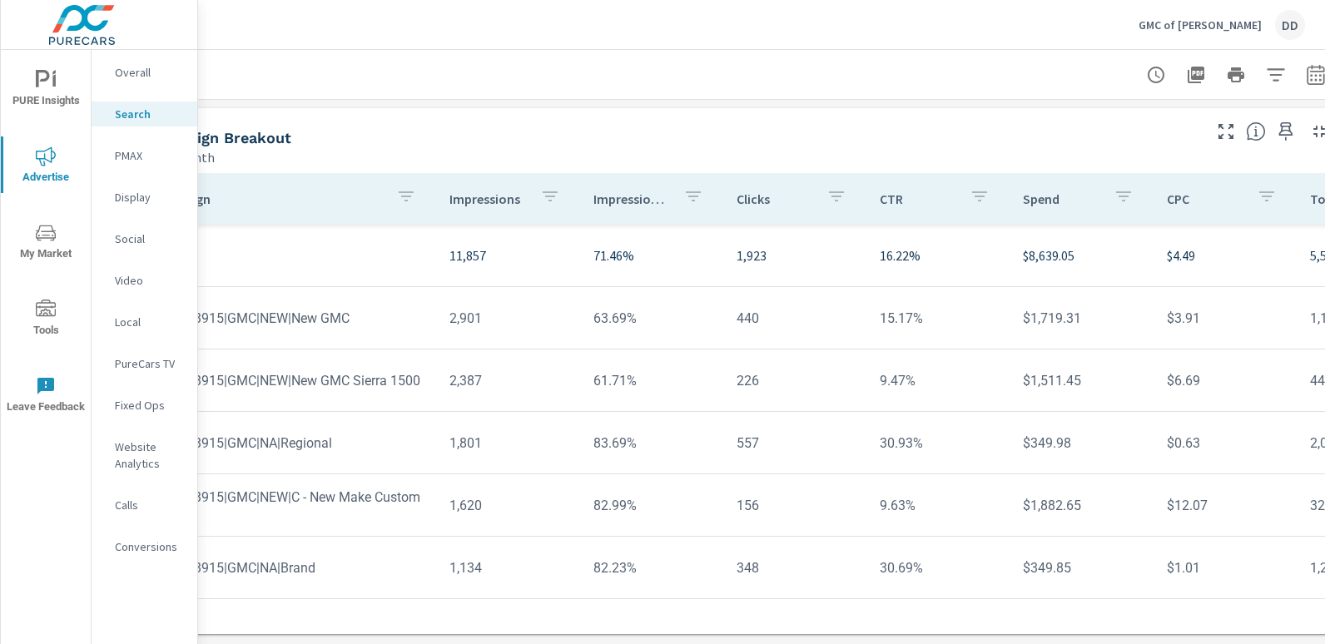
scroll to position [1243, 117]
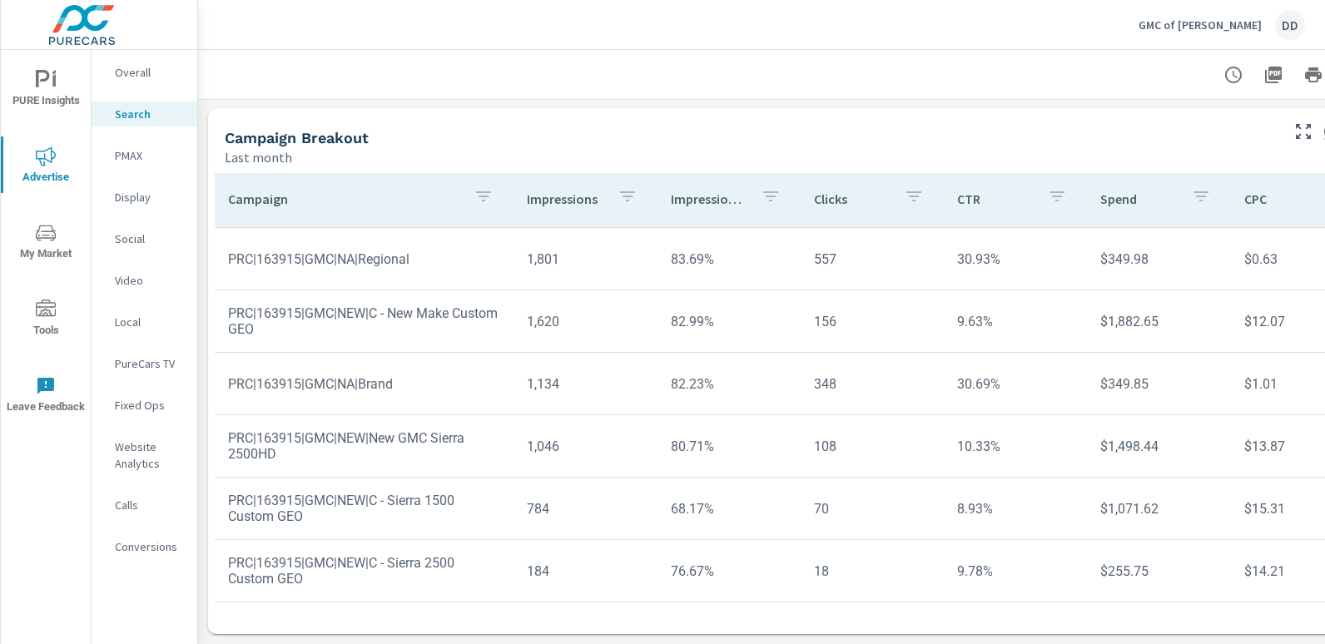
scroll to position [1243, 117]
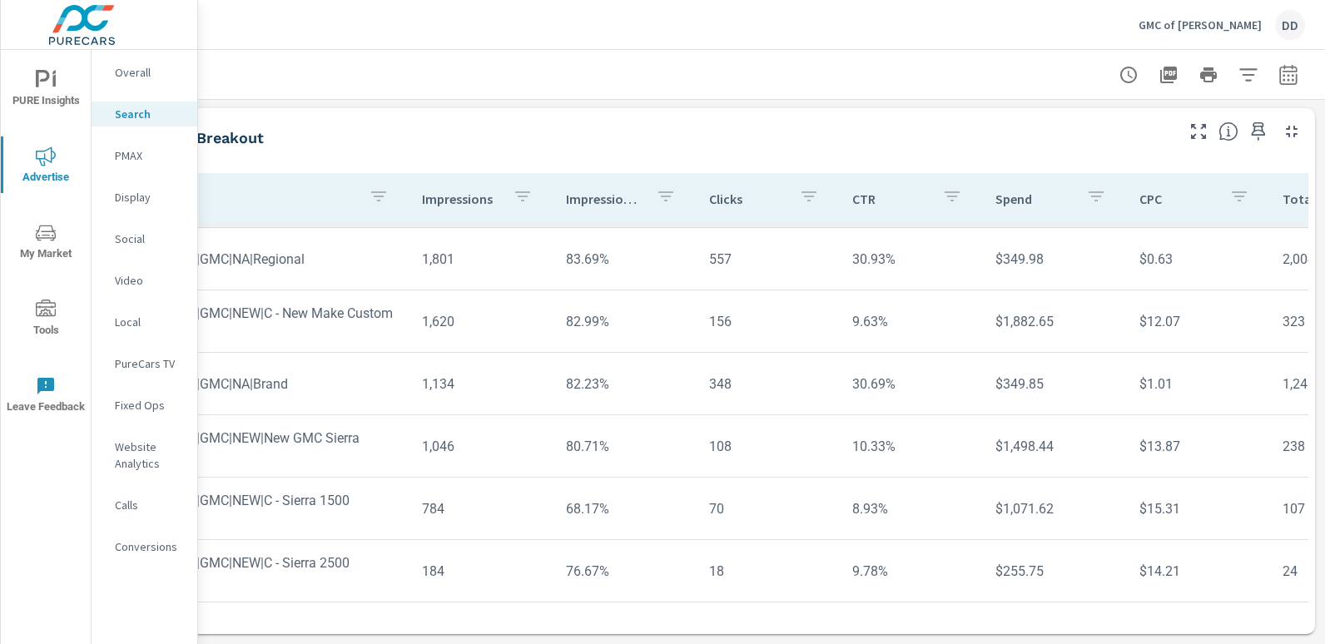
scroll to position [32, 0]
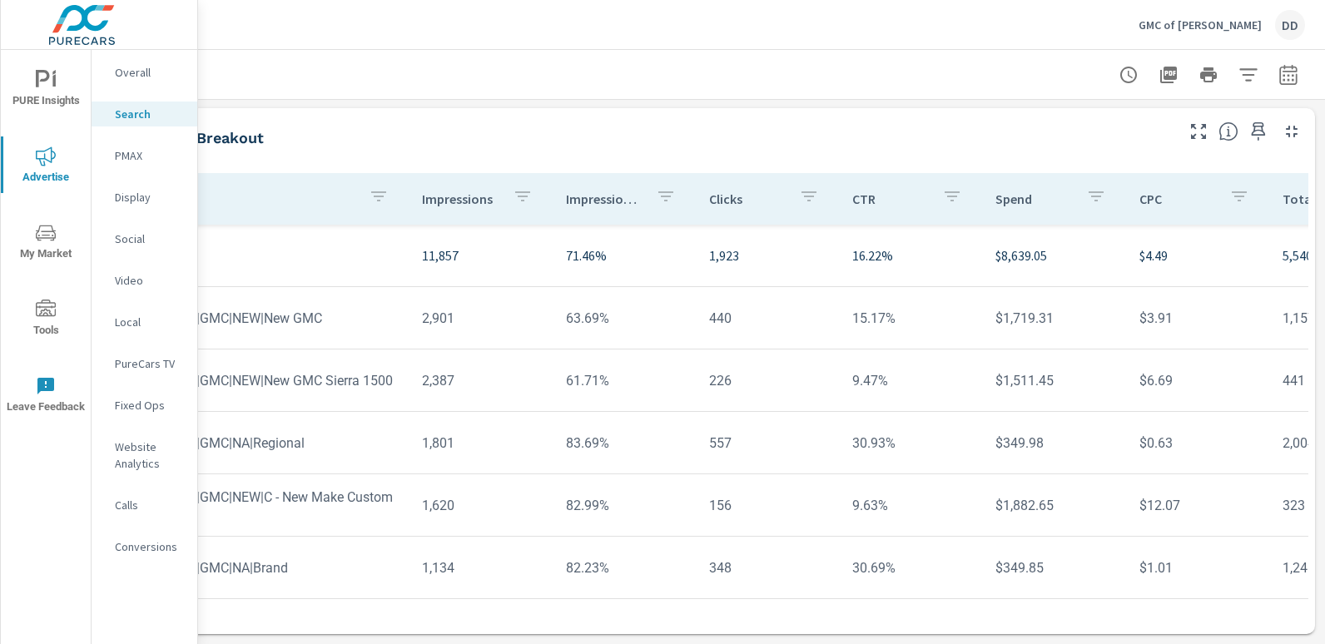
click at [1293, 27] on div "DD" at bounding box center [1290, 25] width 30 height 30
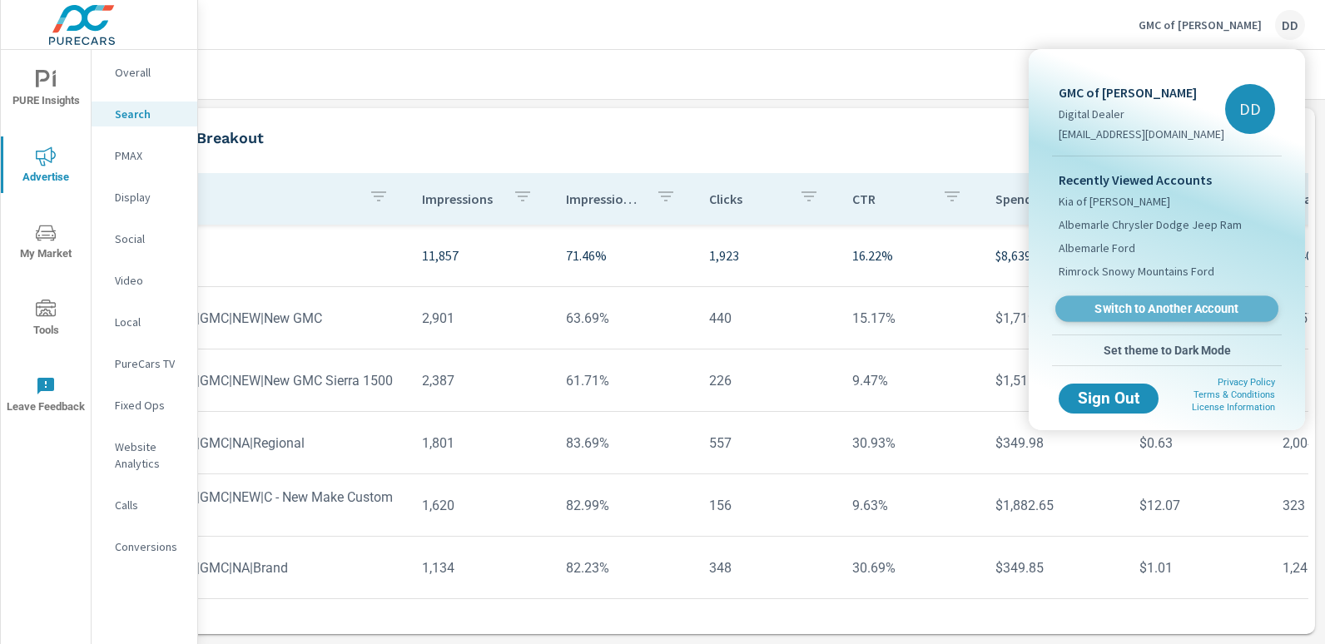
click at [1164, 299] on link "Switch to Another Account" at bounding box center [1166, 309] width 223 height 26
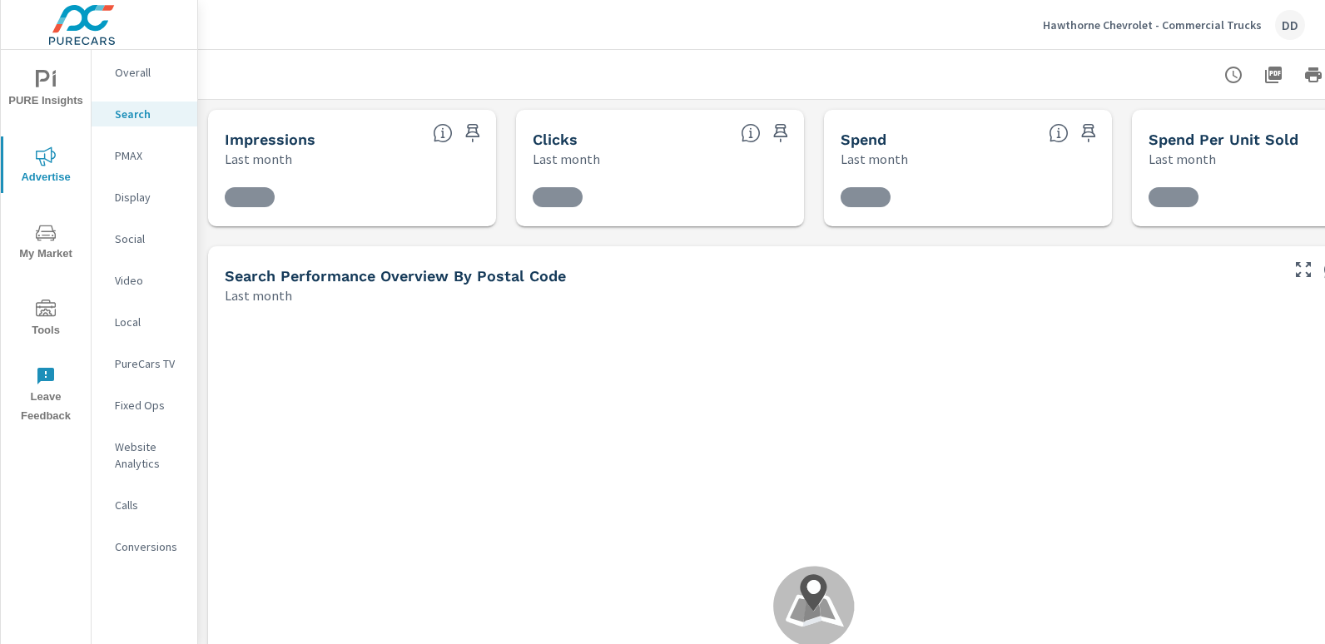
click at [146, 72] on p "Overall" at bounding box center [149, 72] width 69 height 17
